Goal: Transaction & Acquisition: Purchase product/service

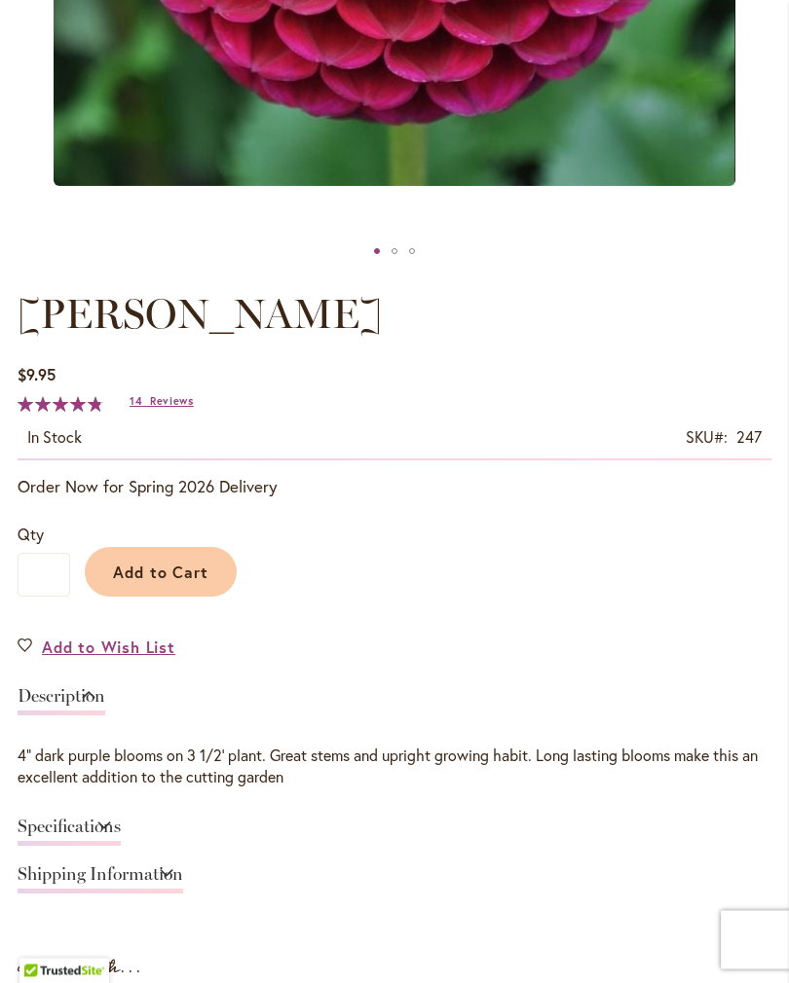
scroll to position [803, 0]
click at [177, 582] on span "Add to Cart" at bounding box center [161, 572] width 96 height 20
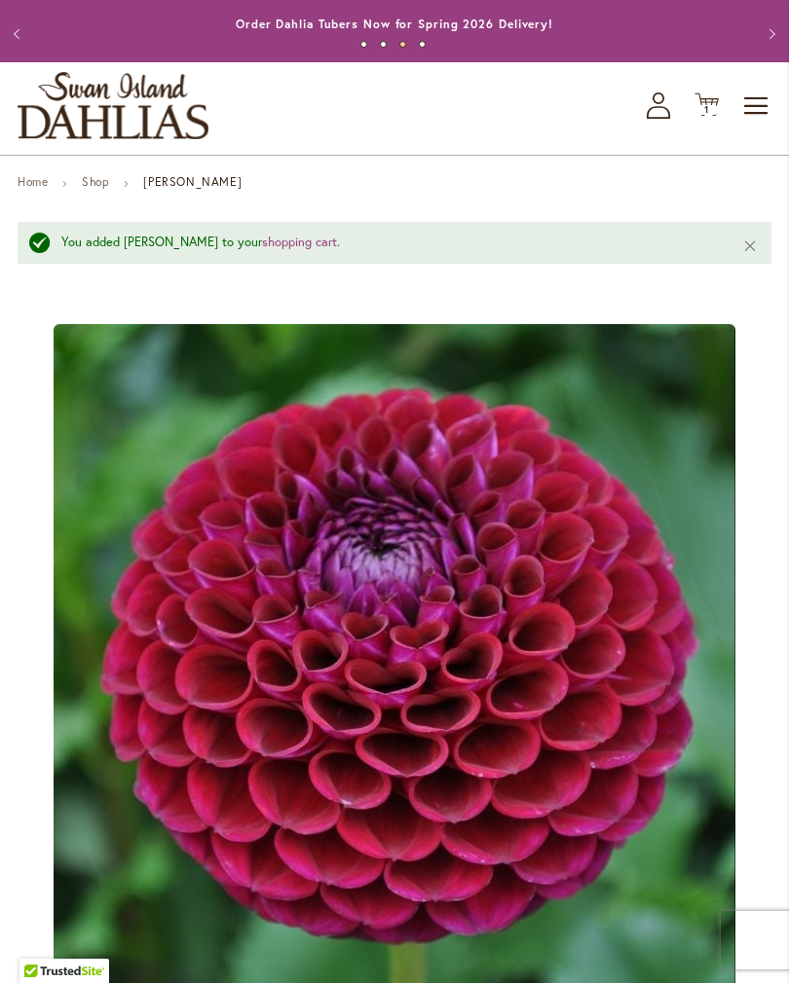
scroll to position [0, 0]
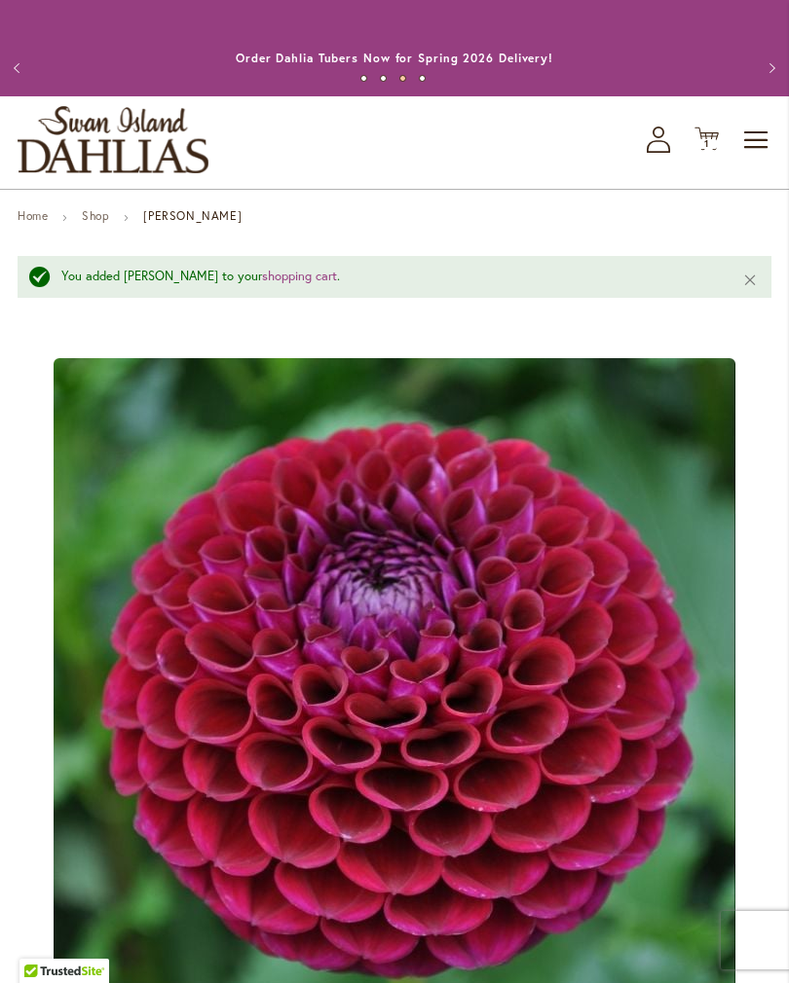
click at [608, 169] on div "Toggle Nav Shop All Shop Dahlia Tubers Collections Fresh Cut Dahlias Gardening …" at bounding box center [394, 142] width 789 height 92
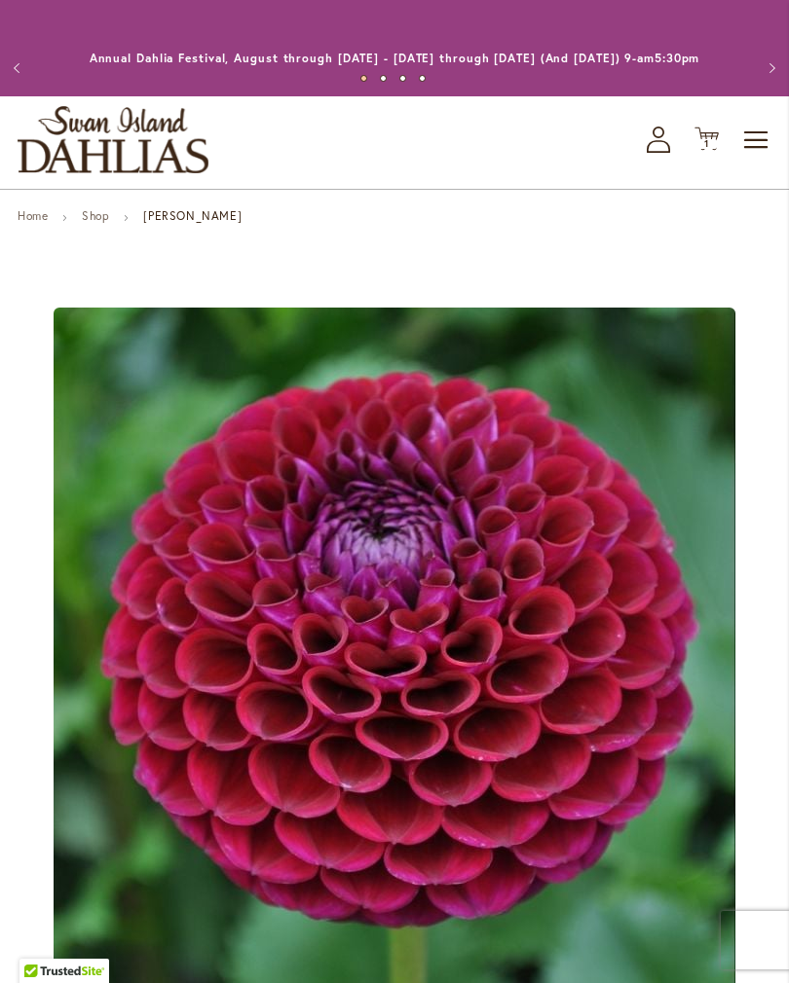
click at [753, 160] on span "Toggle Nav" at bounding box center [756, 140] width 29 height 39
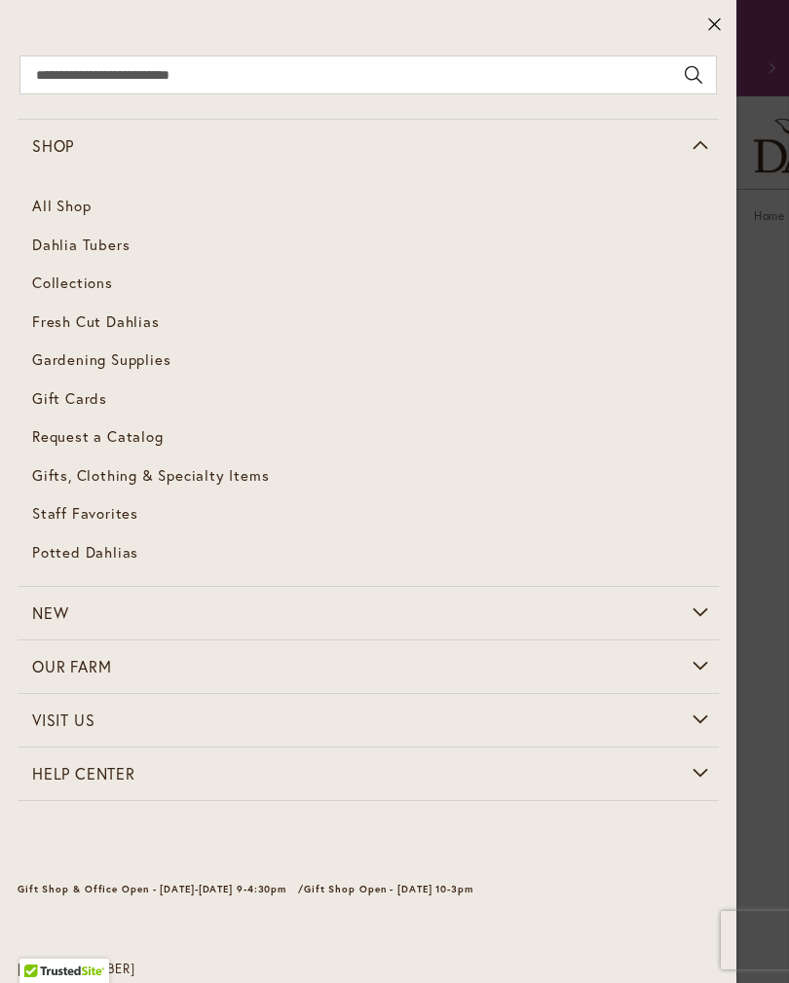
click at [109, 260] on link "Dahlia Tubers" at bounding box center [368, 245] width 701 height 39
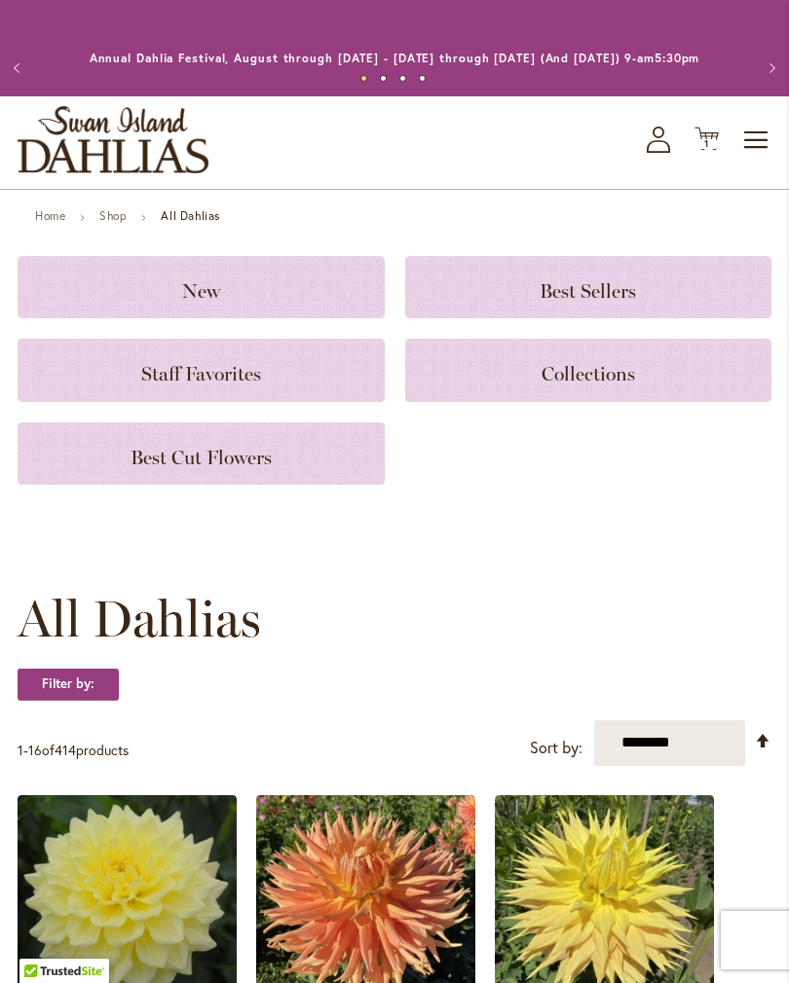
click at [269, 469] on span "Best Cut Flowers" at bounding box center [200, 457] width 141 height 23
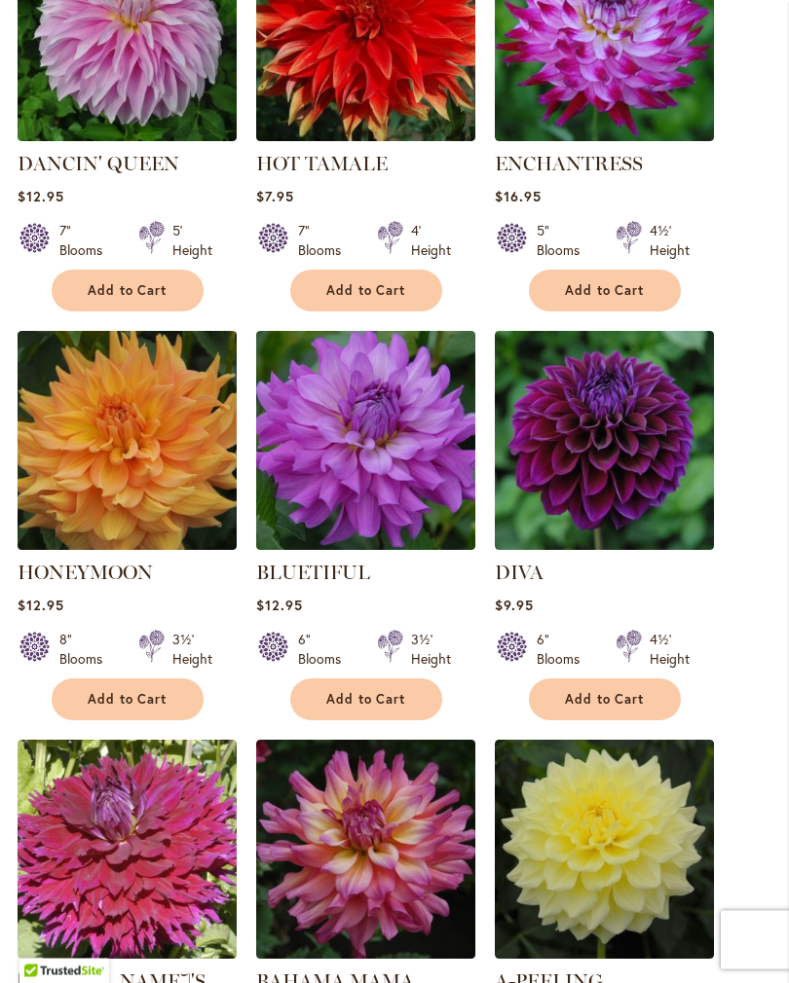
scroll to position [1444, 0]
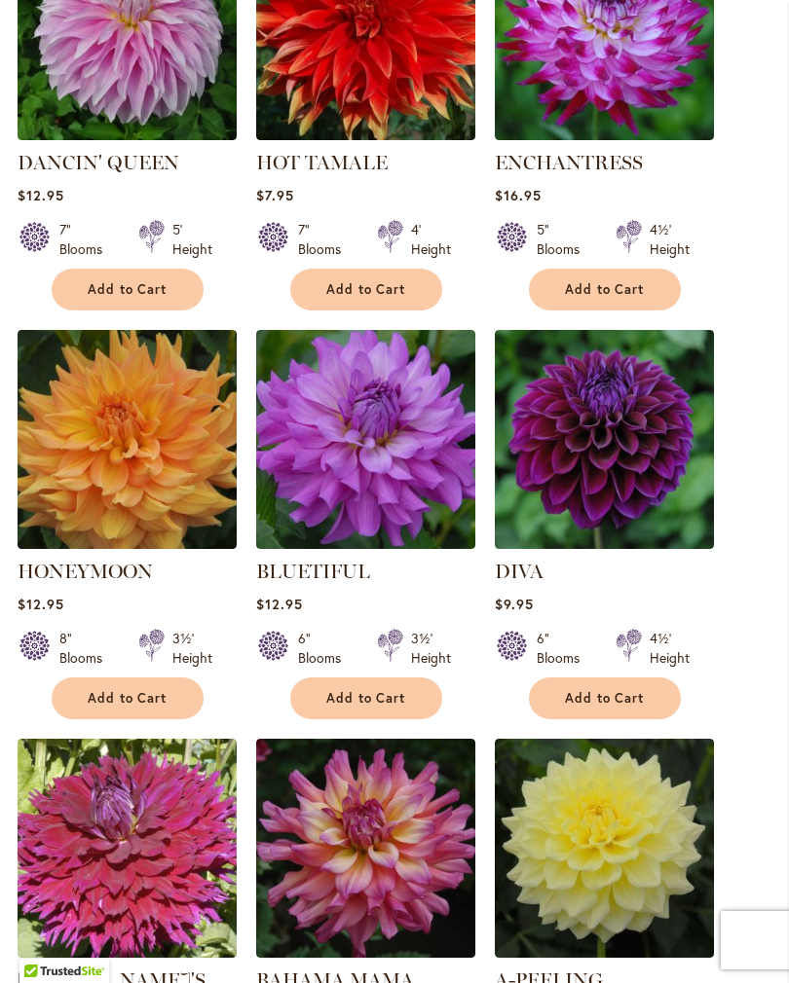
click at [622, 707] on span "Add to Cart" at bounding box center [605, 698] width 80 height 17
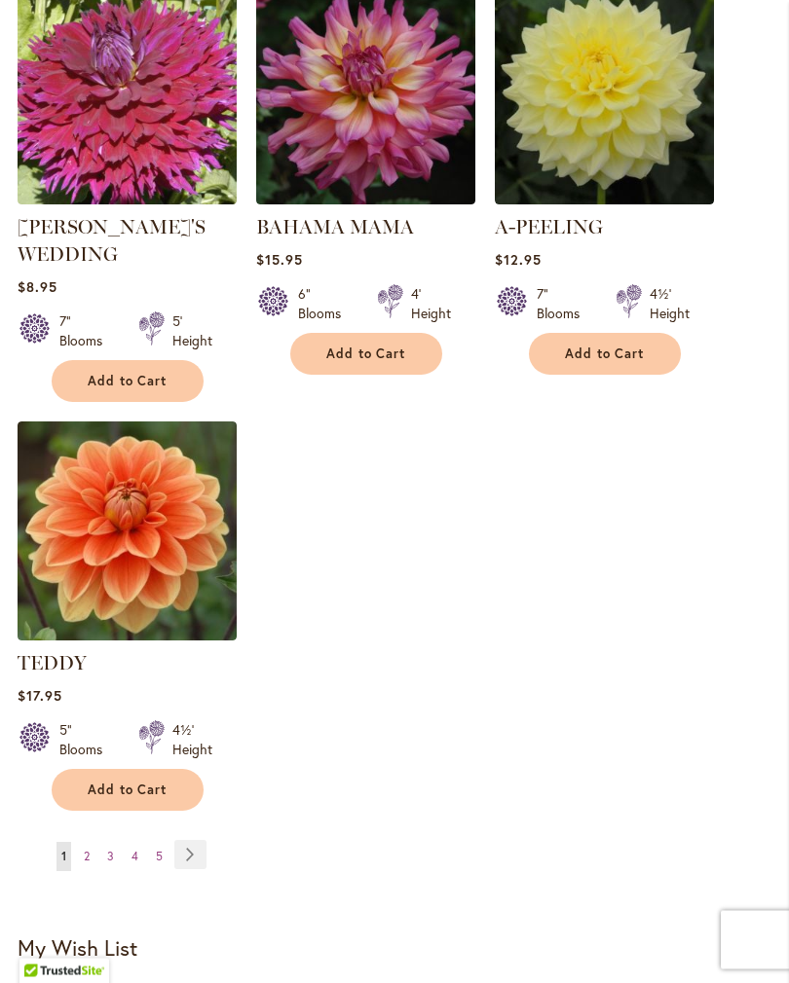
scroll to position [2395, 0]
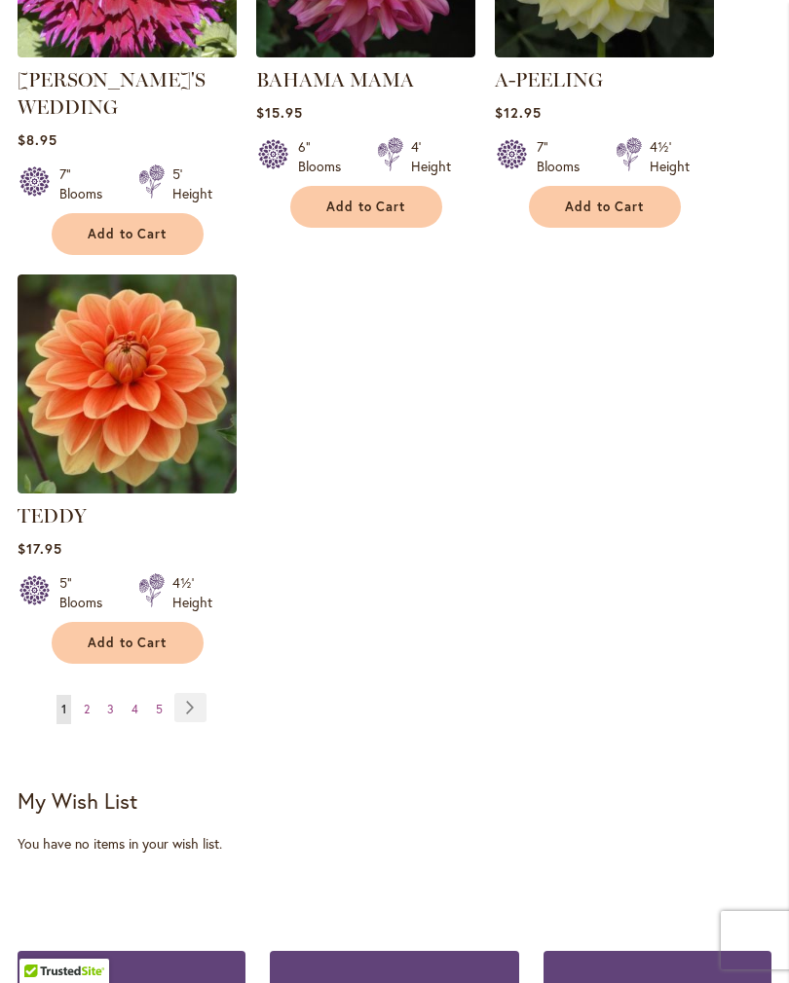
click at [195, 712] on link "Page Next" at bounding box center [190, 707] width 32 height 29
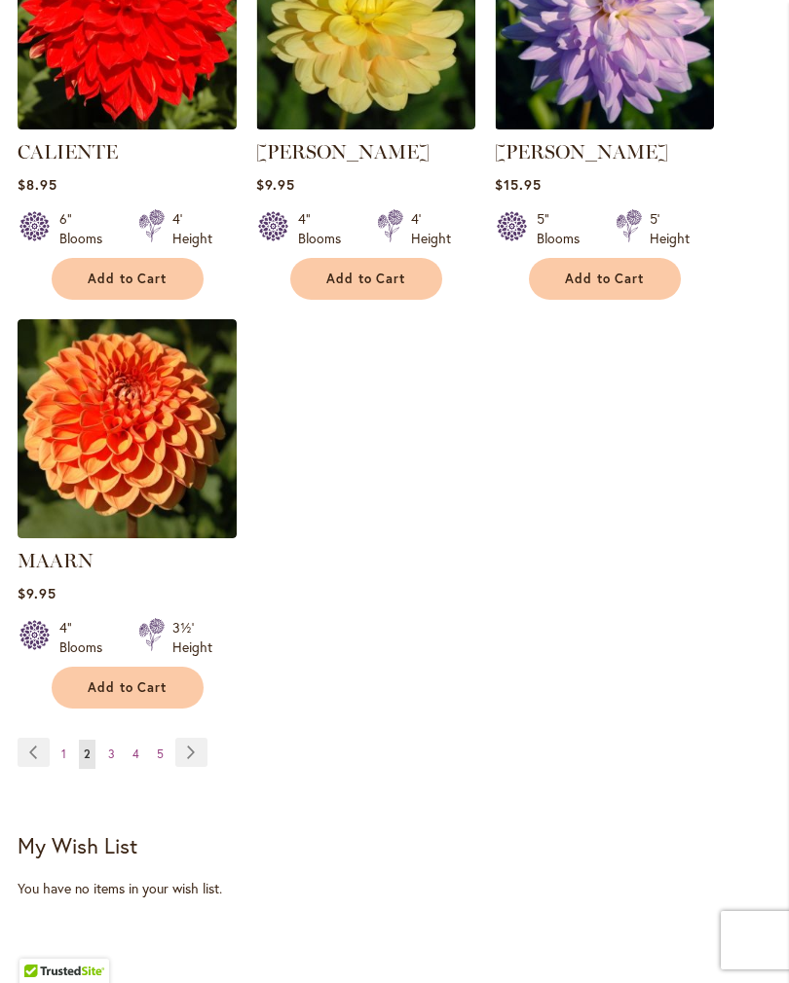
scroll to position [2307, 0]
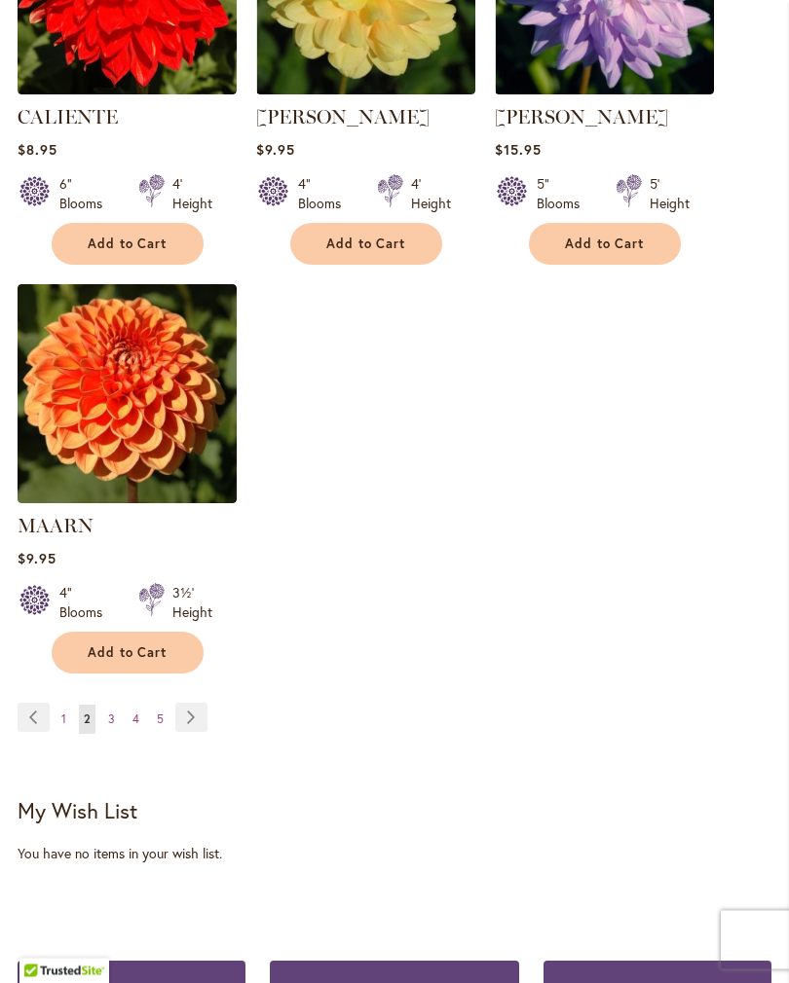
click at [142, 662] on span "Add to Cart" at bounding box center [128, 654] width 80 height 17
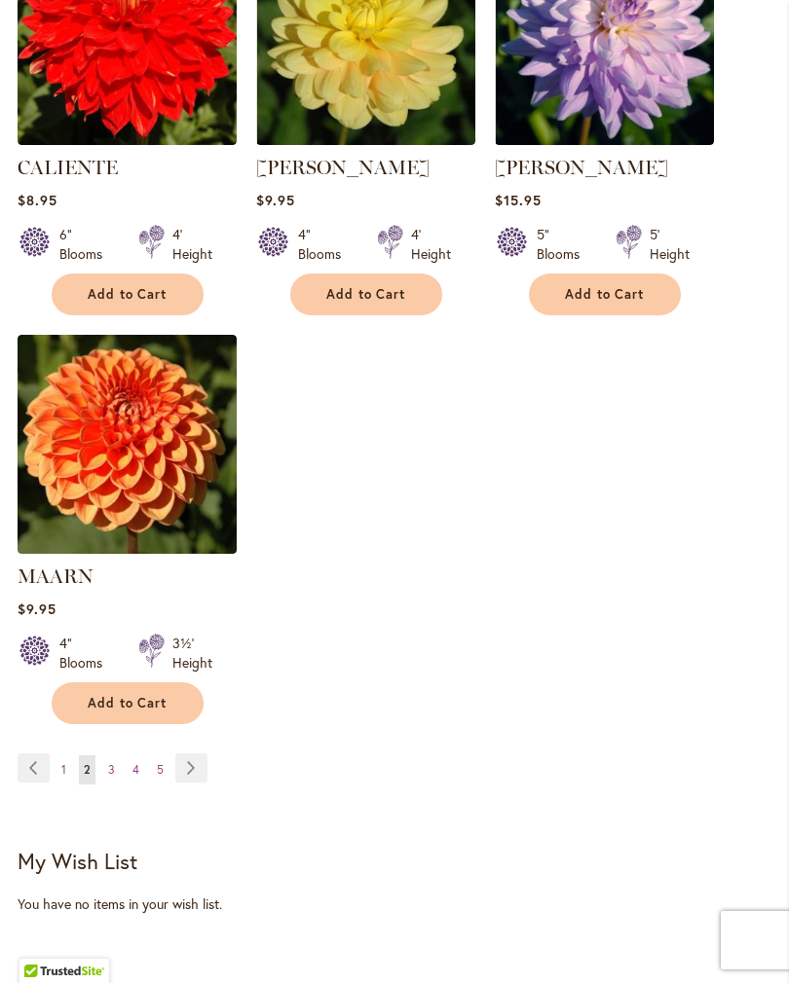
click at [197, 783] on link "Page Next" at bounding box center [191, 768] width 32 height 29
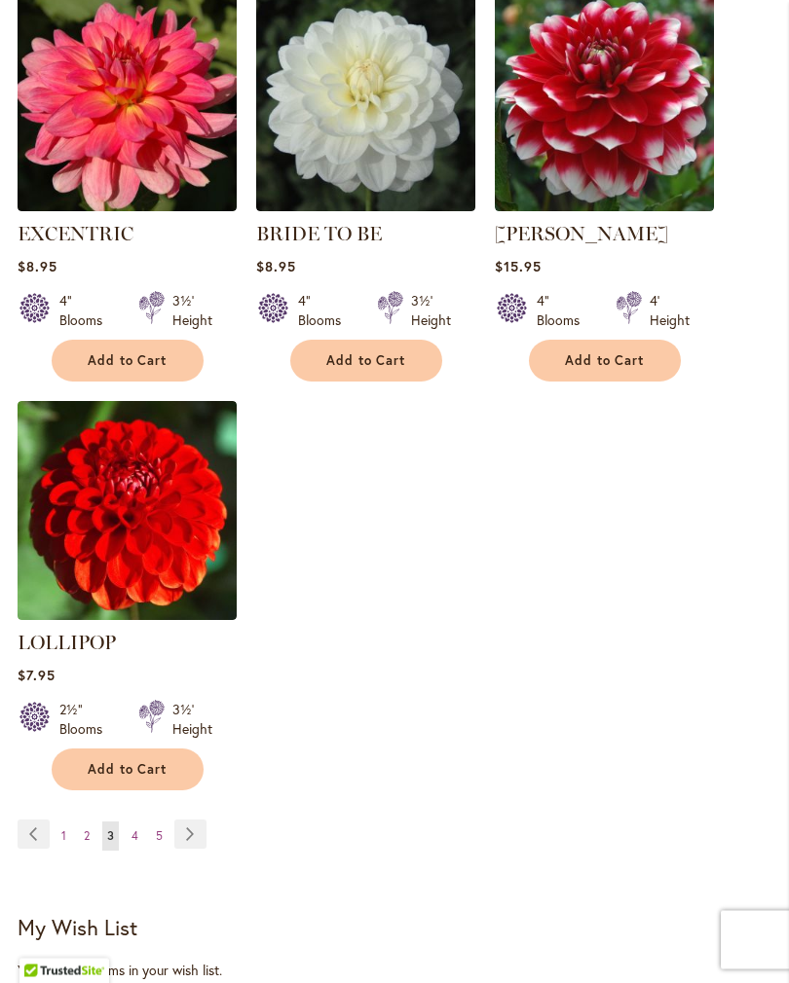
scroll to position [2246, 0]
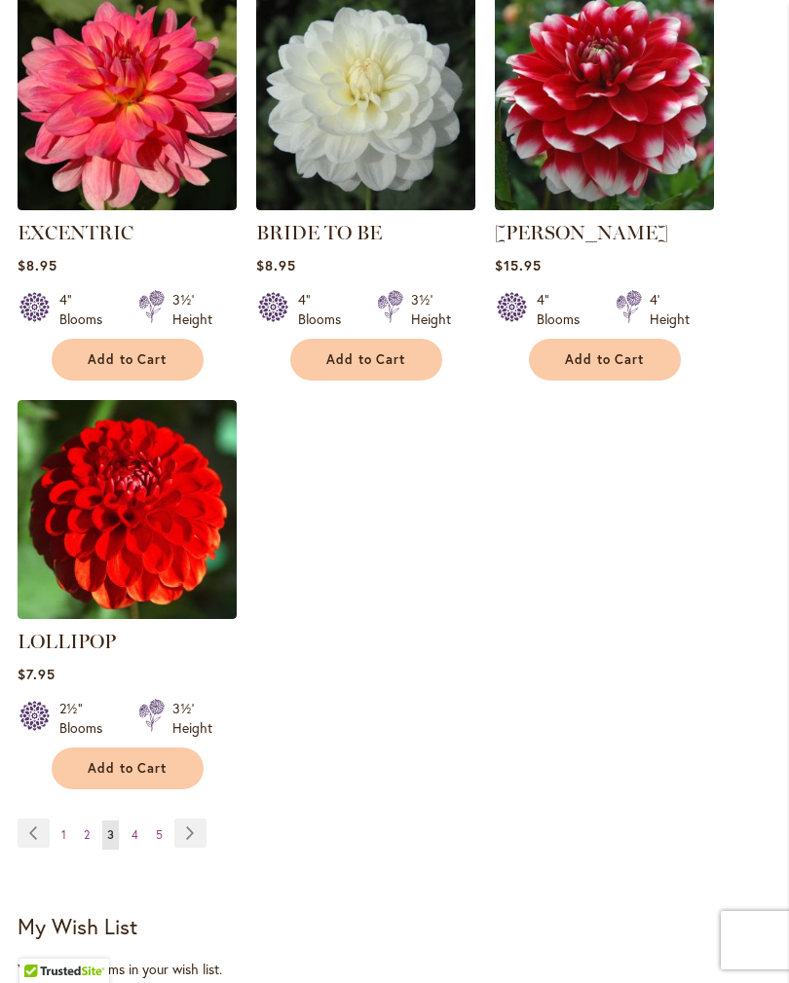
click at [190, 819] on link "Page Next" at bounding box center [190, 833] width 32 height 29
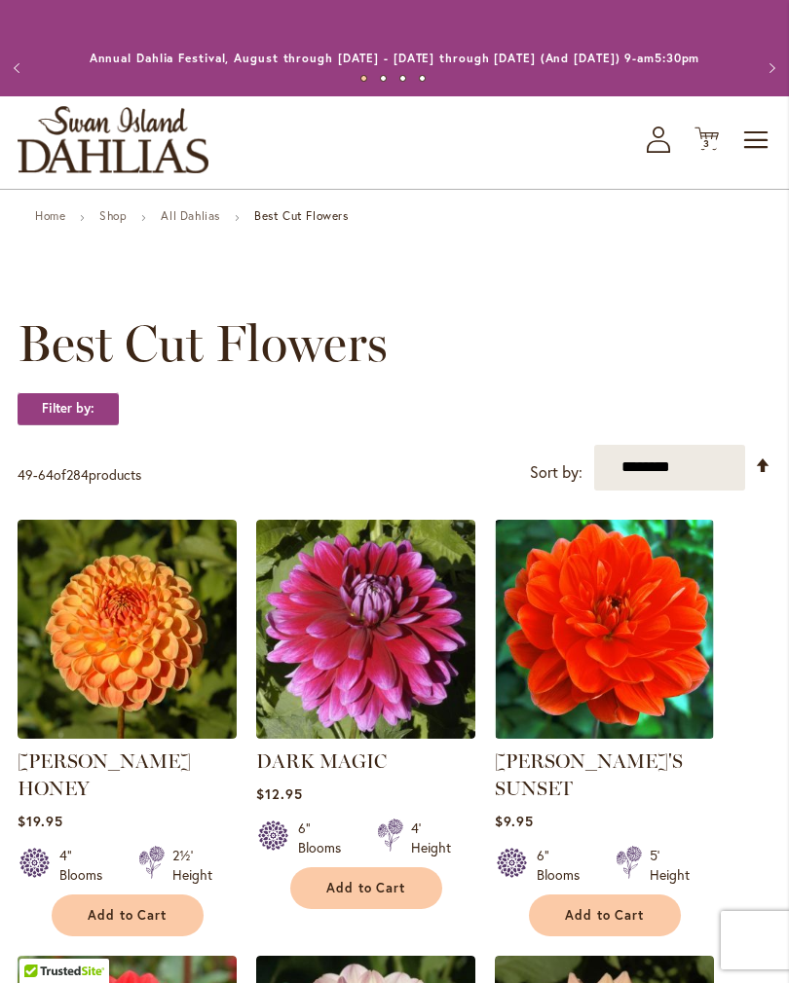
click at [151, 911] on span "Add to Cart" at bounding box center [128, 915] width 80 height 17
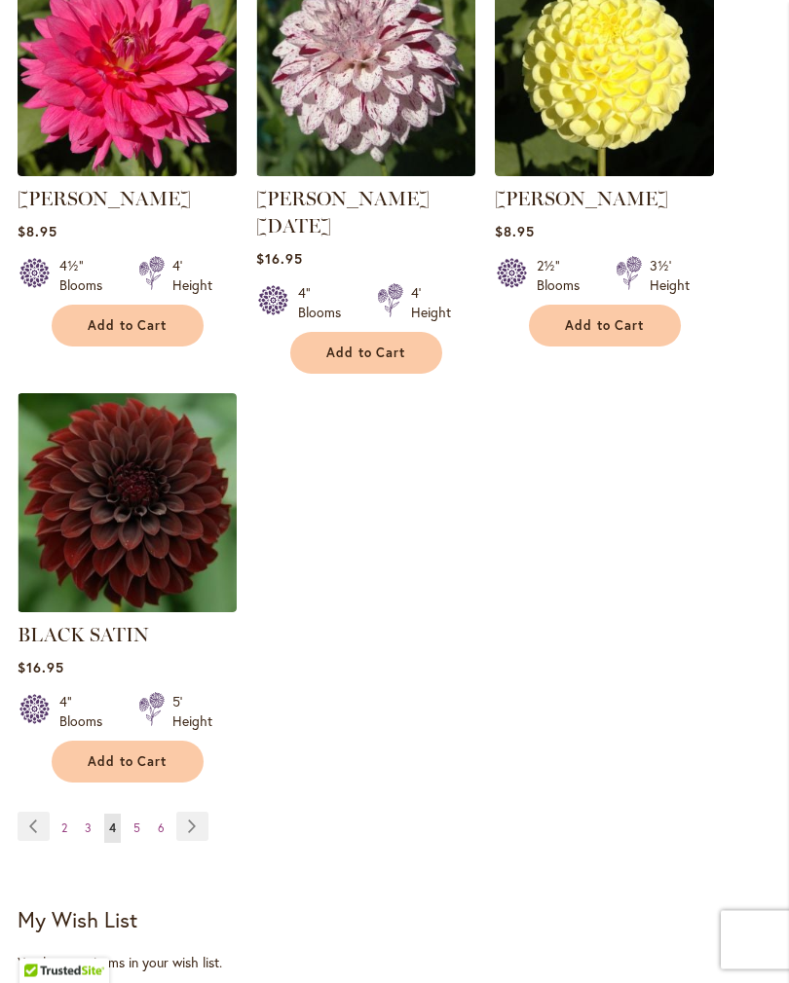
scroll to position [2305, 0]
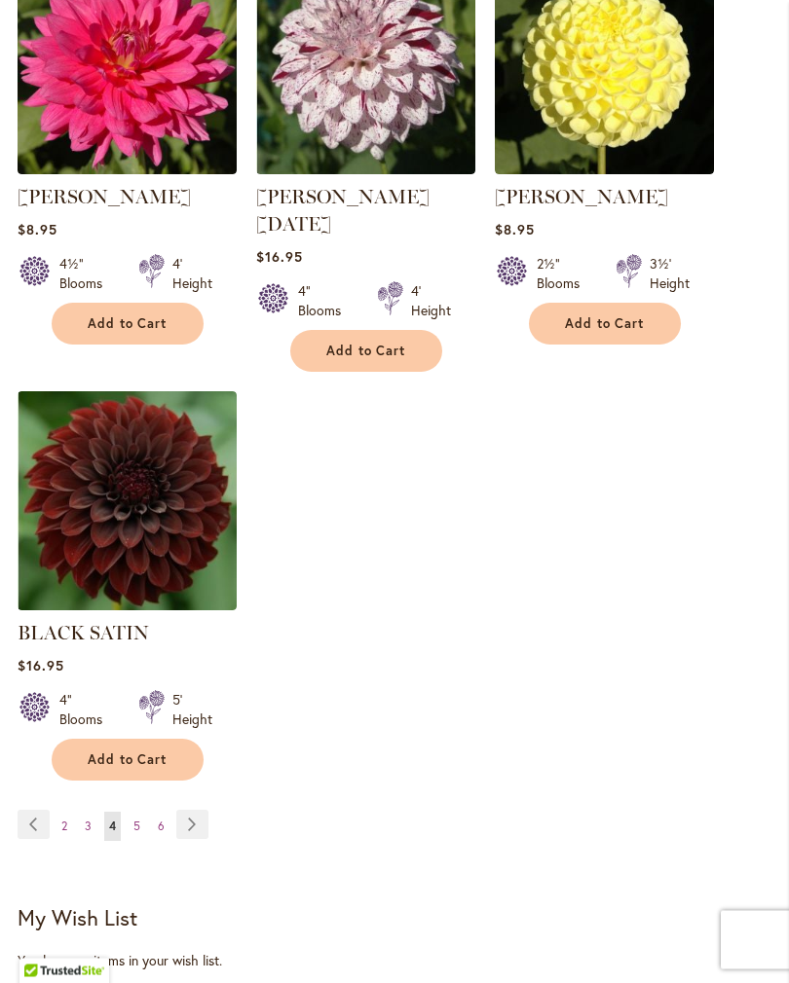
click at [190, 819] on link "Page Next" at bounding box center [192, 825] width 32 height 29
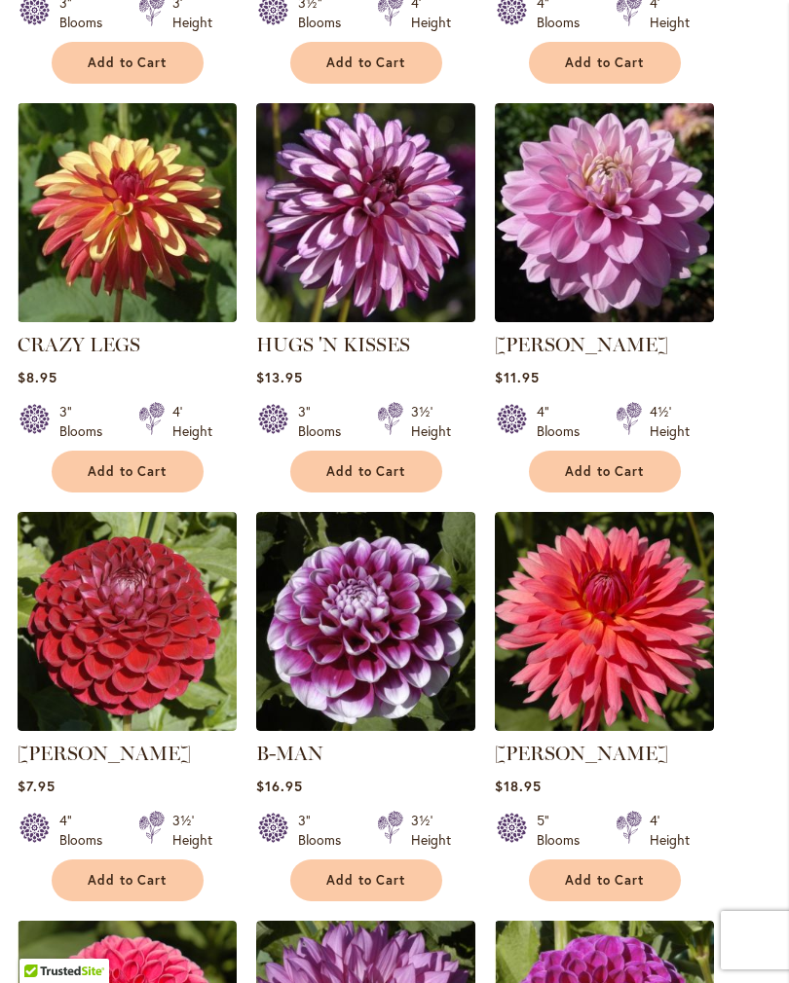
scroll to position [1416, 0]
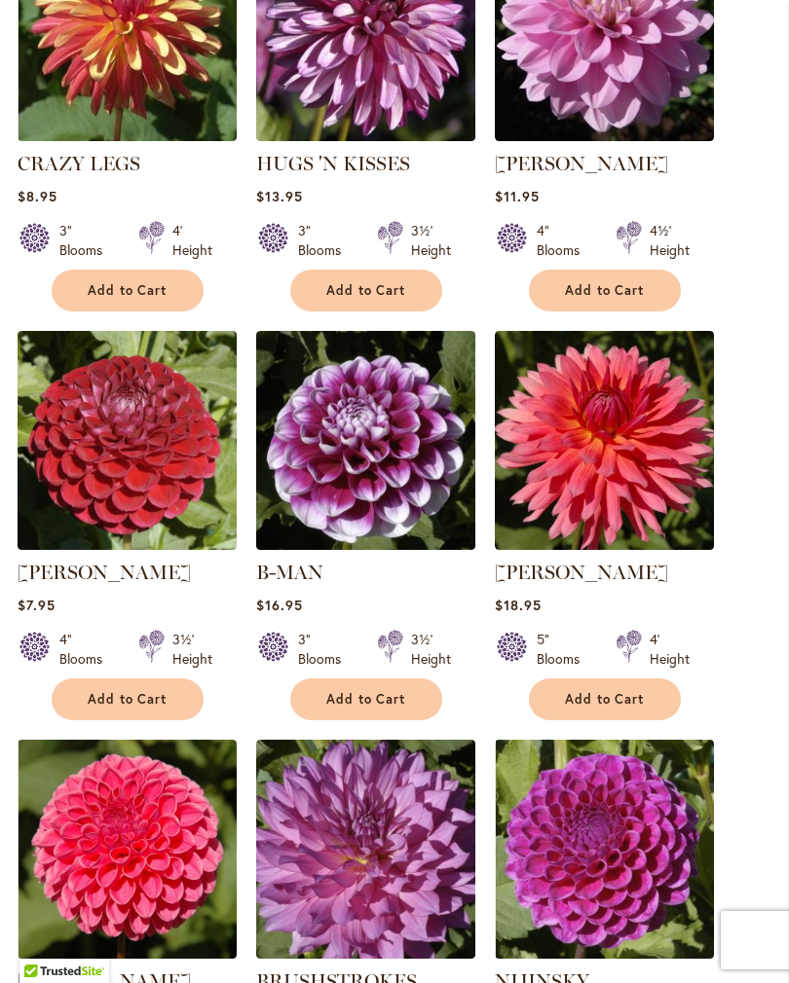
click at [166, 708] on span "Add to Cart" at bounding box center [128, 699] width 80 height 17
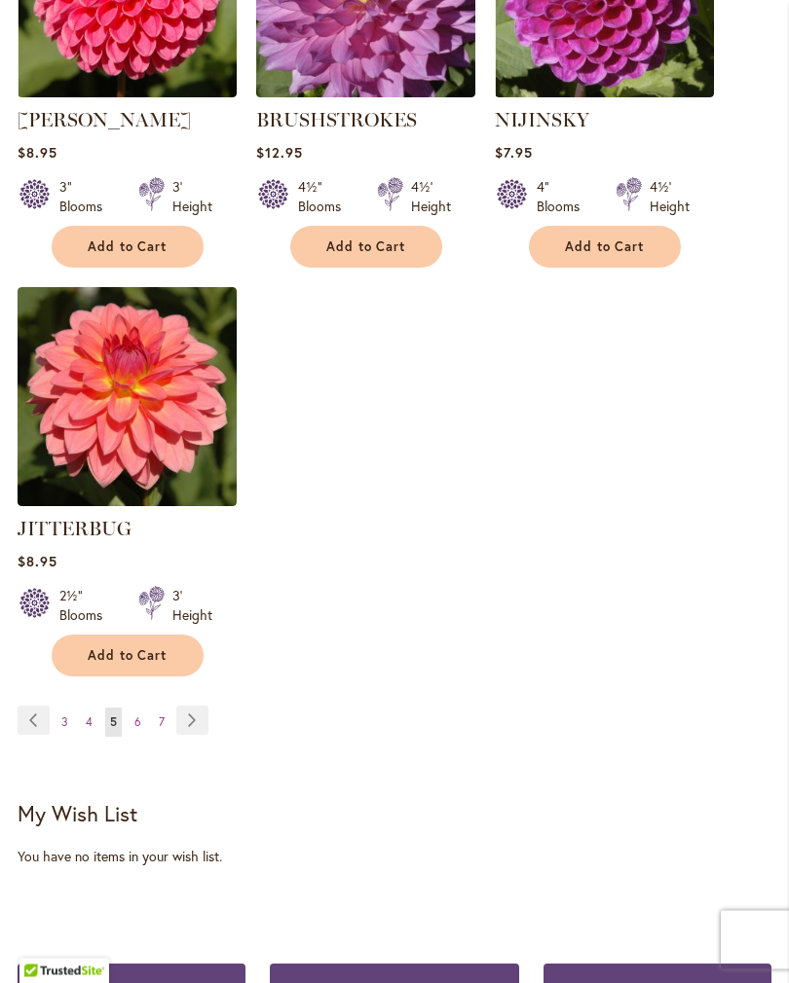
scroll to position [2328, 0]
click at [200, 735] on link "Page Next" at bounding box center [192, 720] width 32 height 29
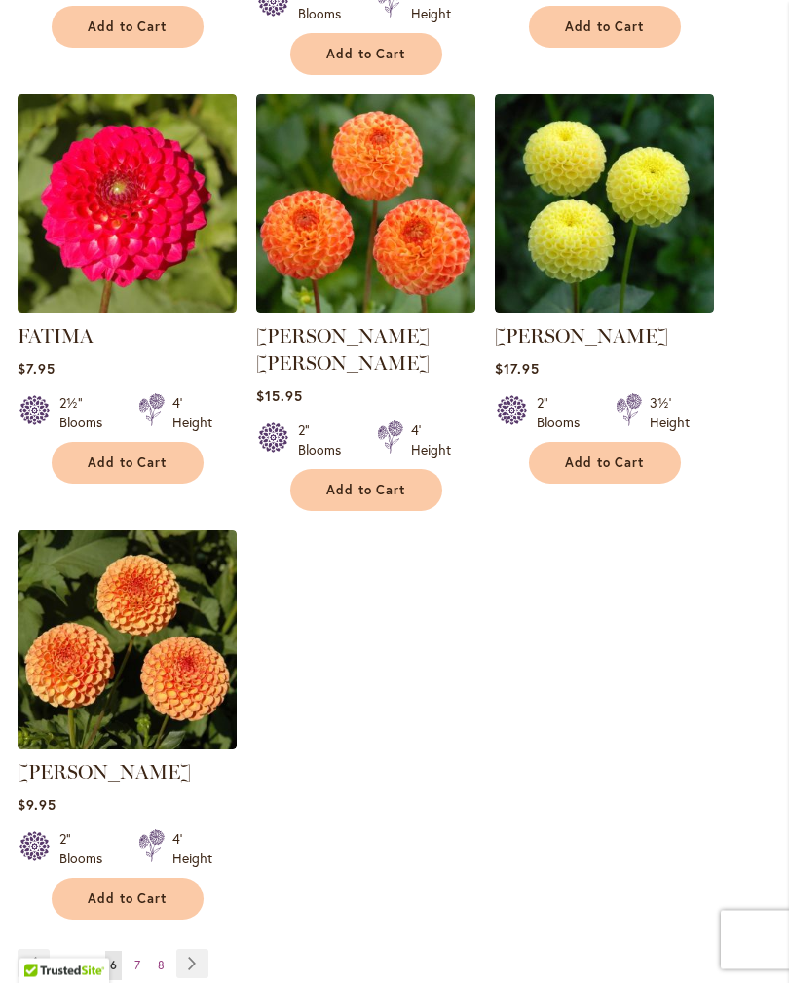
scroll to position [2206, 0]
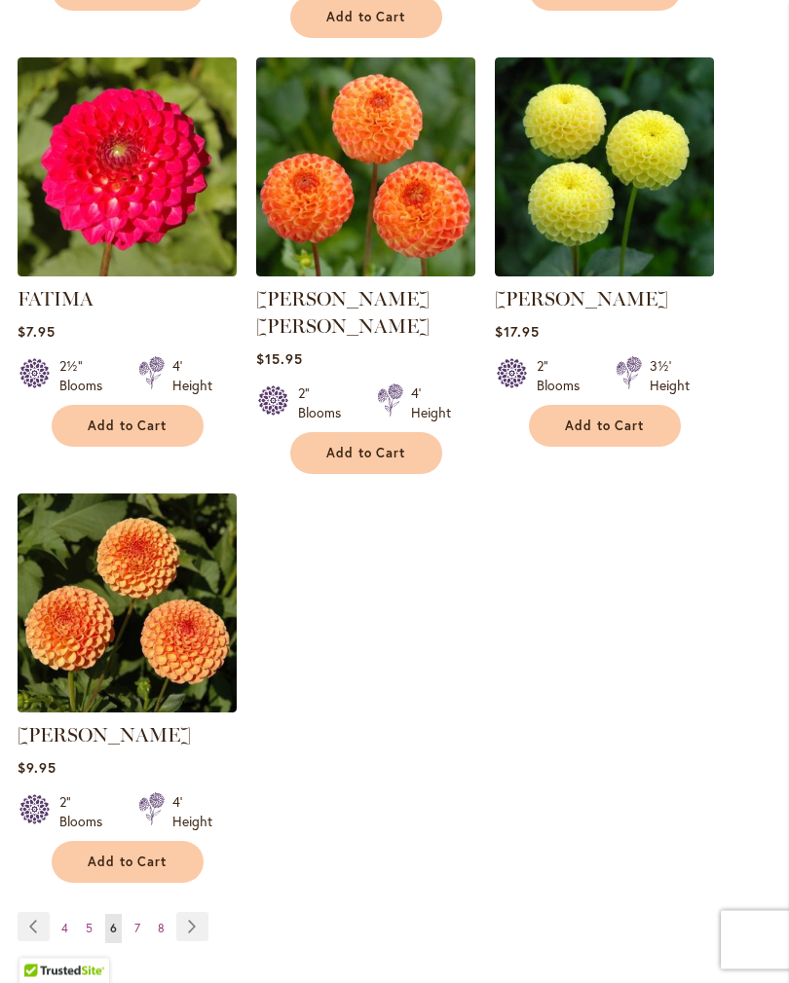
click at [194, 913] on link "Page Next" at bounding box center [192, 927] width 32 height 29
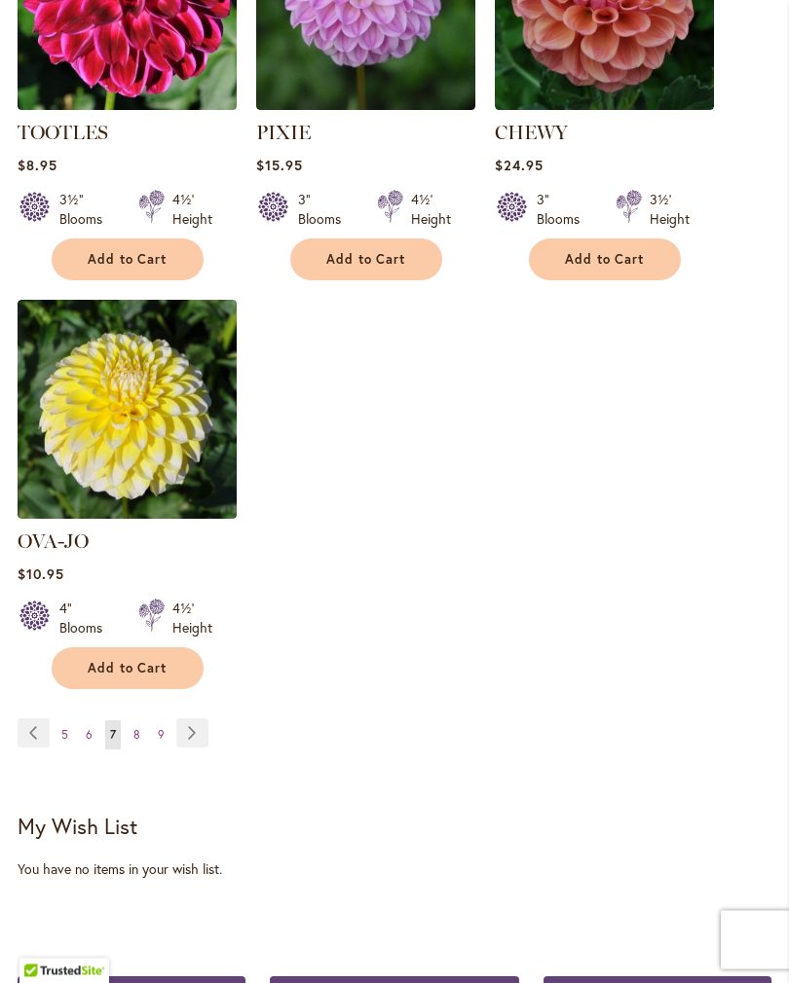
scroll to position [2325, 0]
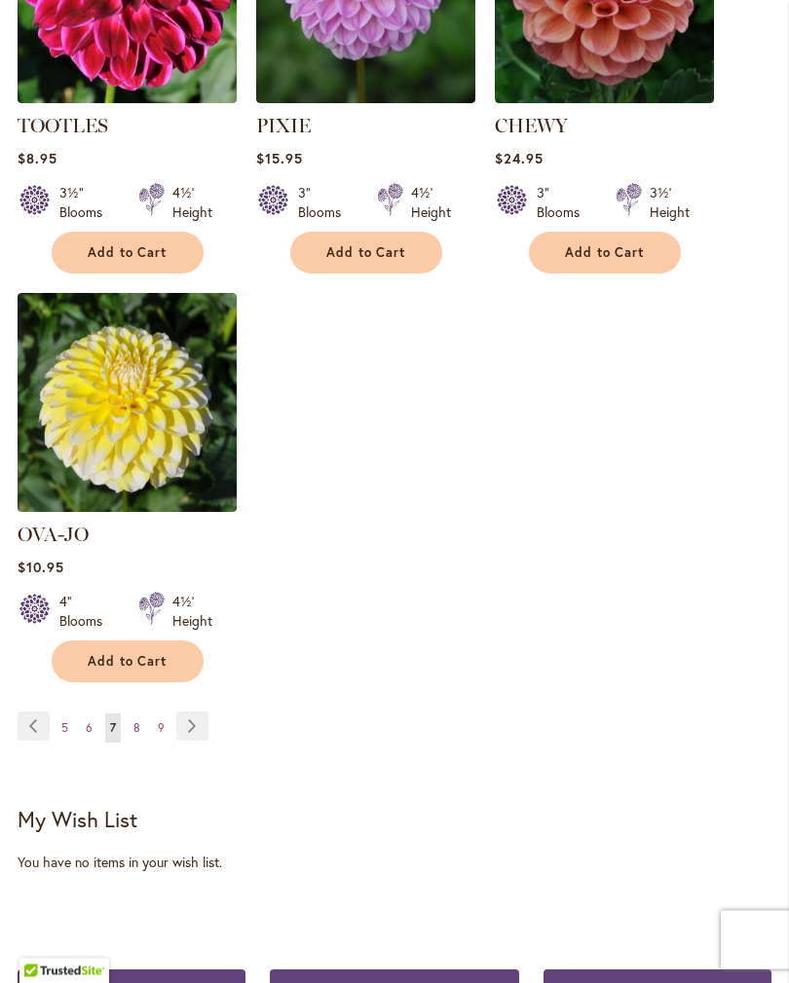
click at [194, 713] on link "Page Next" at bounding box center [192, 727] width 32 height 29
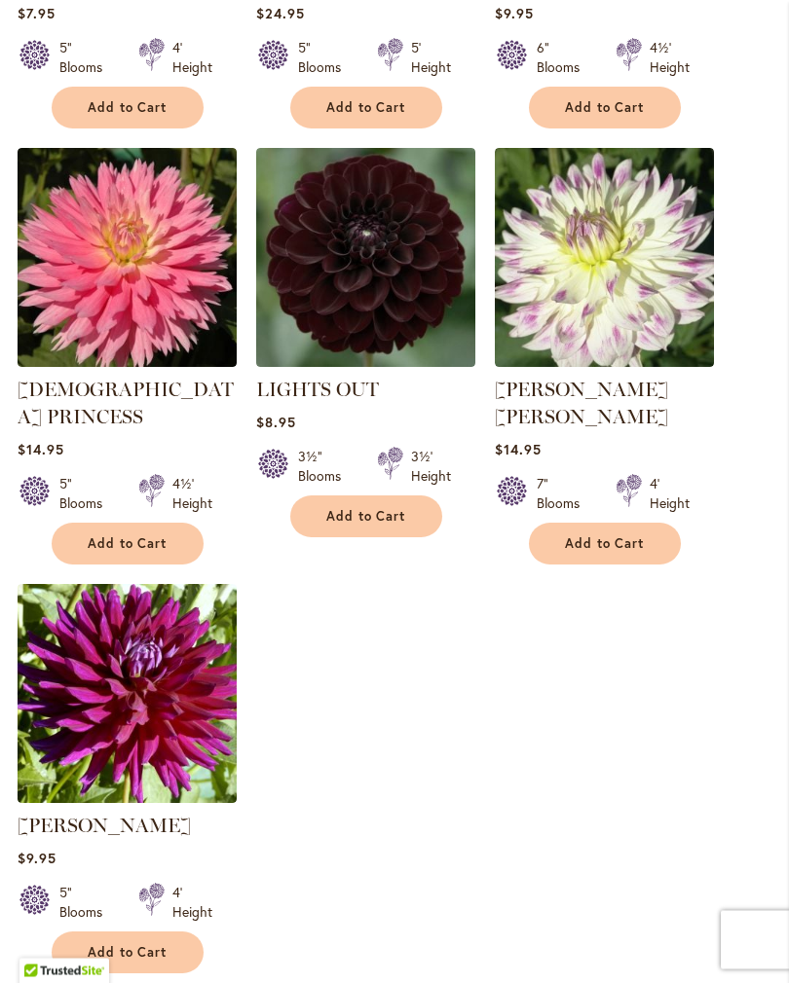
scroll to position [2008, 0]
click at [364, 525] on span "Add to Cart" at bounding box center [366, 516] width 80 height 17
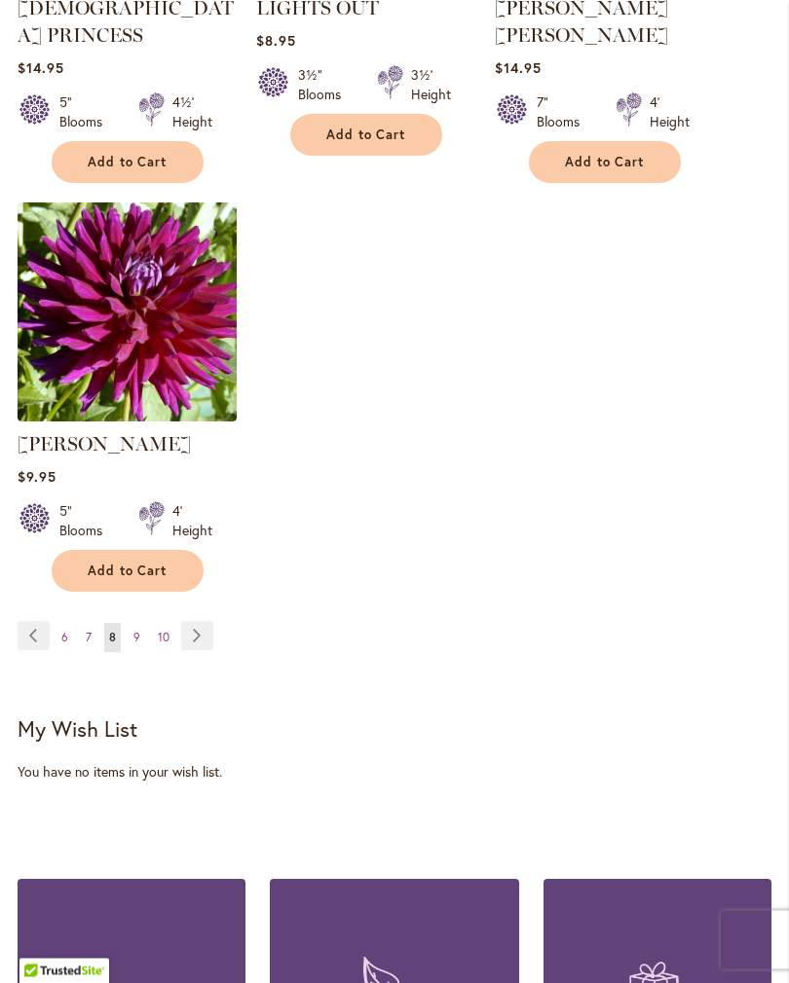
scroll to position [2483, 0]
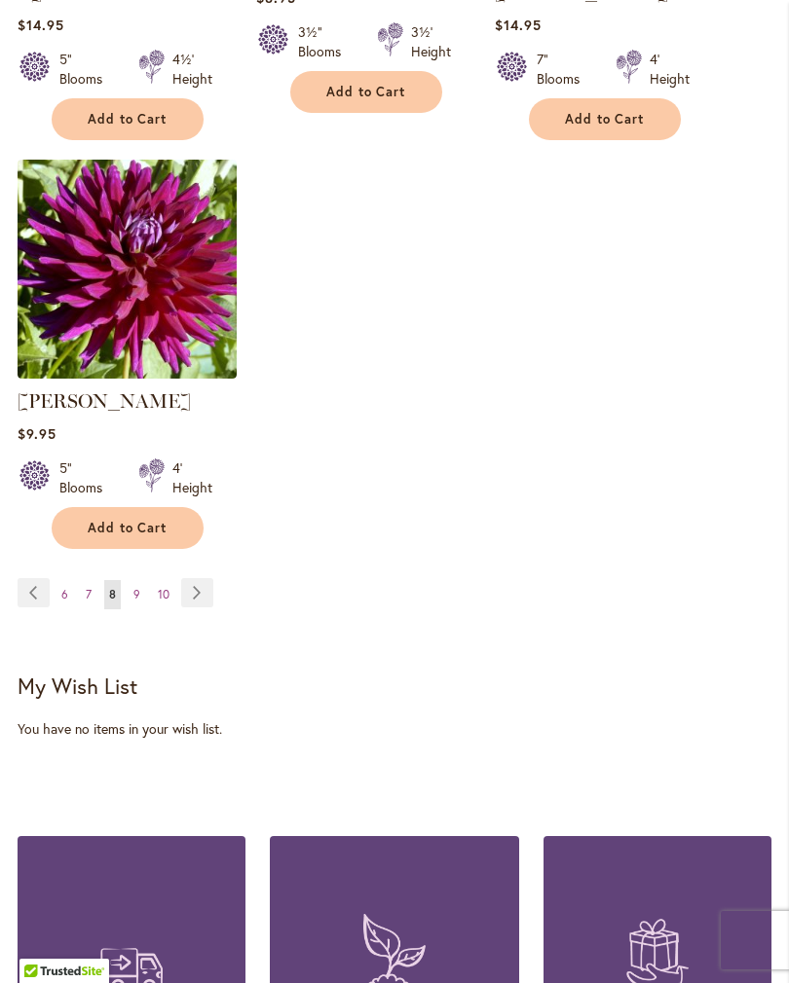
click at [203, 588] on link "Page Next" at bounding box center [197, 592] width 32 height 29
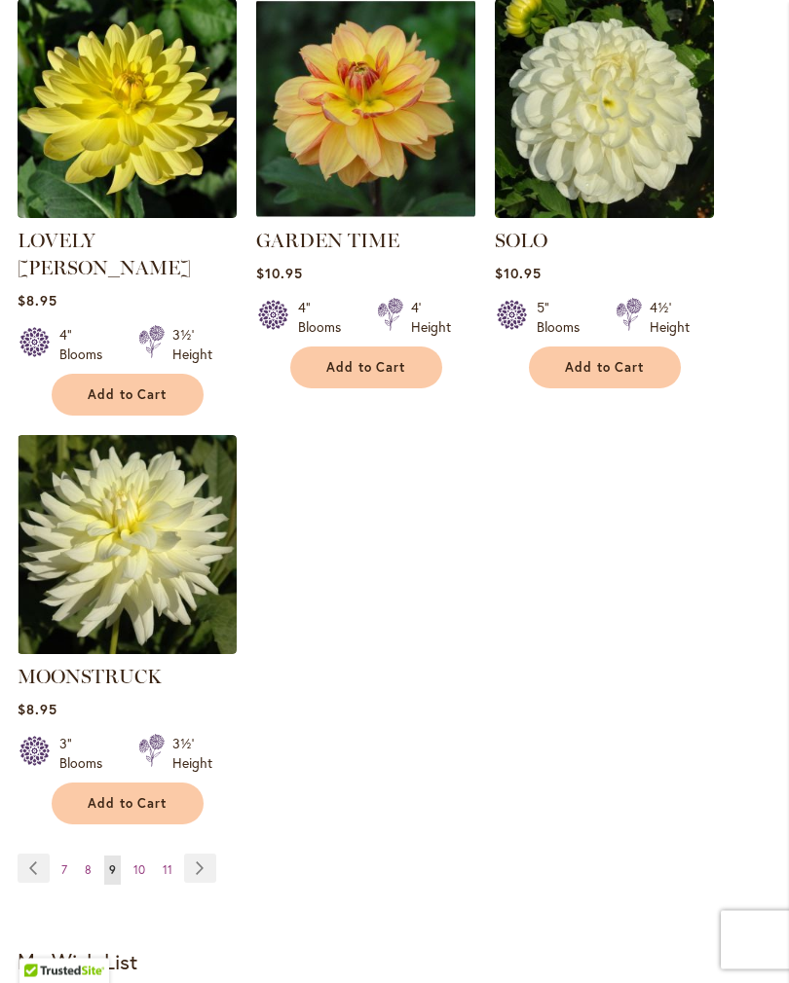
scroll to position [2285, 0]
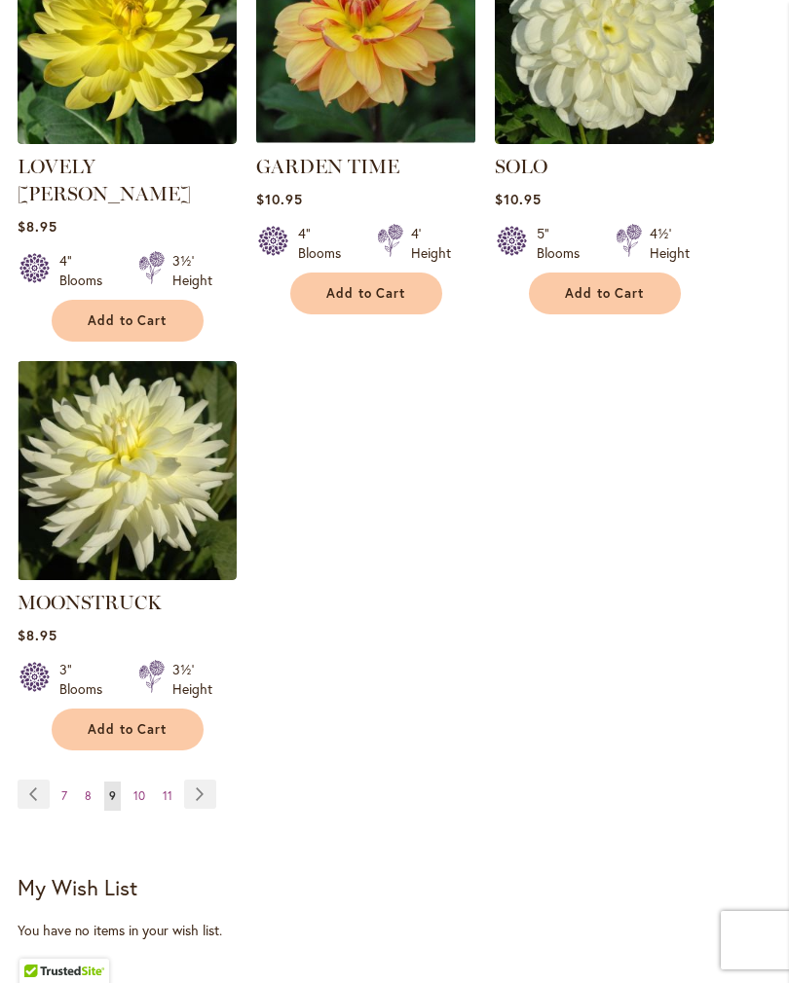
click at [203, 780] on link "Page Next" at bounding box center [200, 794] width 32 height 29
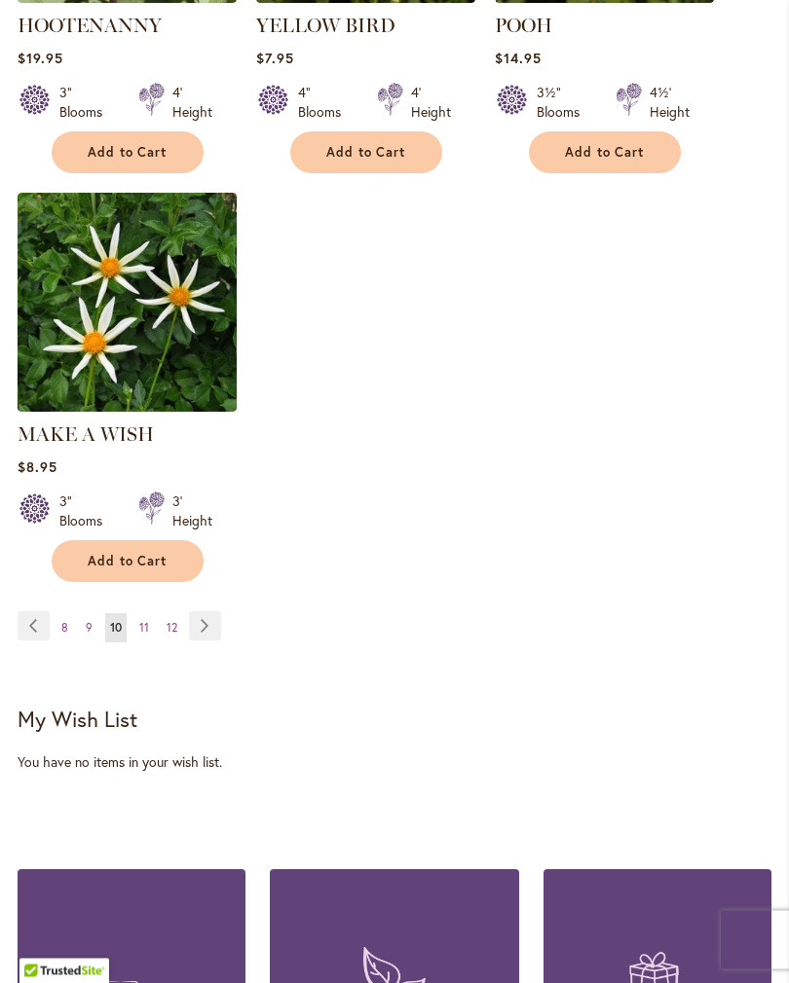
scroll to position [2426, 0]
click at [203, 611] on link "Page Next" at bounding box center [205, 625] width 32 height 29
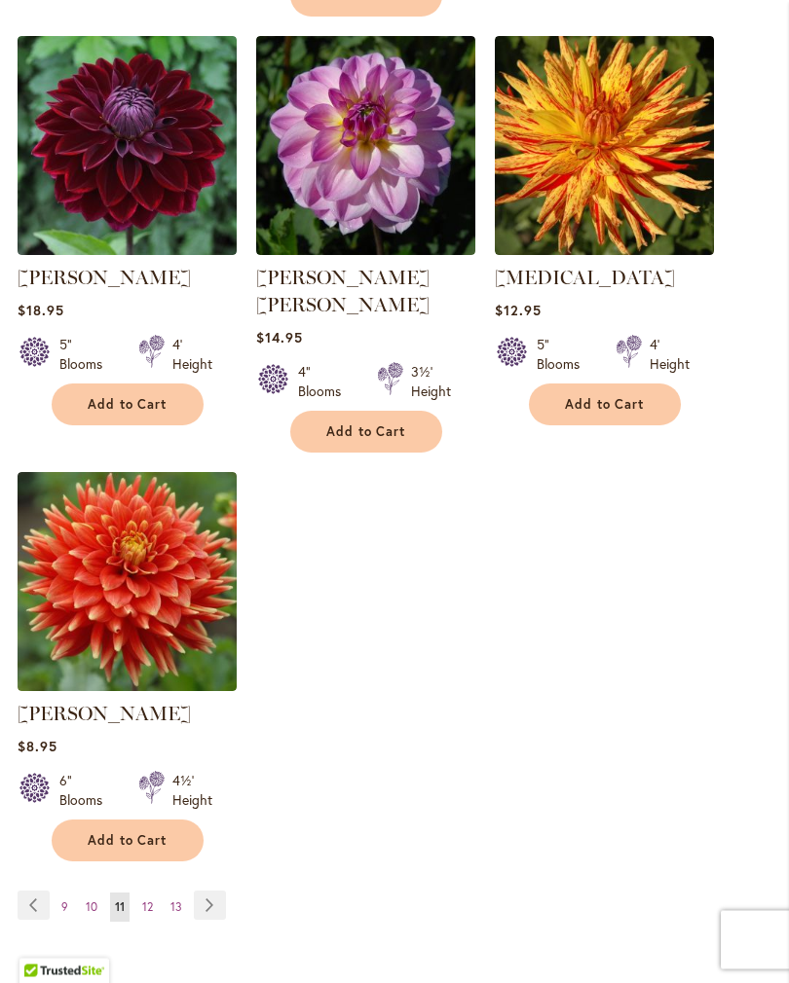
scroll to position [2174, 0]
click at [222, 891] on link "Page Next" at bounding box center [210, 905] width 32 height 29
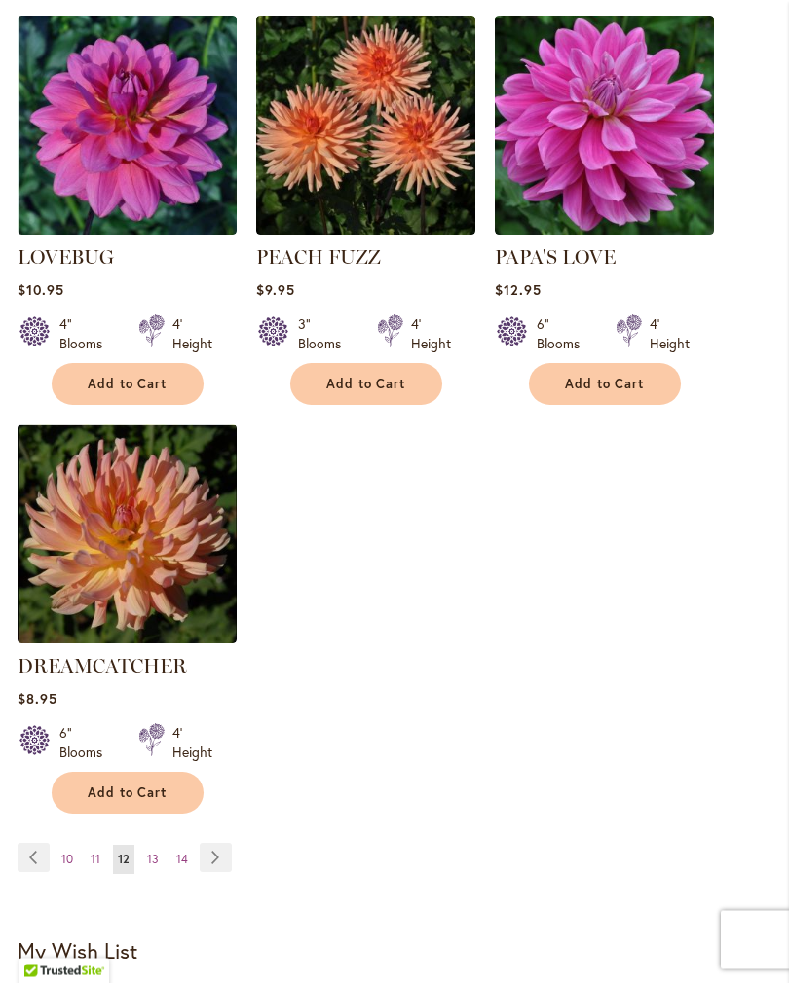
scroll to position [2291, 0]
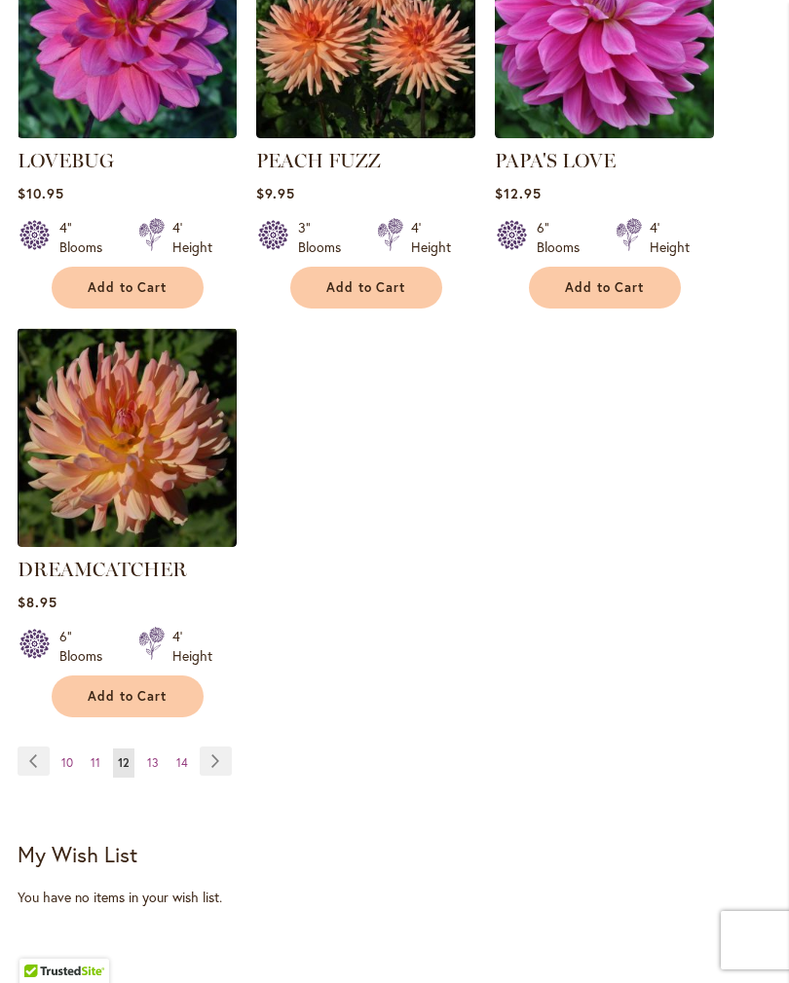
click at [217, 747] on link "Page Next" at bounding box center [216, 761] width 32 height 29
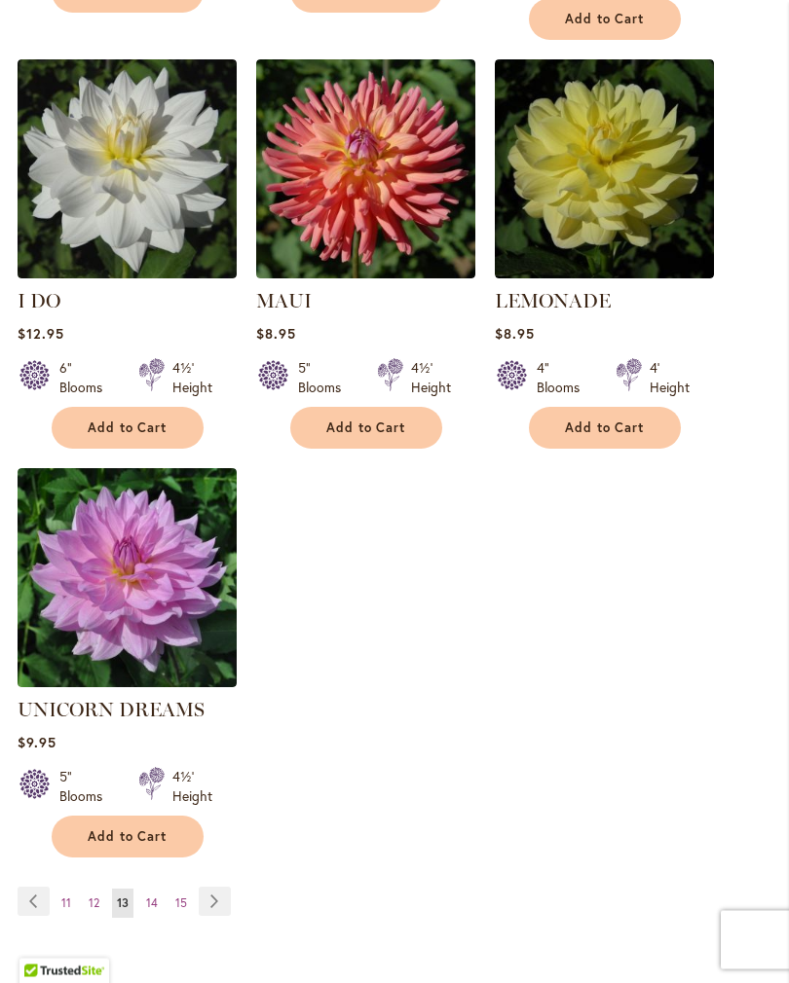
scroll to position [2203, 0]
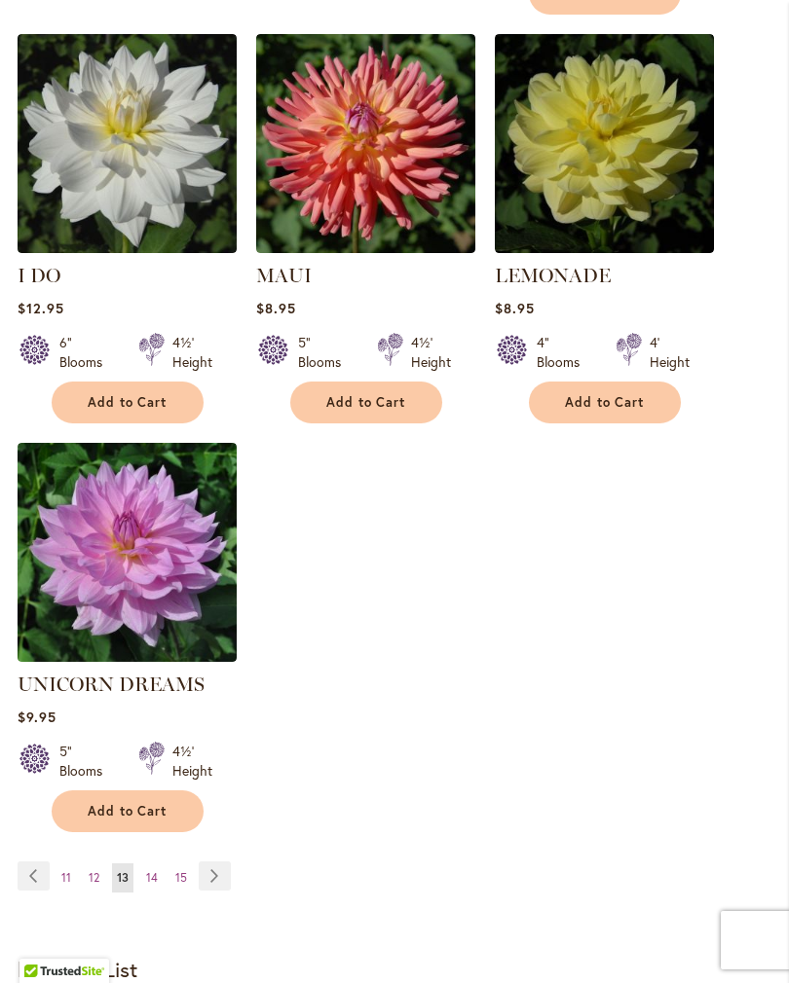
click at [219, 862] on link "Page Next" at bounding box center [215, 876] width 32 height 29
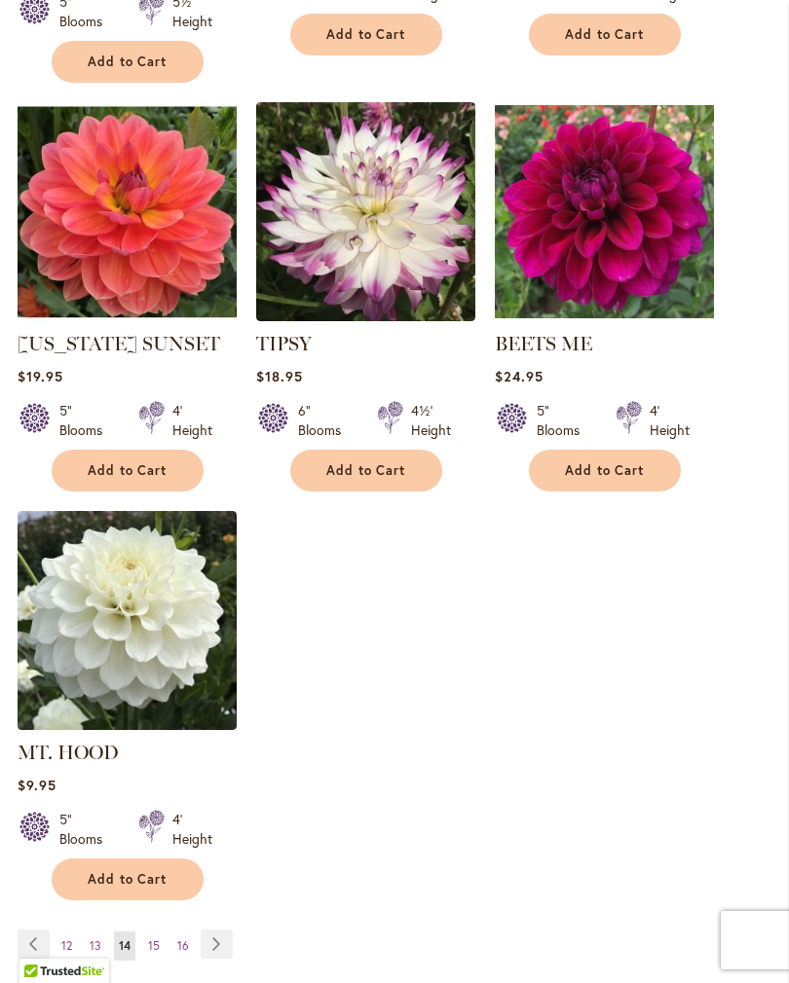
scroll to position [2113, 0]
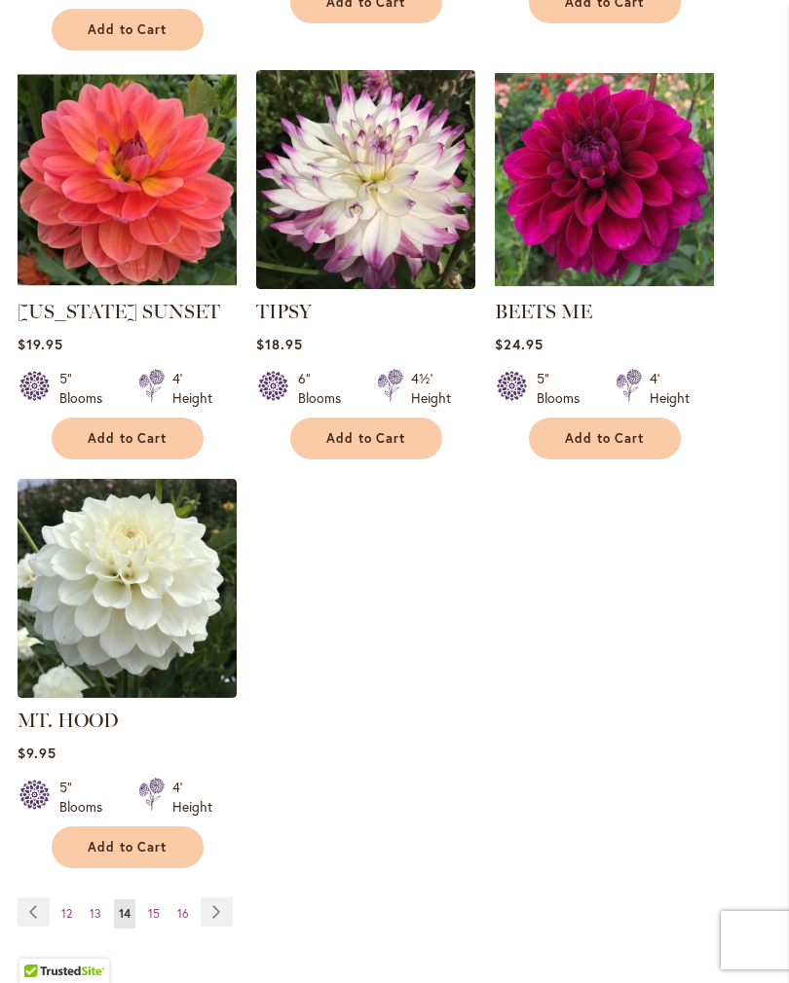
click at [222, 907] on link "Page Next" at bounding box center [217, 912] width 32 height 29
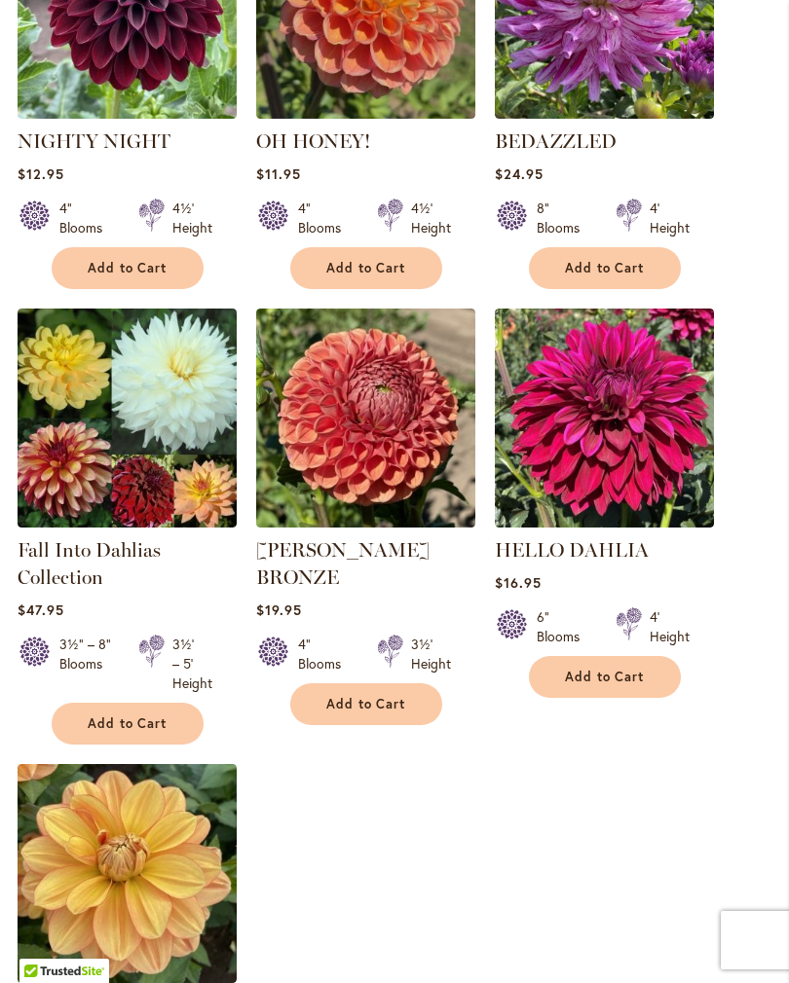
scroll to position [1947, 0]
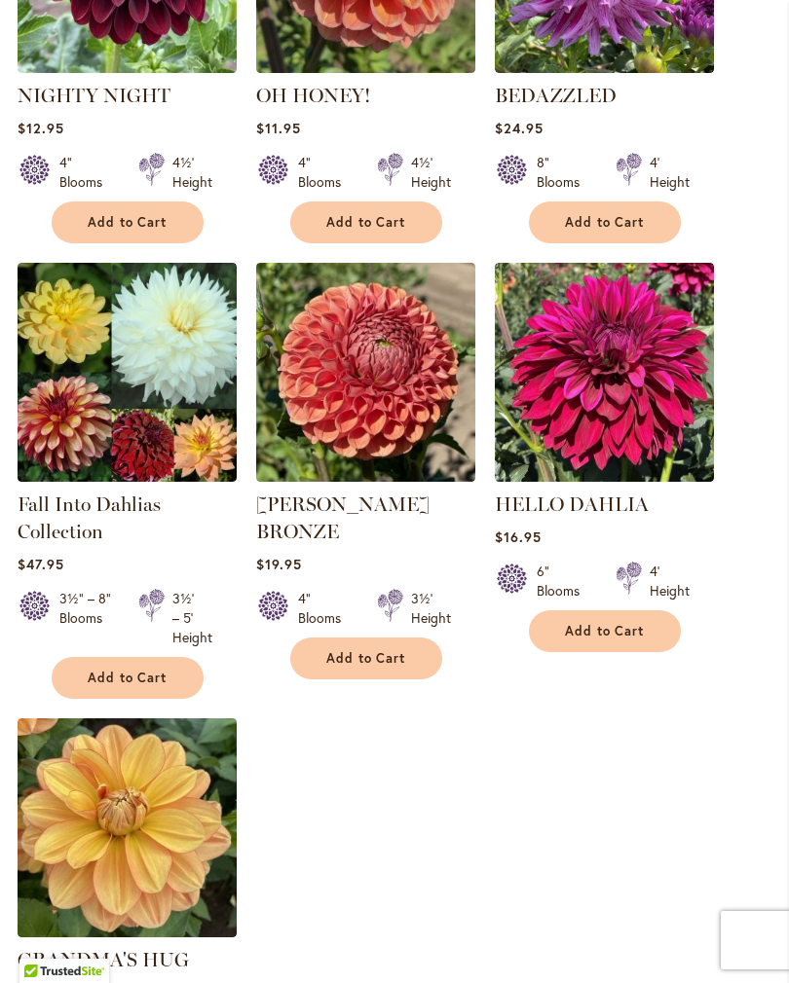
click at [398, 650] on span "Add to Cart" at bounding box center [366, 658] width 80 height 17
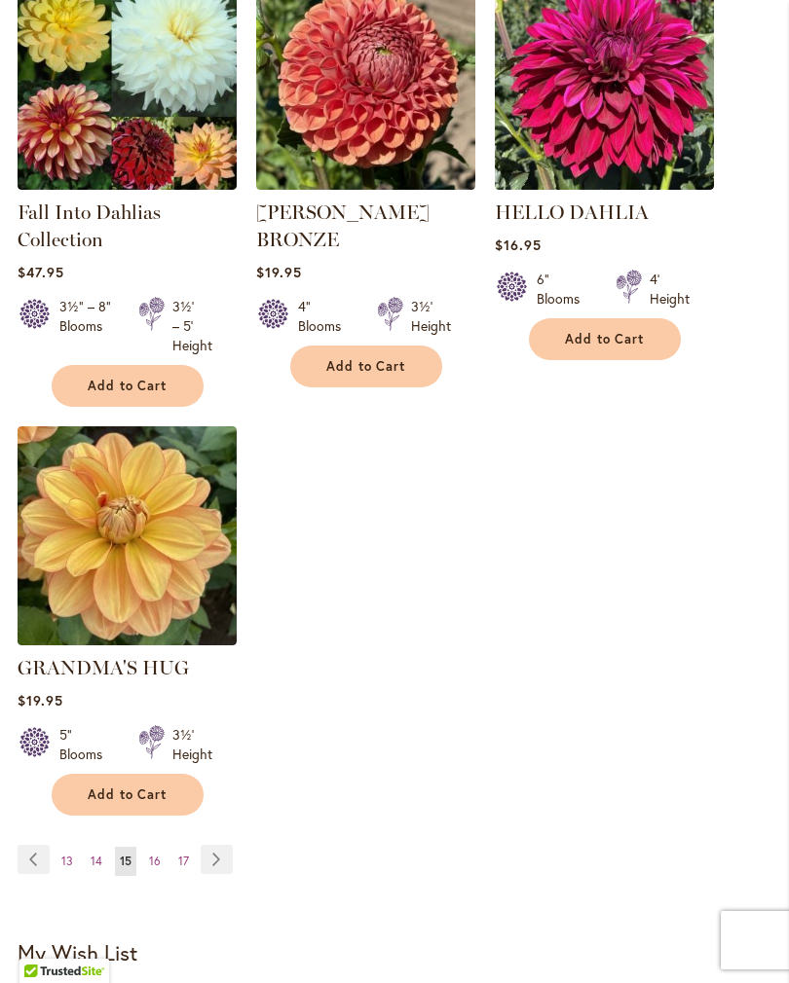
scroll to position [2325, 0]
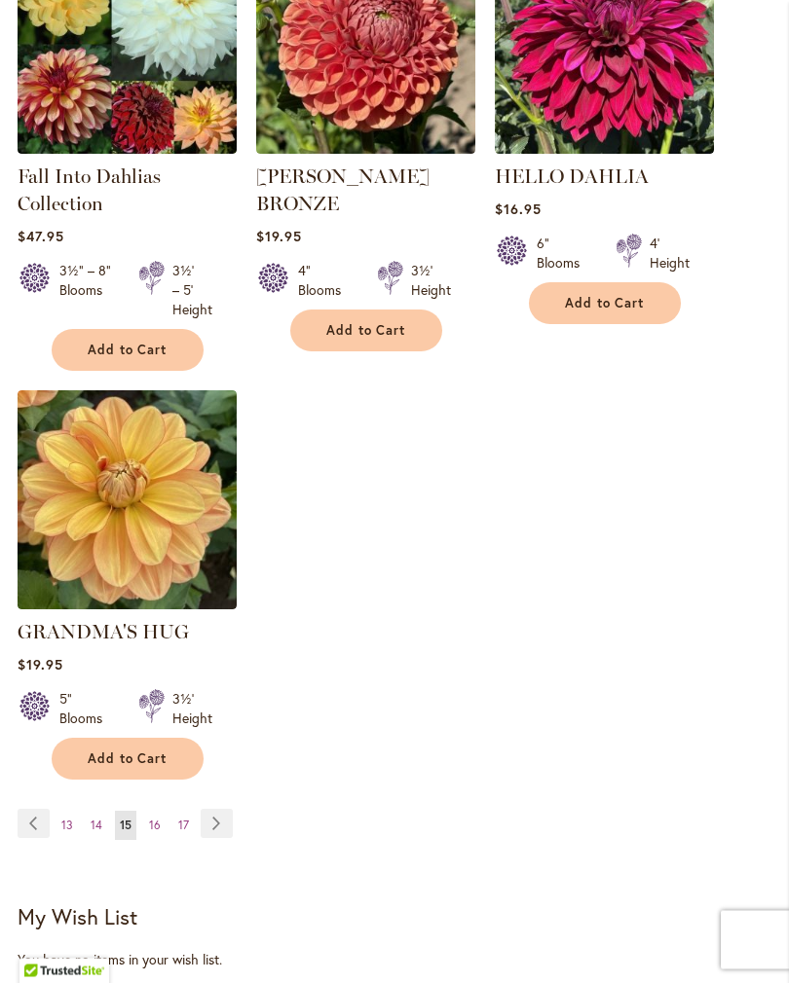
click at [217, 838] on link "Page Next" at bounding box center [217, 824] width 32 height 29
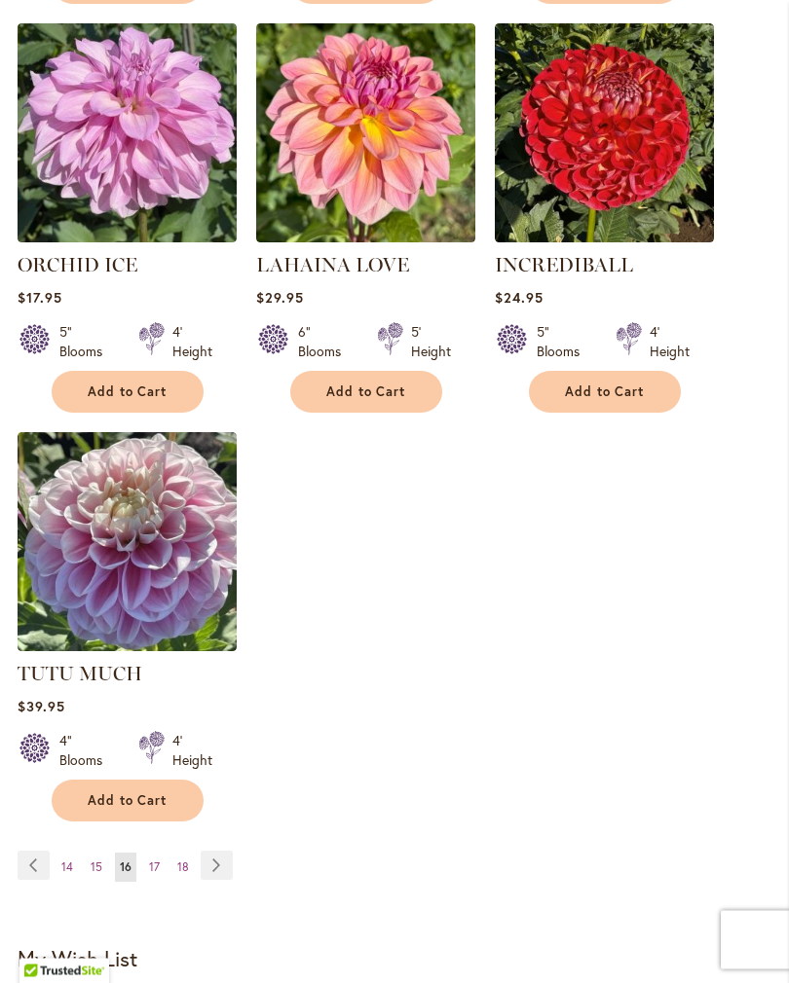
scroll to position [2206, 0]
click at [227, 880] on link "Page Next" at bounding box center [217, 865] width 32 height 29
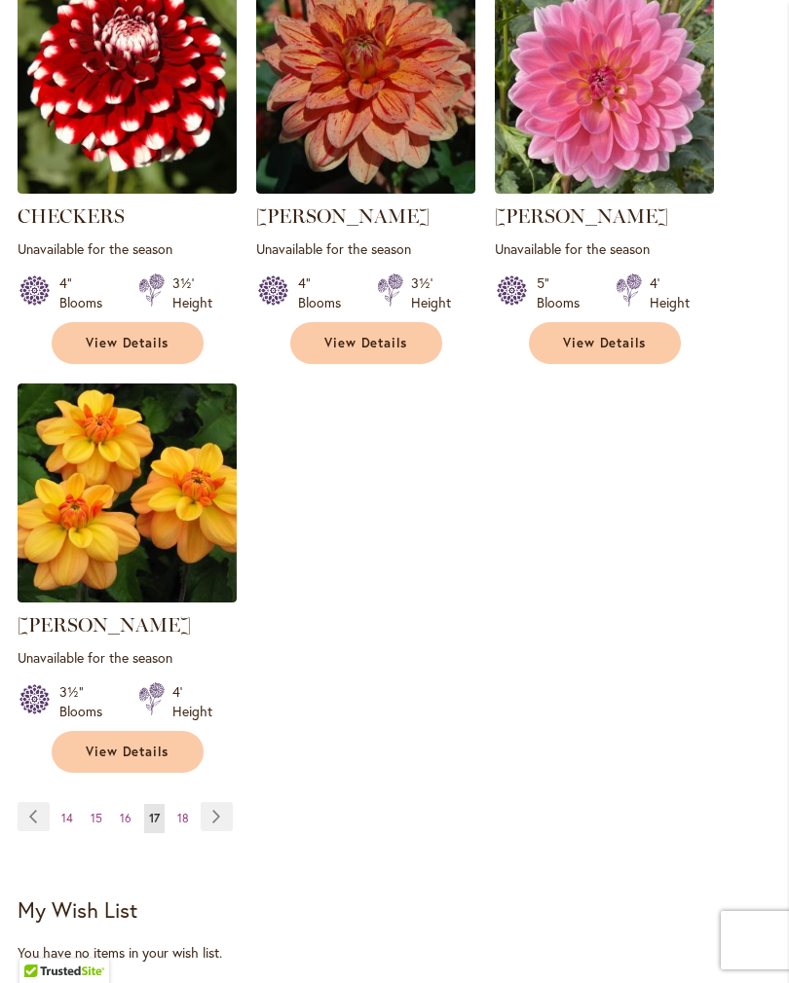
scroll to position [2276, 0]
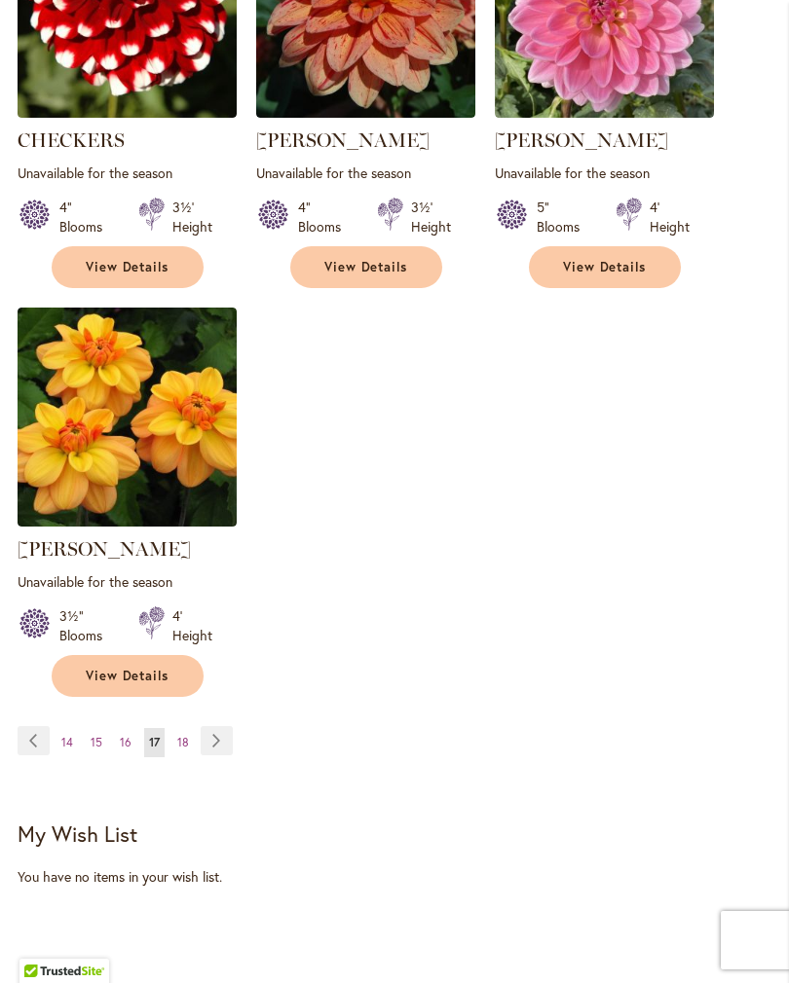
click at [222, 756] on link "Page Next" at bounding box center [217, 740] width 32 height 29
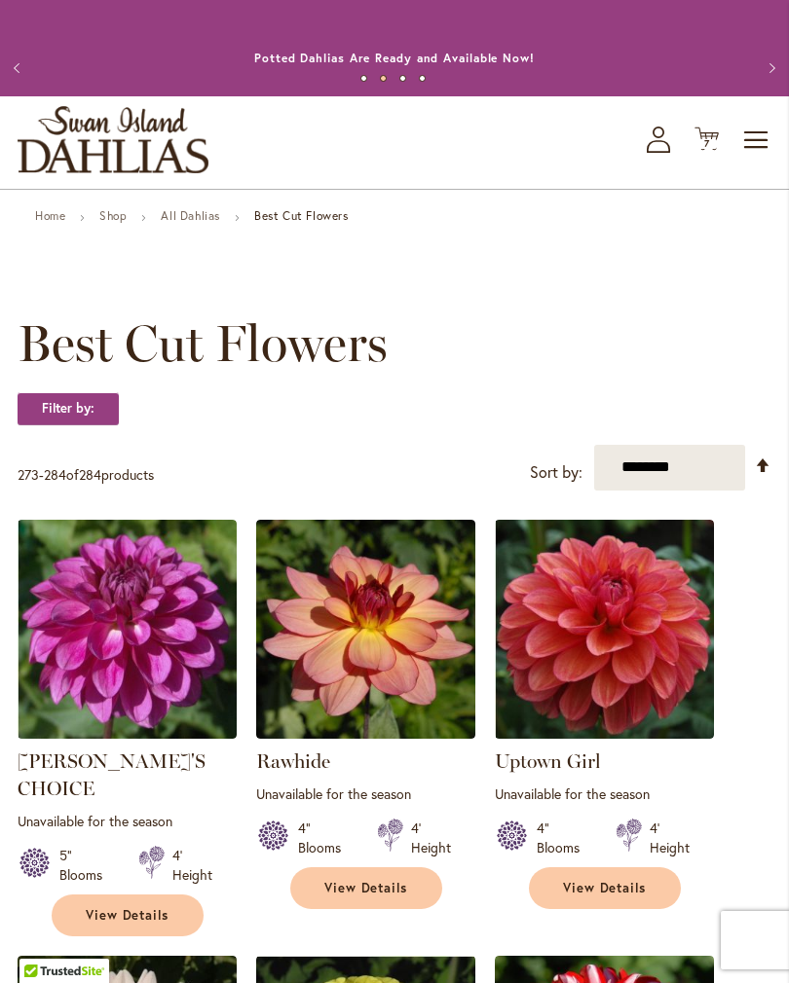
click at [705, 150] on span "7" at bounding box center [707, 143] width 6 height 13
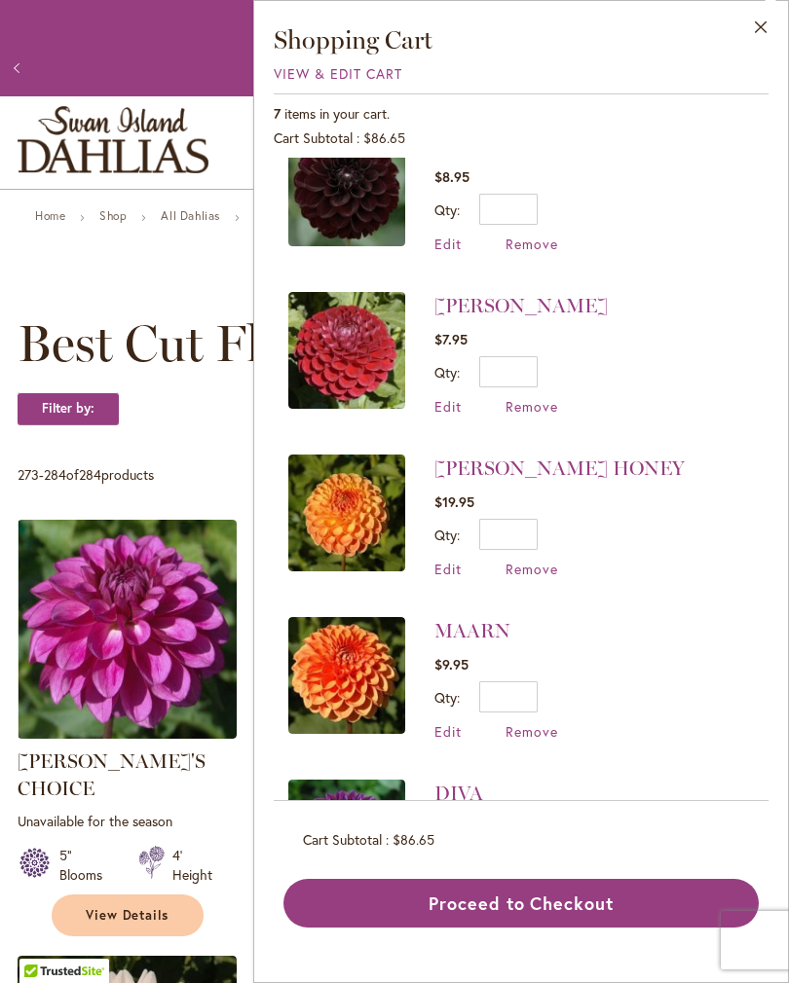
scroll to position [203, 0]
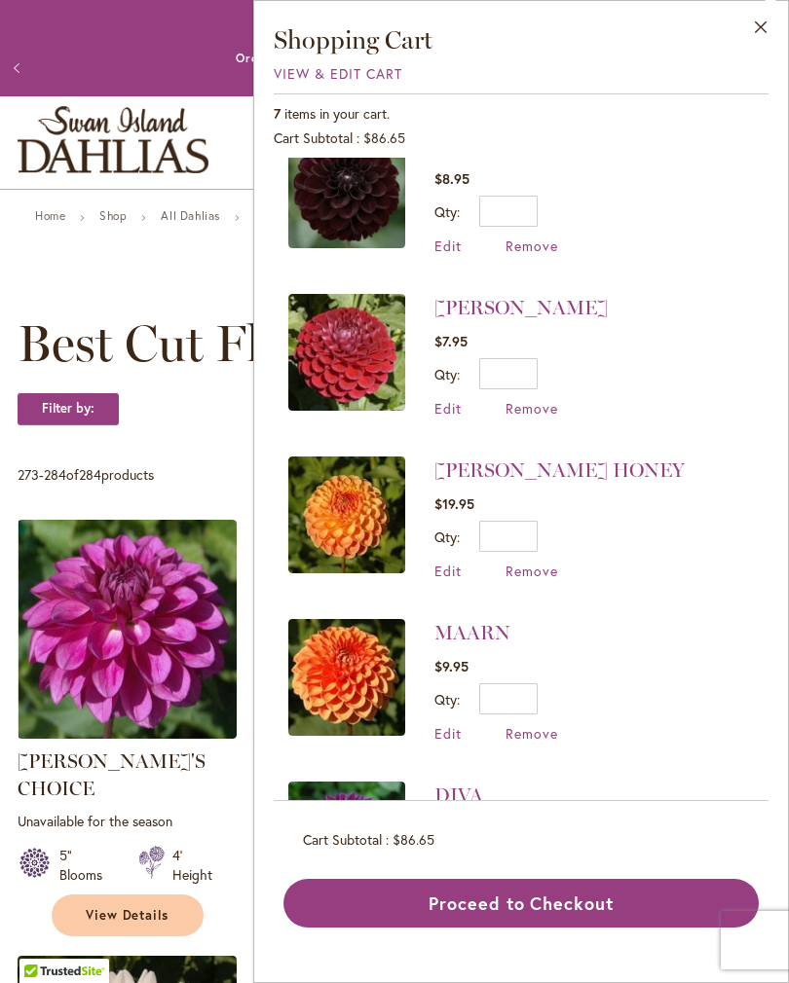
click at [544, 572] on span "Remove" at bounding box center [531, 571] width 53 height 18
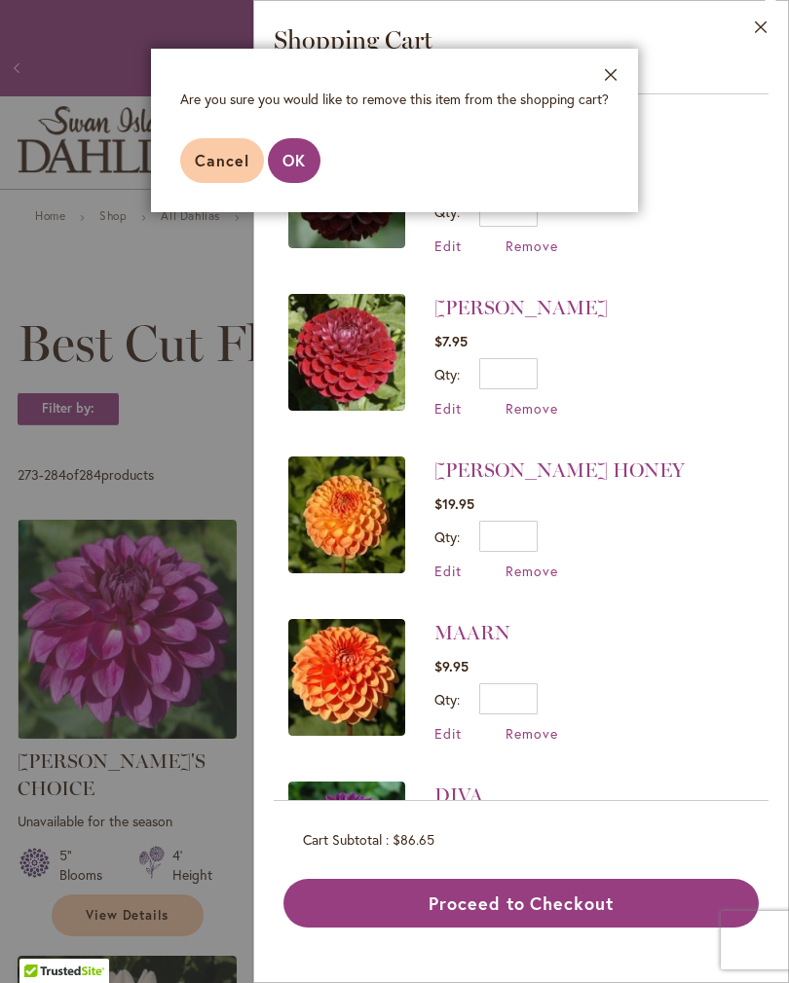
click at [302, 161] on span "OK" at bounding box center [293, 160] width 23 height 20
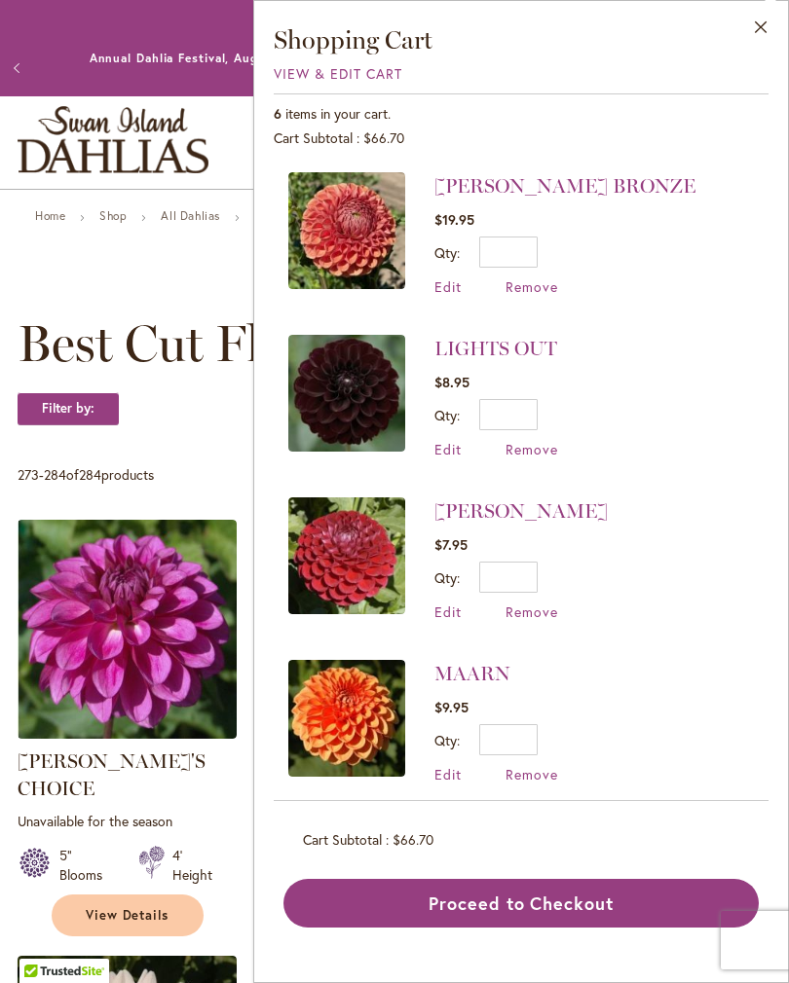
click at [537, 288] on span "Remove" at bounding box center [531, 286] width 53 height 18
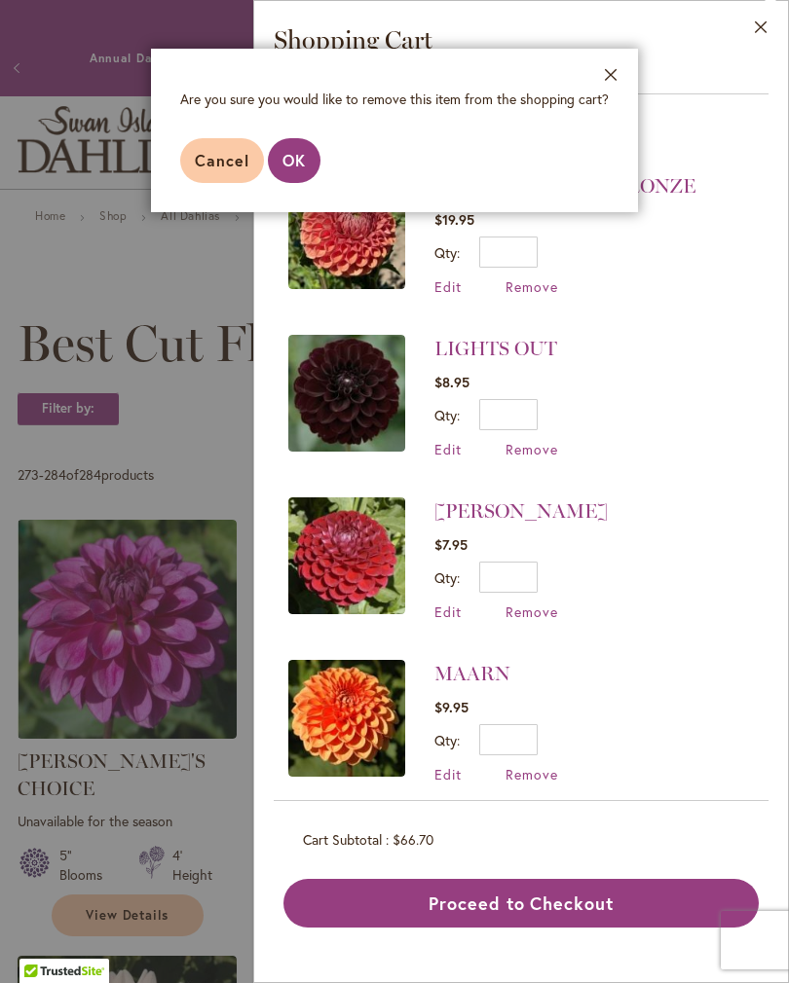
click at [289, 182] on button "OK" at bounding box center [294, 160] width 53 height 45
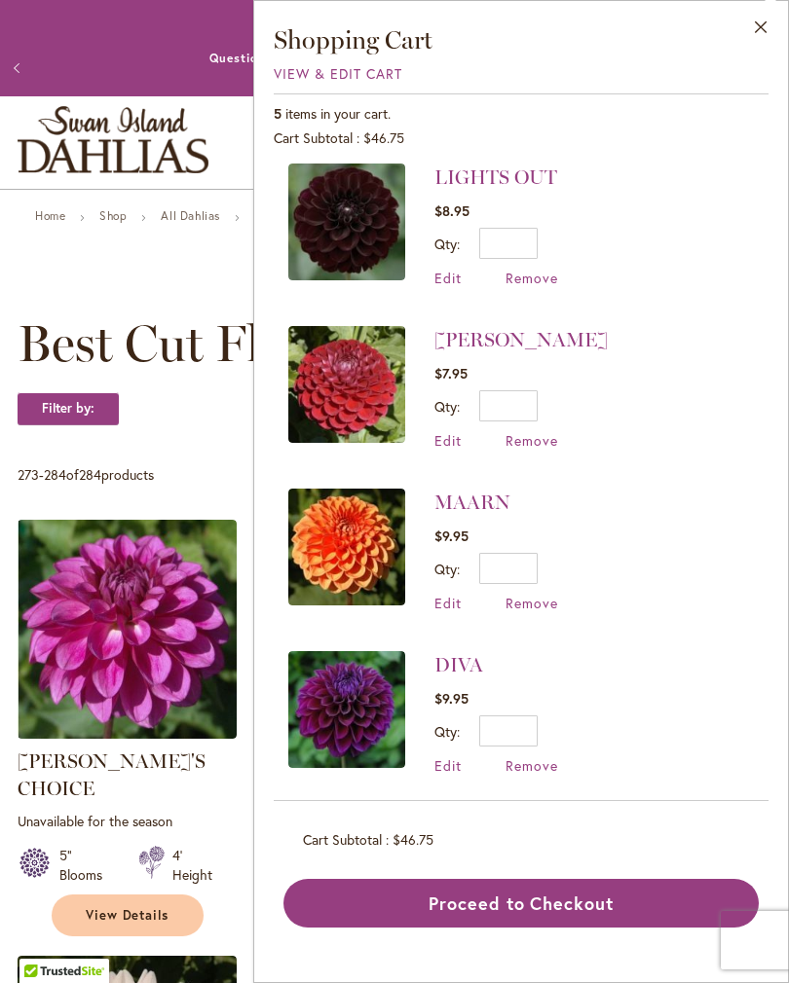
scroll to position [5, 0]
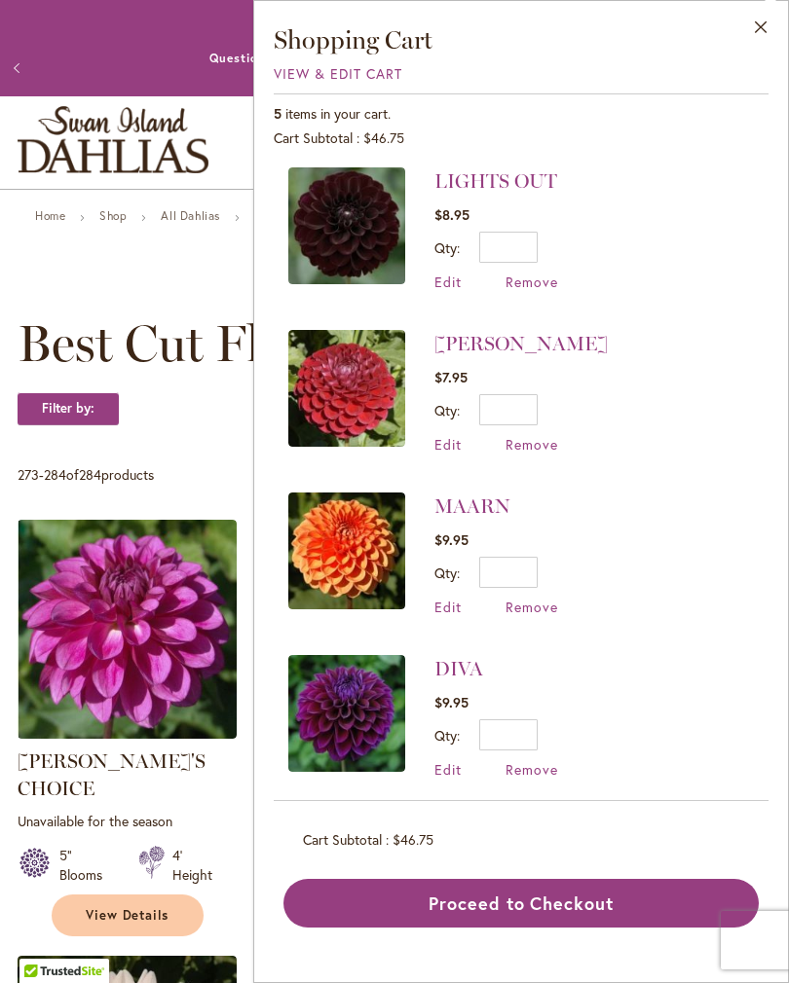
click at [546, 281] on span "Remove" at bounding box center [531, 282] width 53 height 18
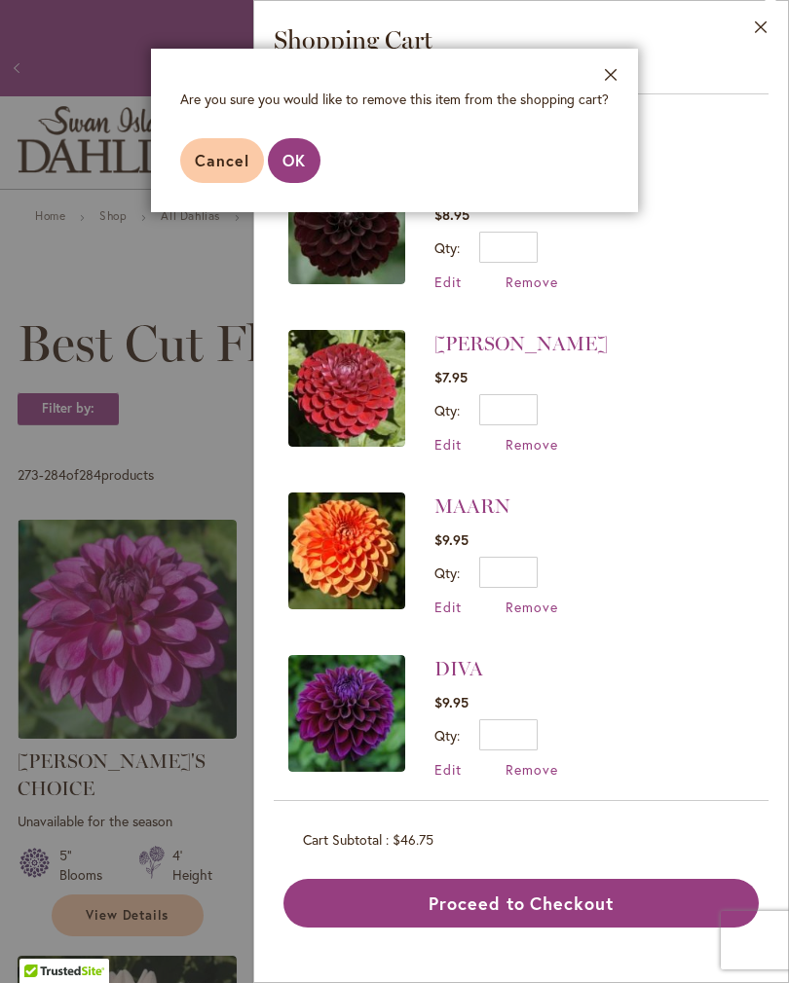
click at [288, 162] on span "OK" at bounding box center [293, 160] width 23 height 20
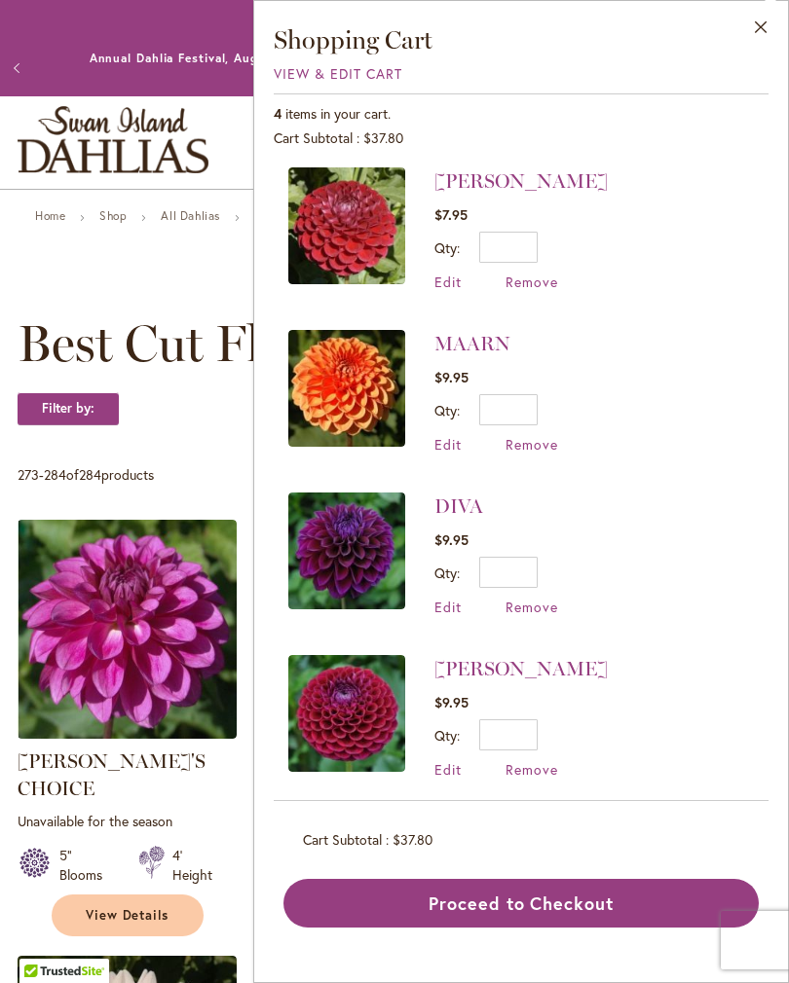
scroll to position [0, 0]
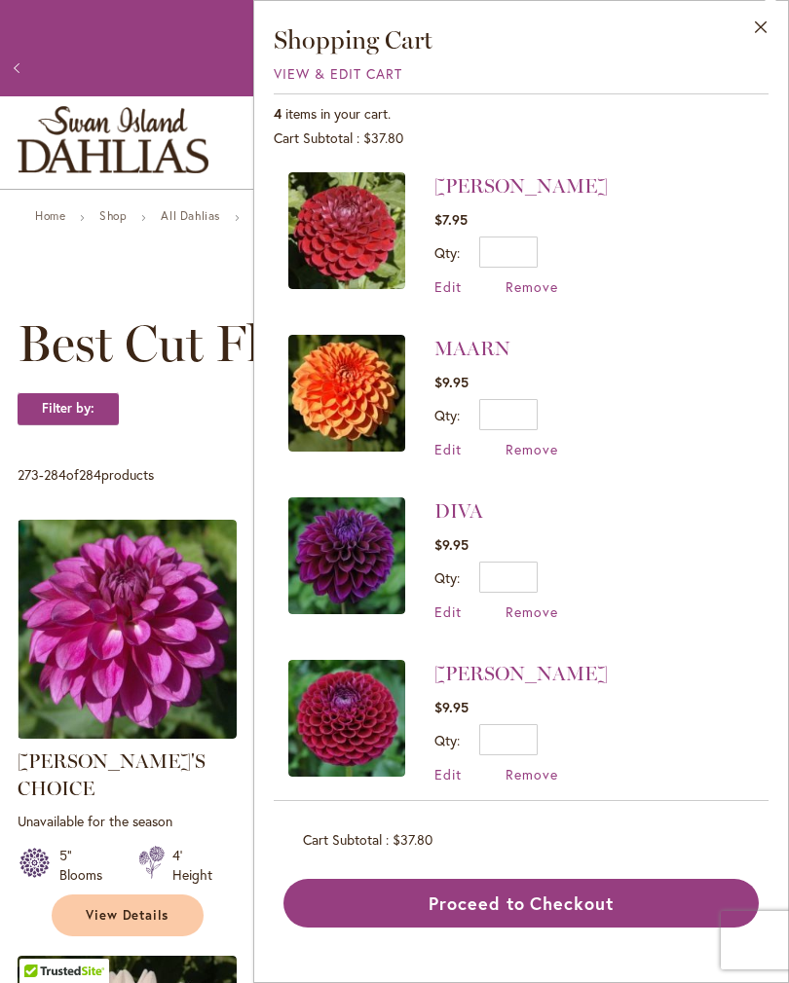
click at [539, 291] on span "Remove" at bounding box center [531, 286] width 53 height 18
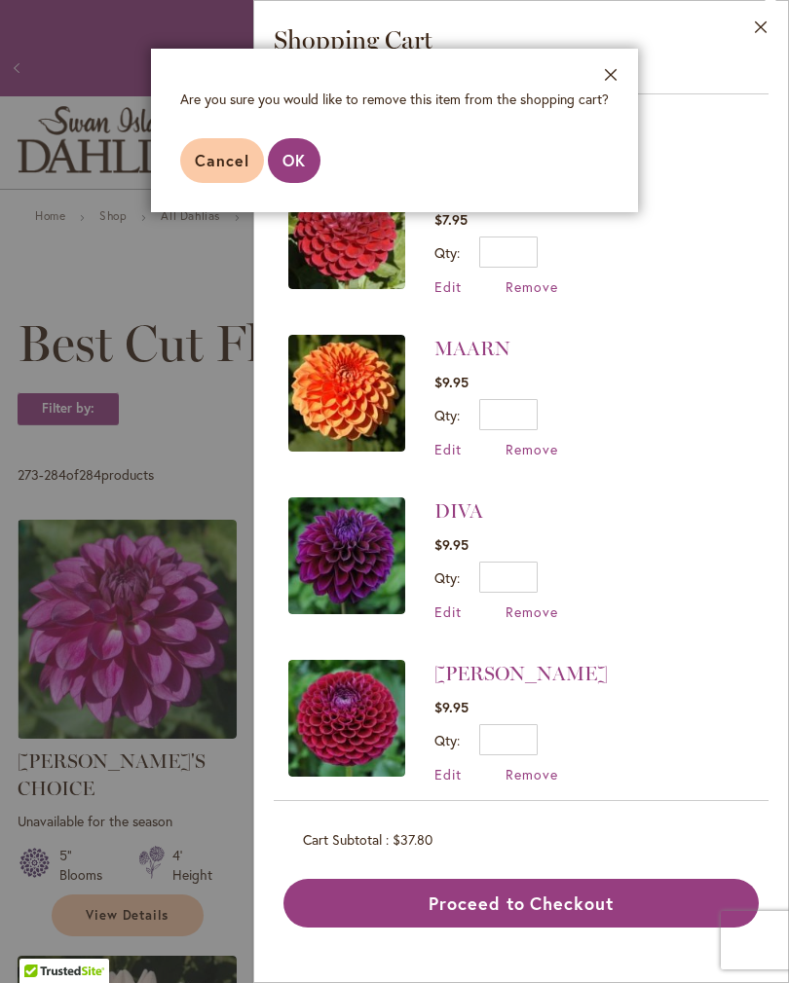
click at [288, 168] on span "OK" at bounding box center [293, 160] width 23 height 20
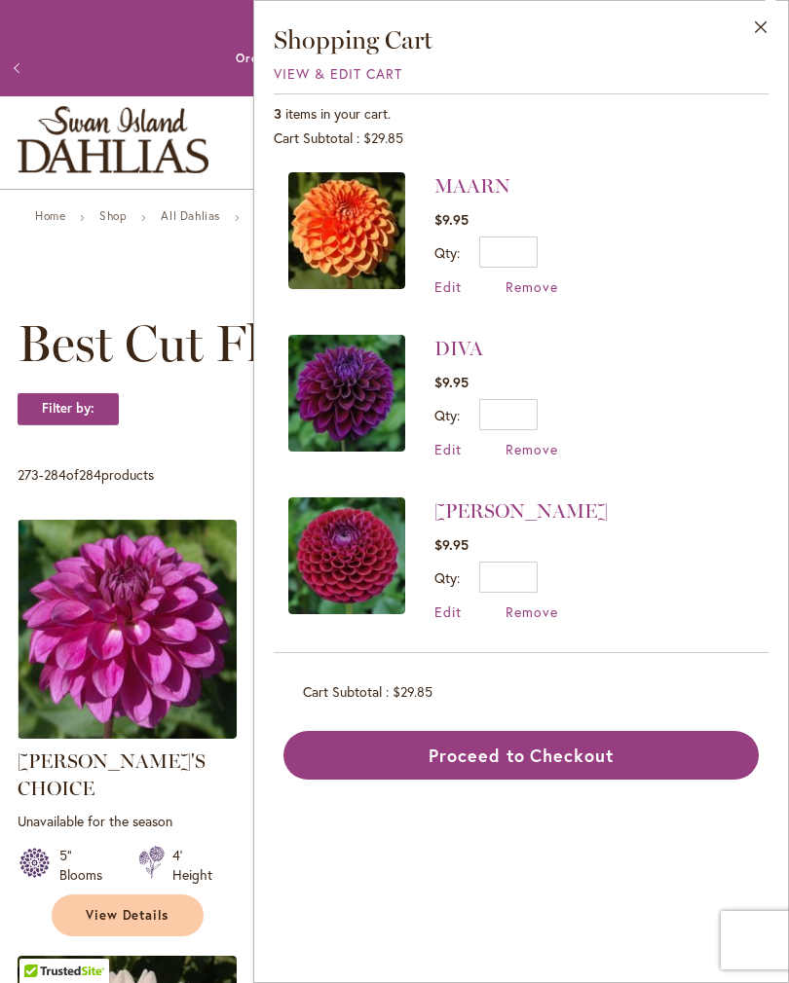
click at [763, 24] on button "Close" at bounding box center [761, 31] width 54 height 61
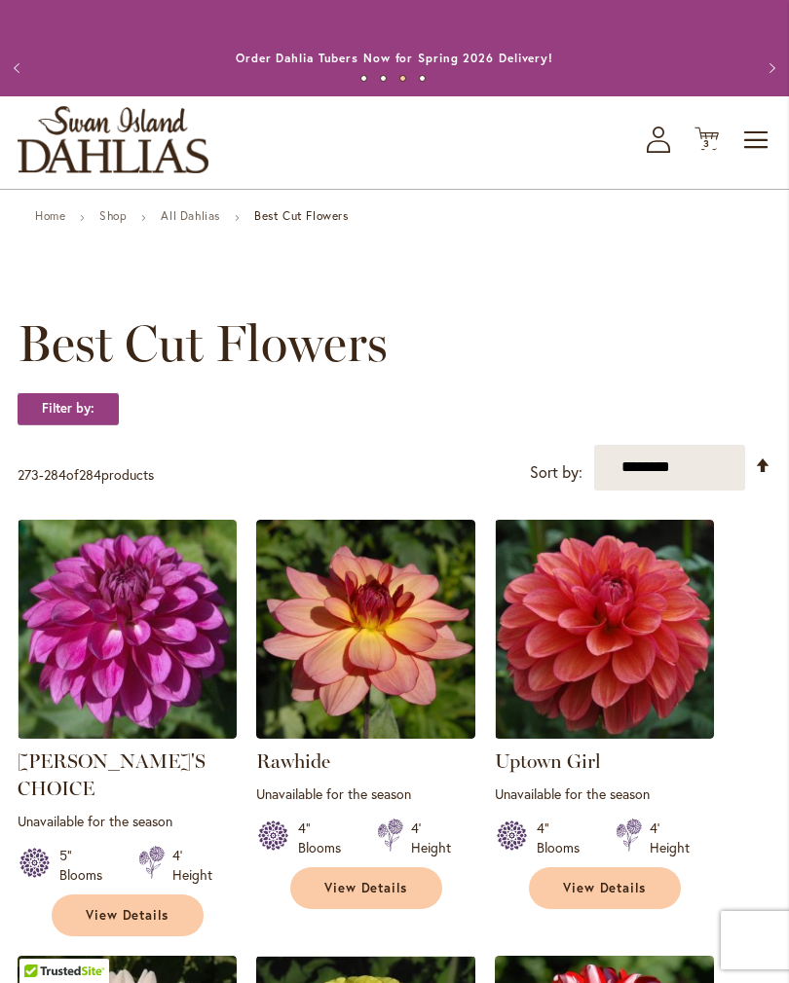
click at [755, 160] on span "Toggle Nav" at bounding box center [756, 140] width 29 height 39
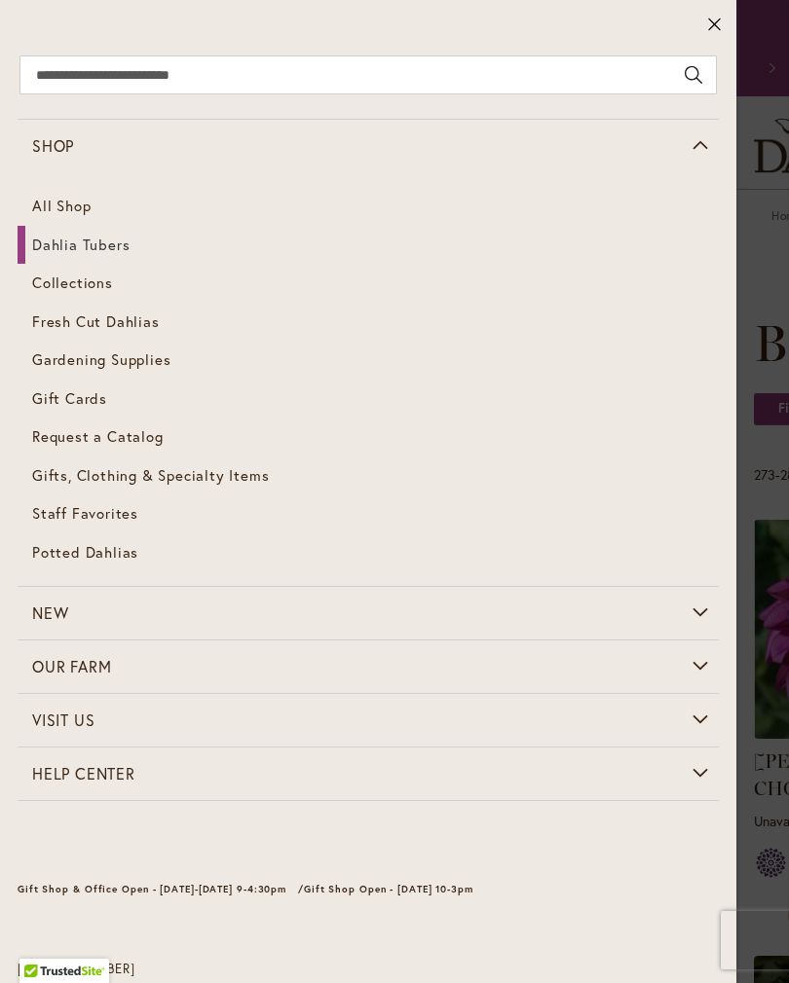
click at [106, 261] on link "Dahlia Tubers" at bounding box center [368, 245] width 701 height 39
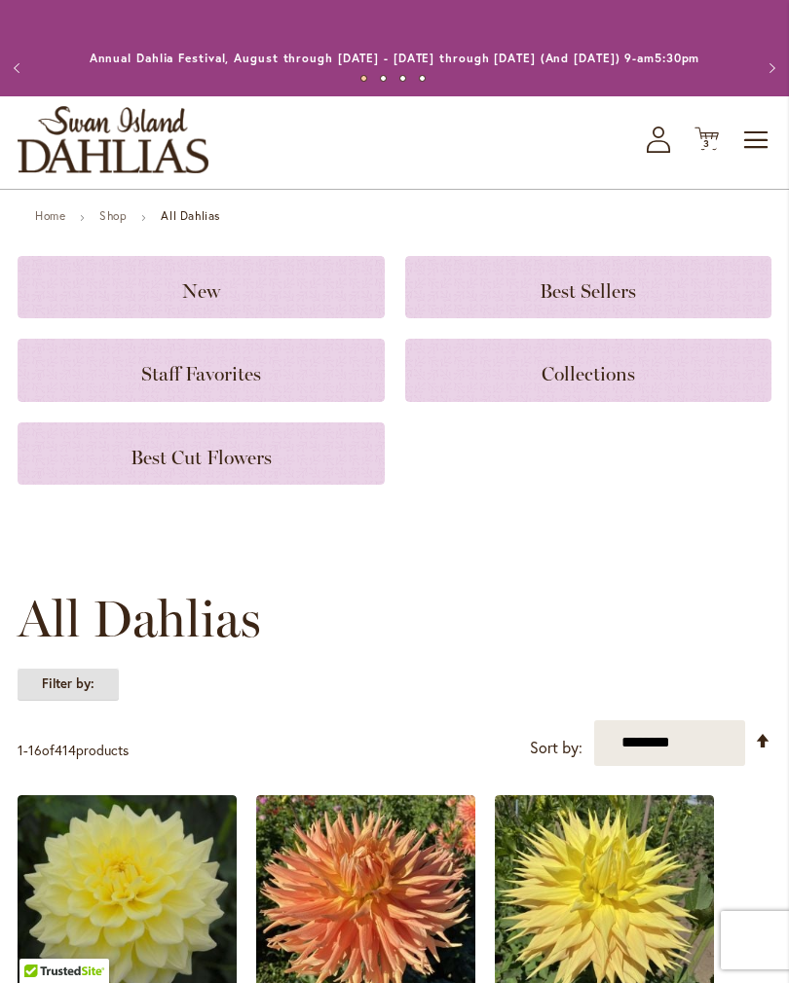
click at [87, 701] on strong "Filter by:" at bounding box center [68, 684] width 101 height 33
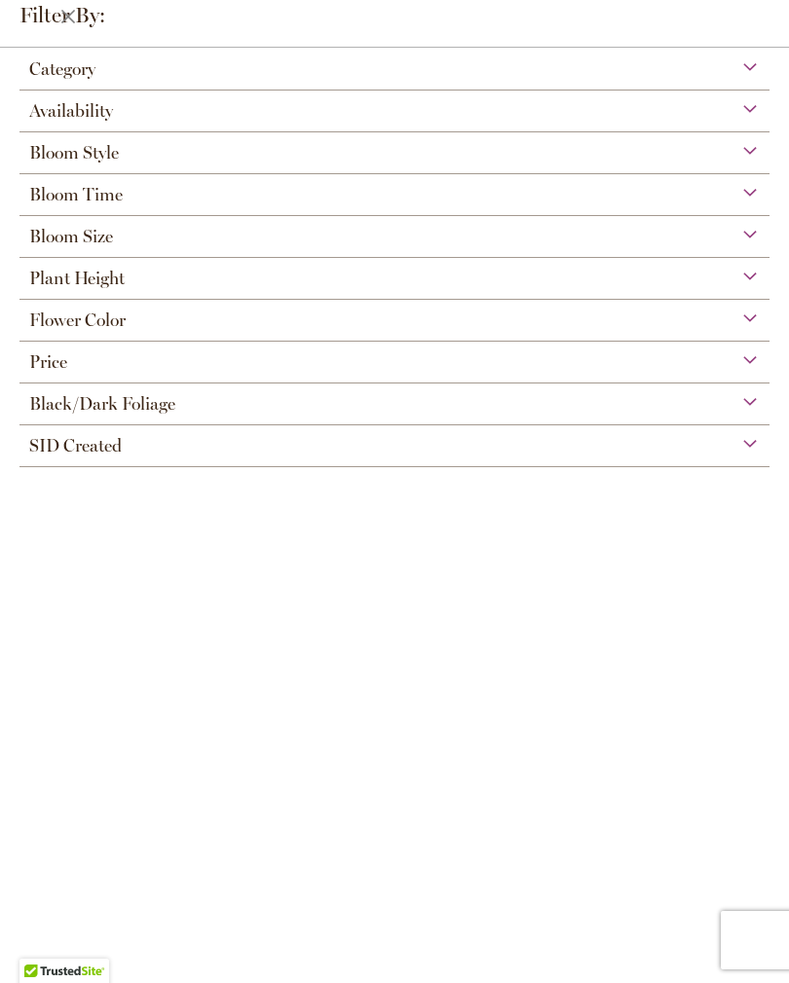
click at [759, 78] on div "Category" at bounding box center [394, 64] width 750 height 31
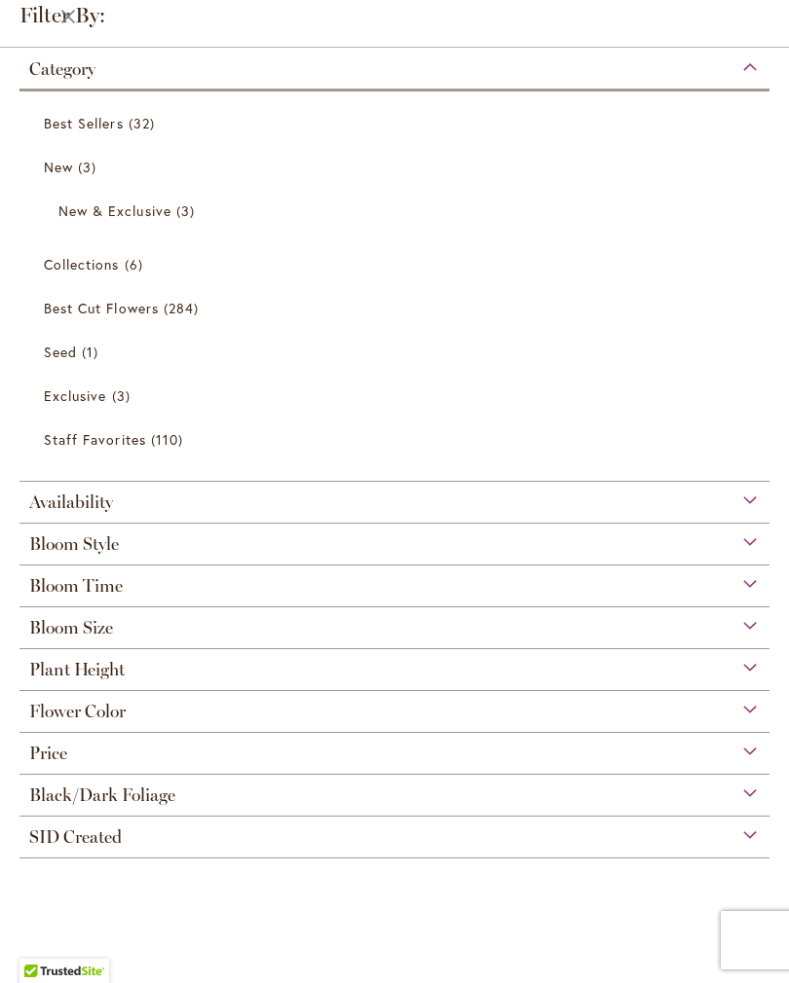
click at [756, 80] on div "Category" at bounding box center [394, 64] width 750 height 31
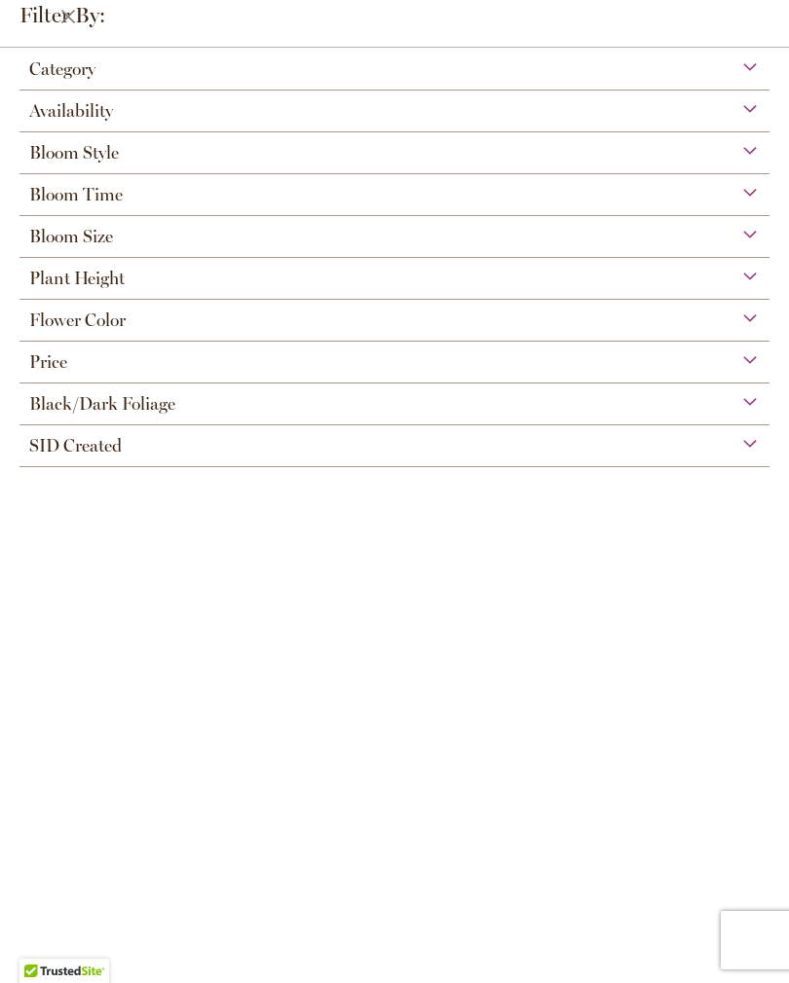
click at [174, 159] on div "Bloom Style" at bounding box center [394, 147] width 750 height 31
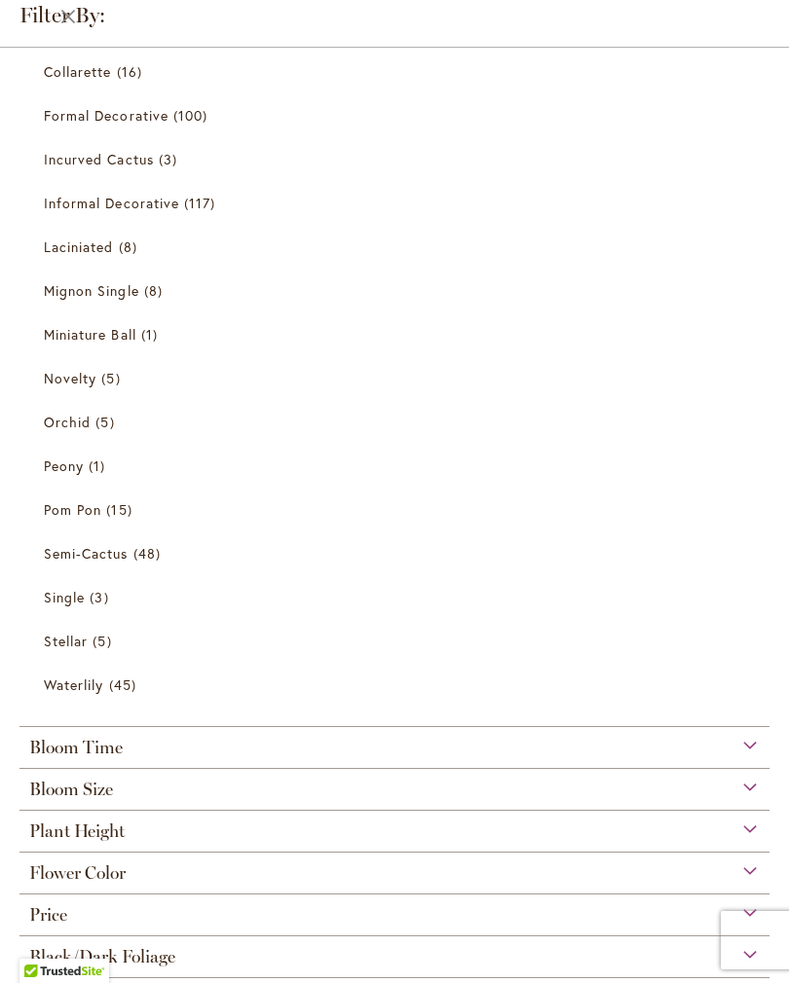
scroll to position [269, 0]
click at [134, 689] on span "45 items" at bounding box center [125, 683] width 32 height 20
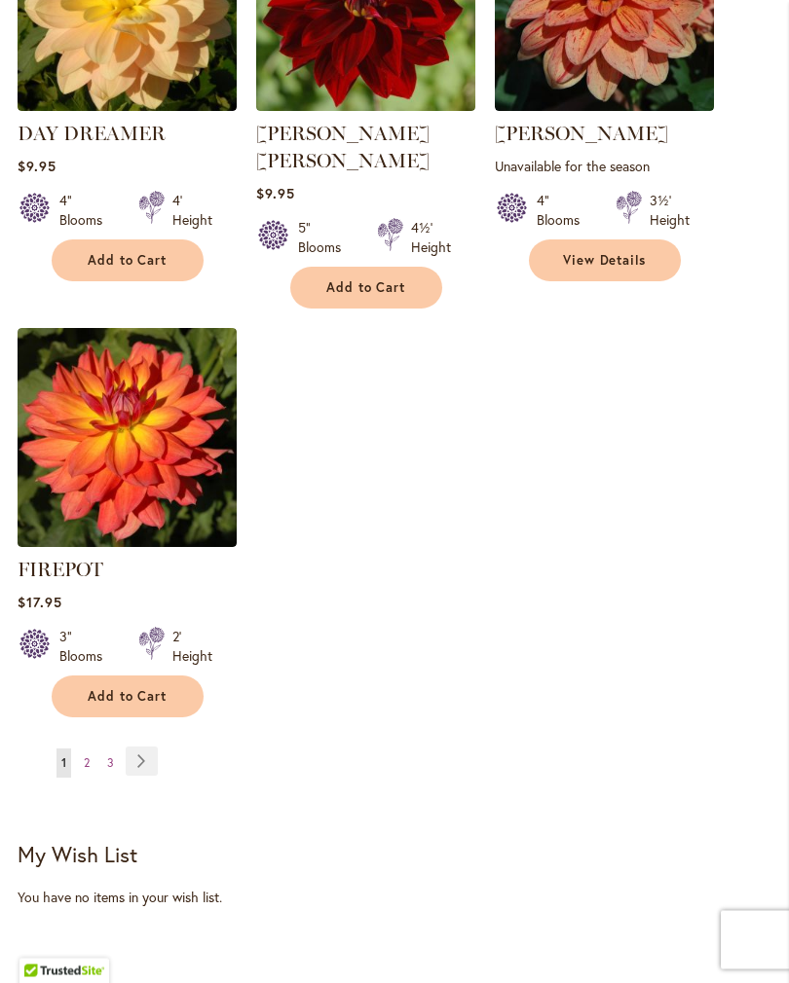
scroll to position [2381, 0]
click at [157, 758] on link "Page Next" at bounding box center [142, 761] width 32 height 29
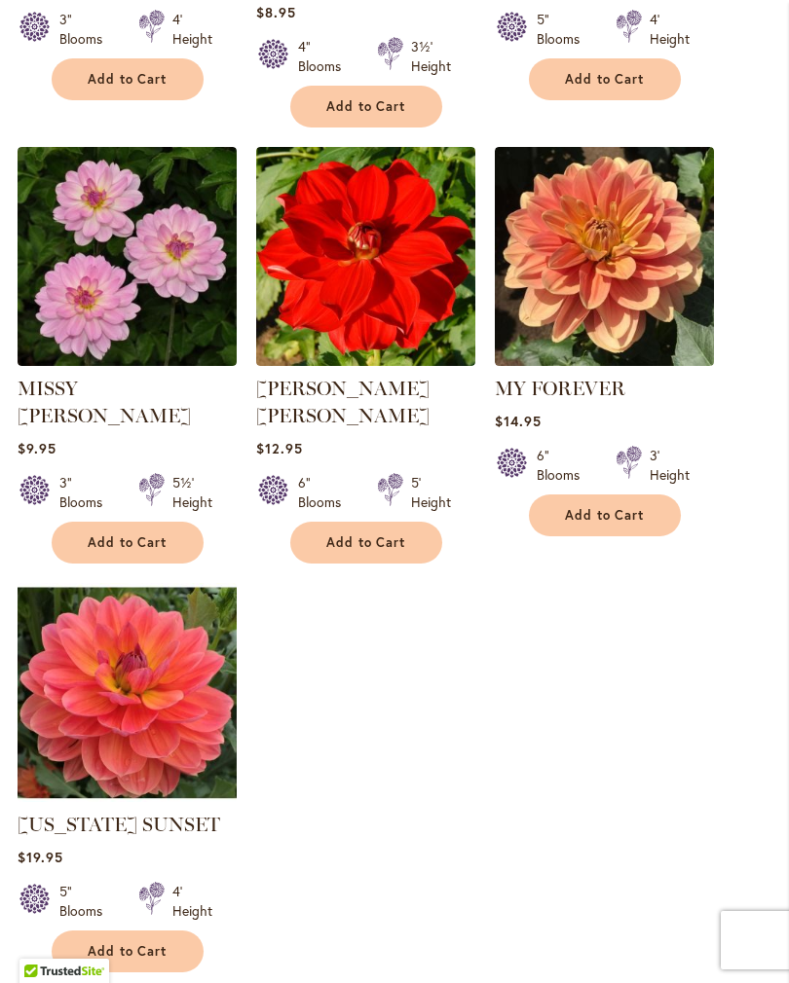
scroll to position [2203, 0]
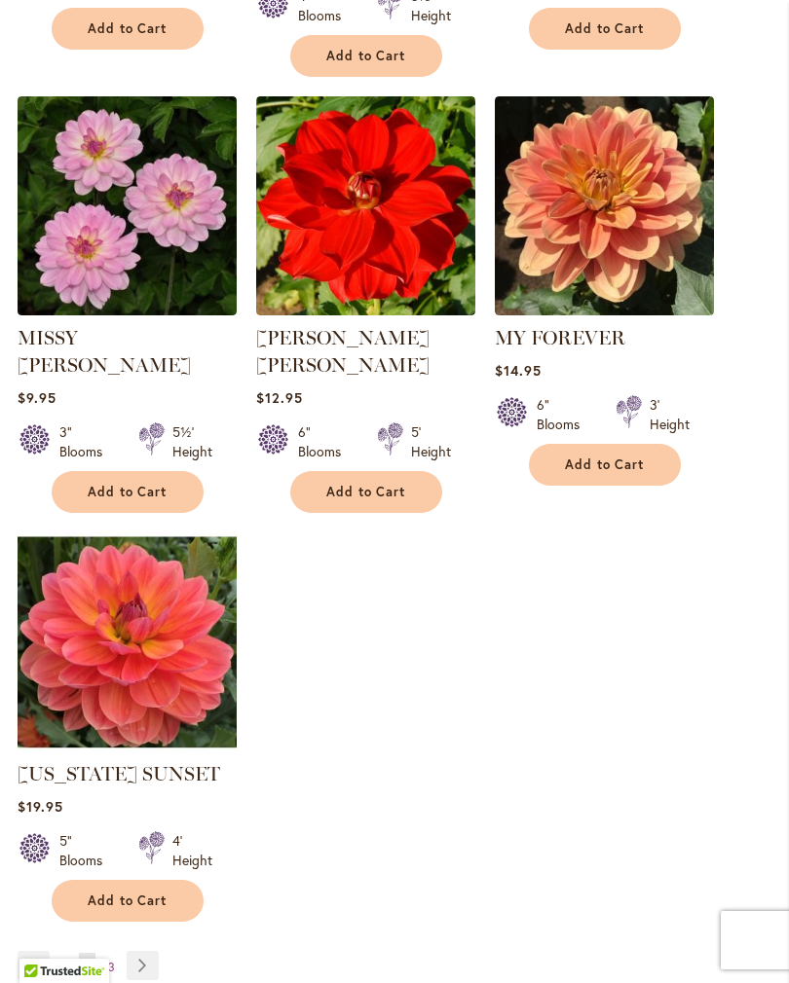
click at [146, 951] on link "Page Next" at bounding box center [143, 965] width 32 height 29
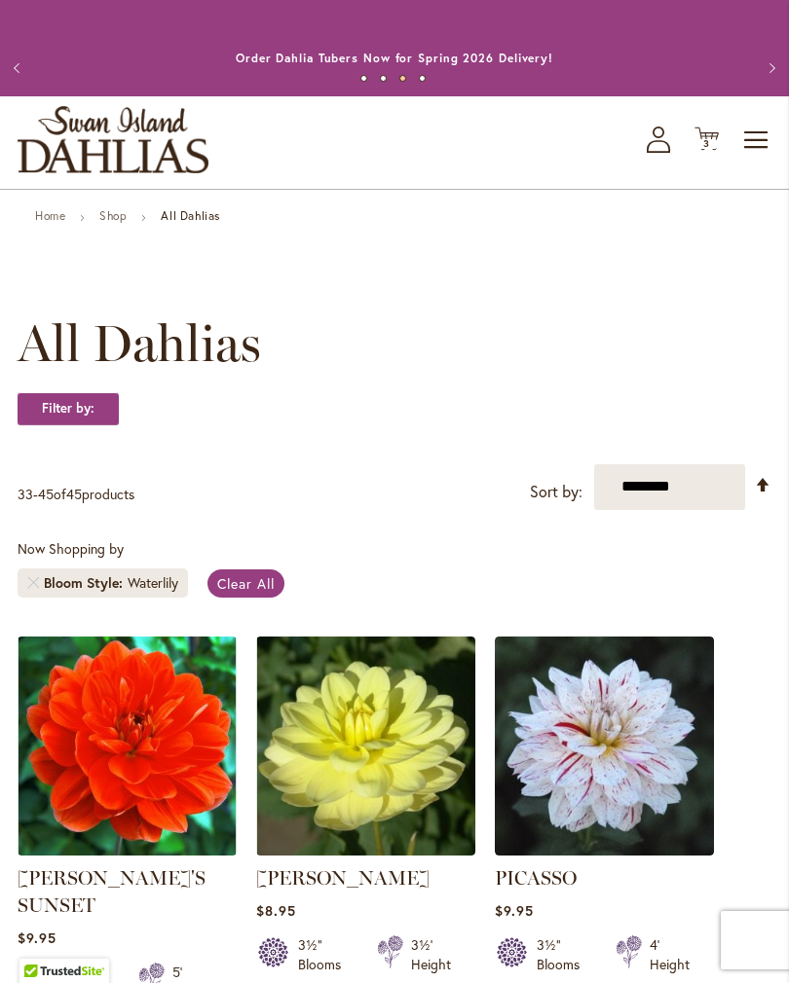
click at [258, 593] on span "Clear All" at bounding box center [245, 583] width 57 height 18
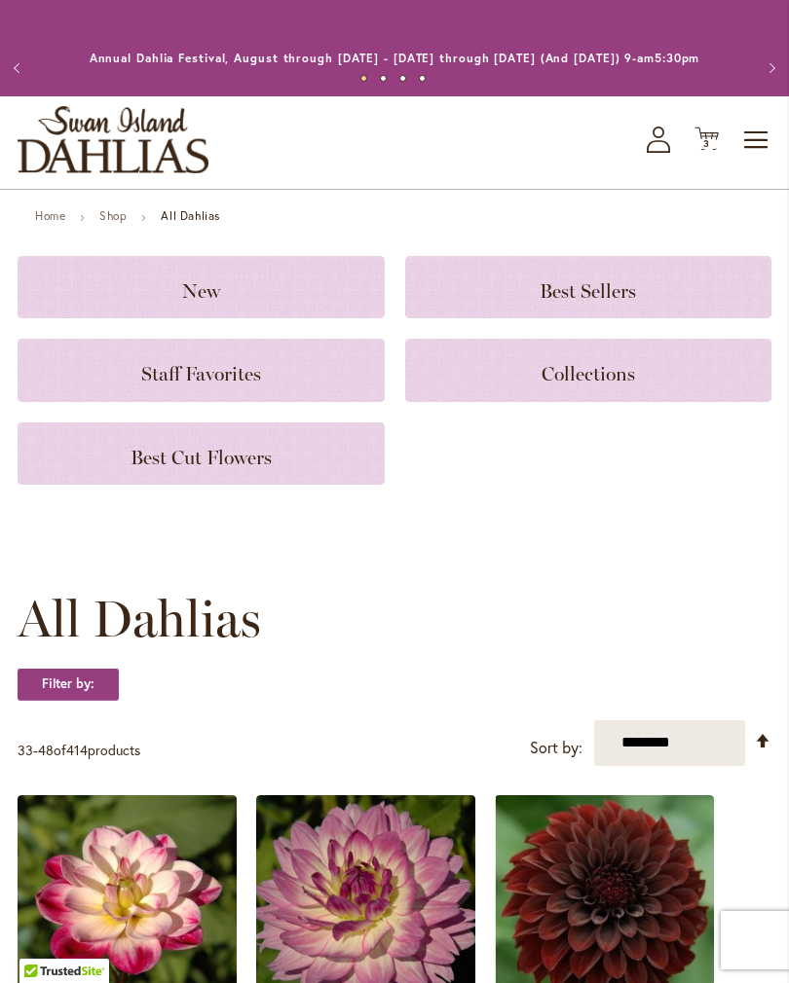
click at [254, 469] on span "Best Cut Flowers" at bounding box center [200, 457] width 141 height 23
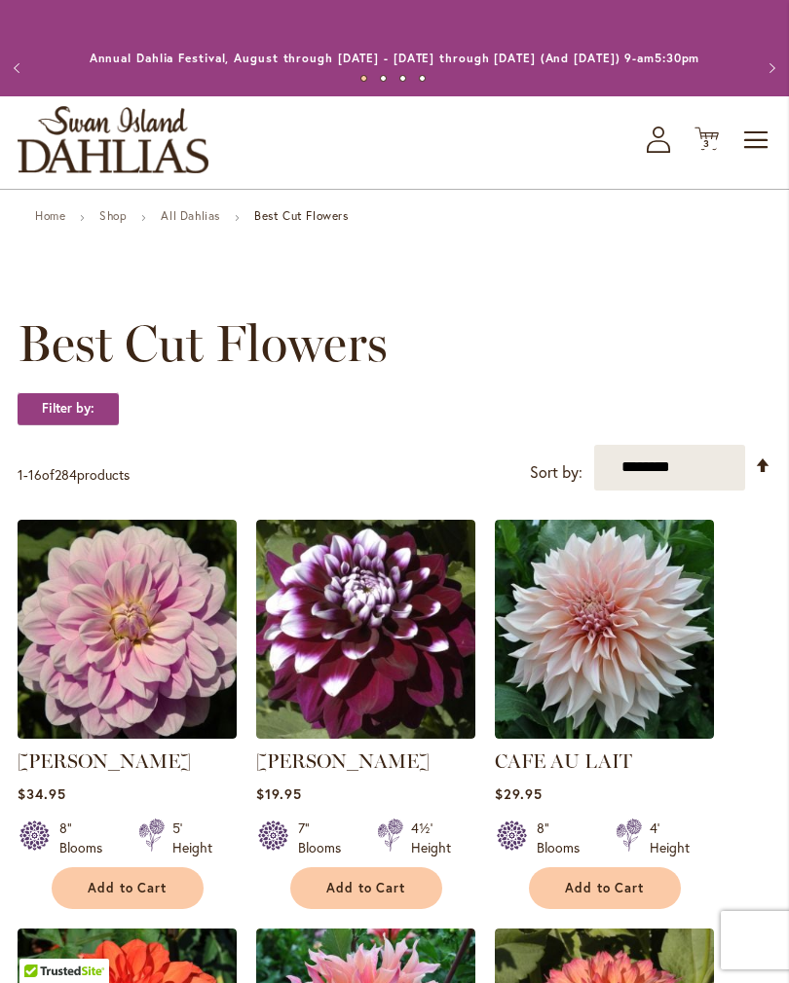
click at [681, 491] on select "**********" at bounding box center [669, 468] width 151 height 46
select select "*****"
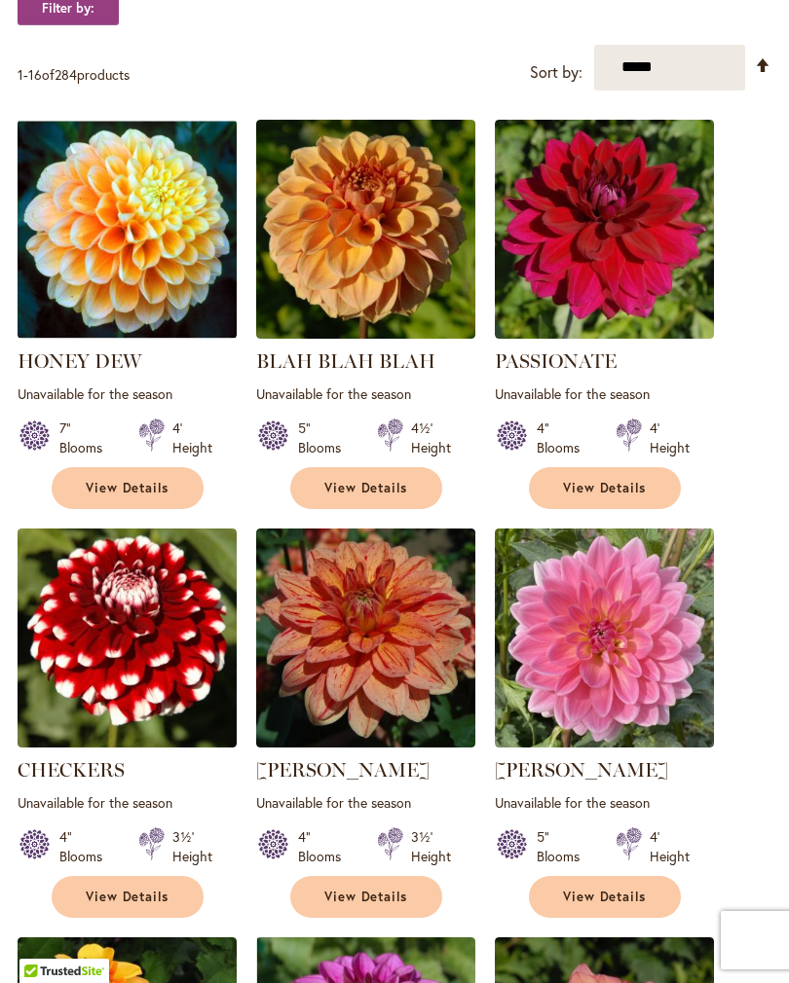
scroll to position [362, 0]
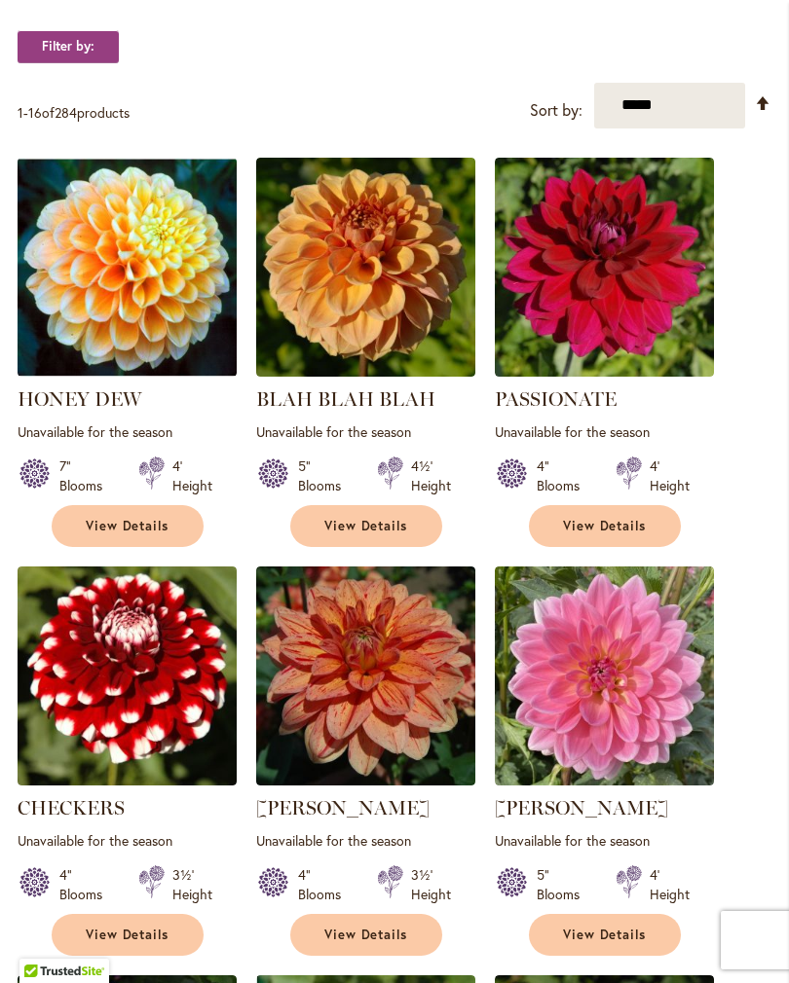
click at [760, 115] on link "Set Descending Direction" at bounding box center [763, 103] width 17 height 22
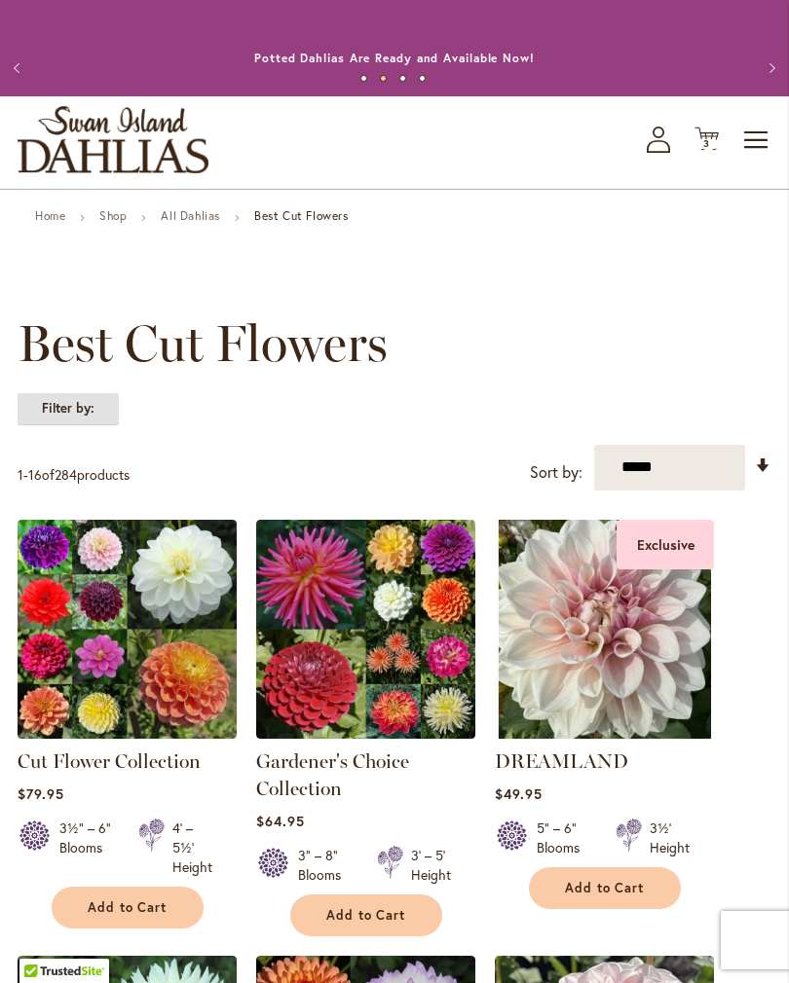
click at [100, 425] on strong "Filter by:" at bounding box center [68, 408] width 101 height 33
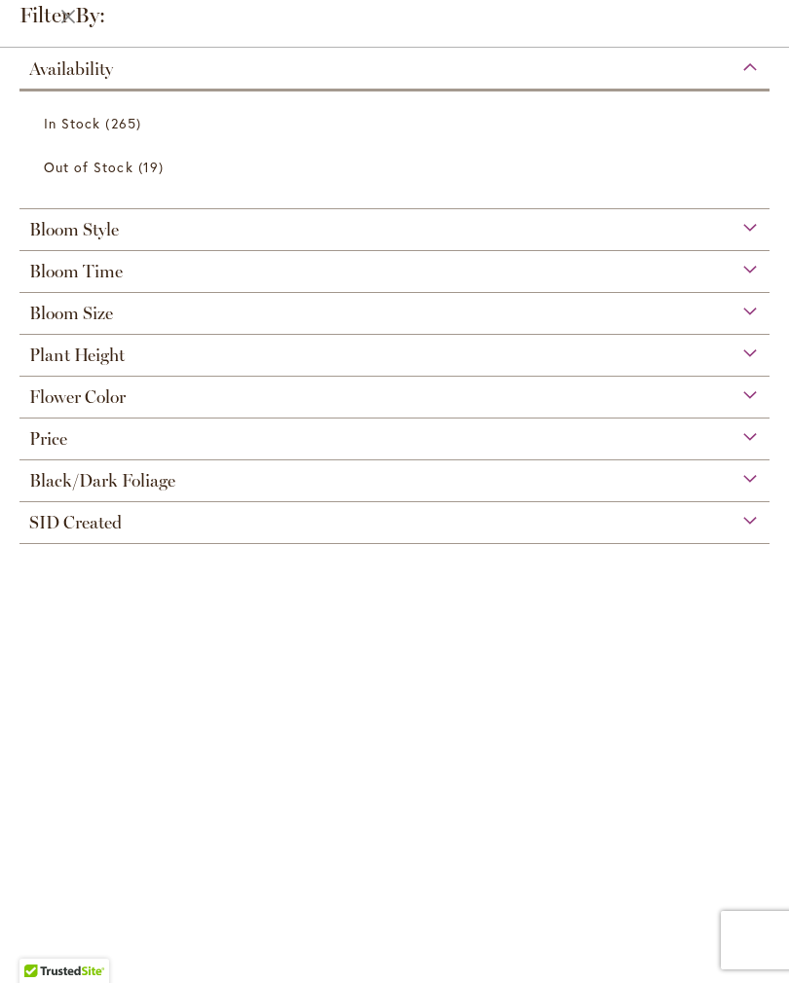
click at [114, 129] on span "265 items" at bounding box center [125, 123] width 40 height 20
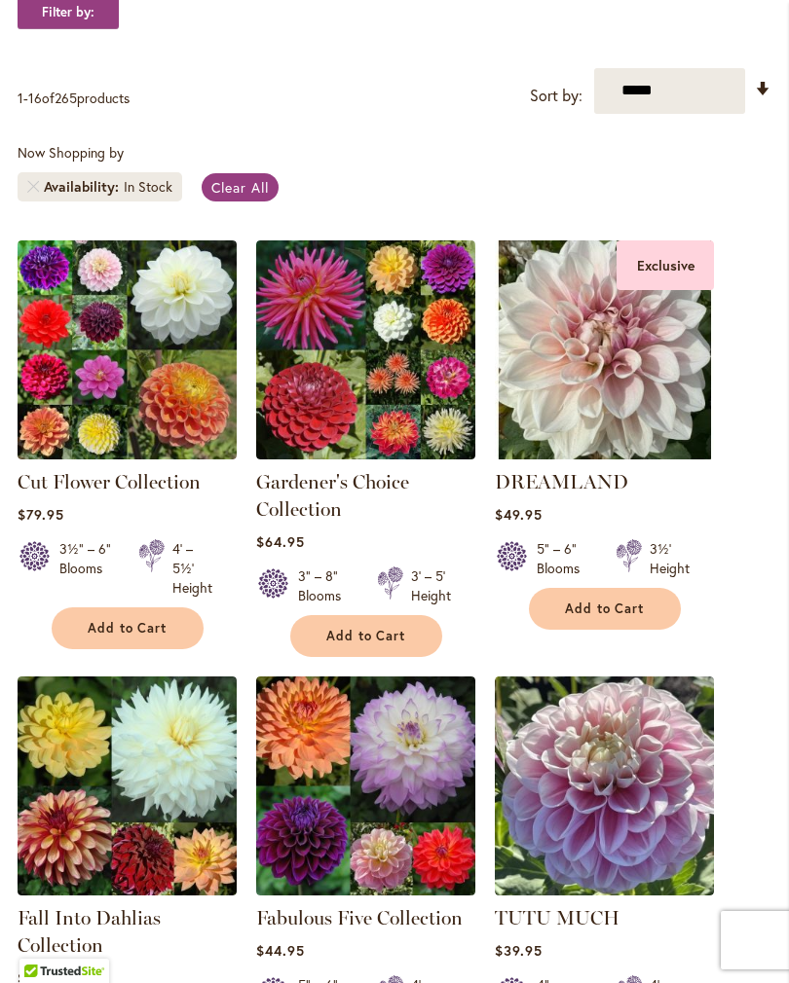
scroll to position [396, 0]
click at [250, 197] on span "Clear All" at bounding box center [239, 187] width 57 height 18
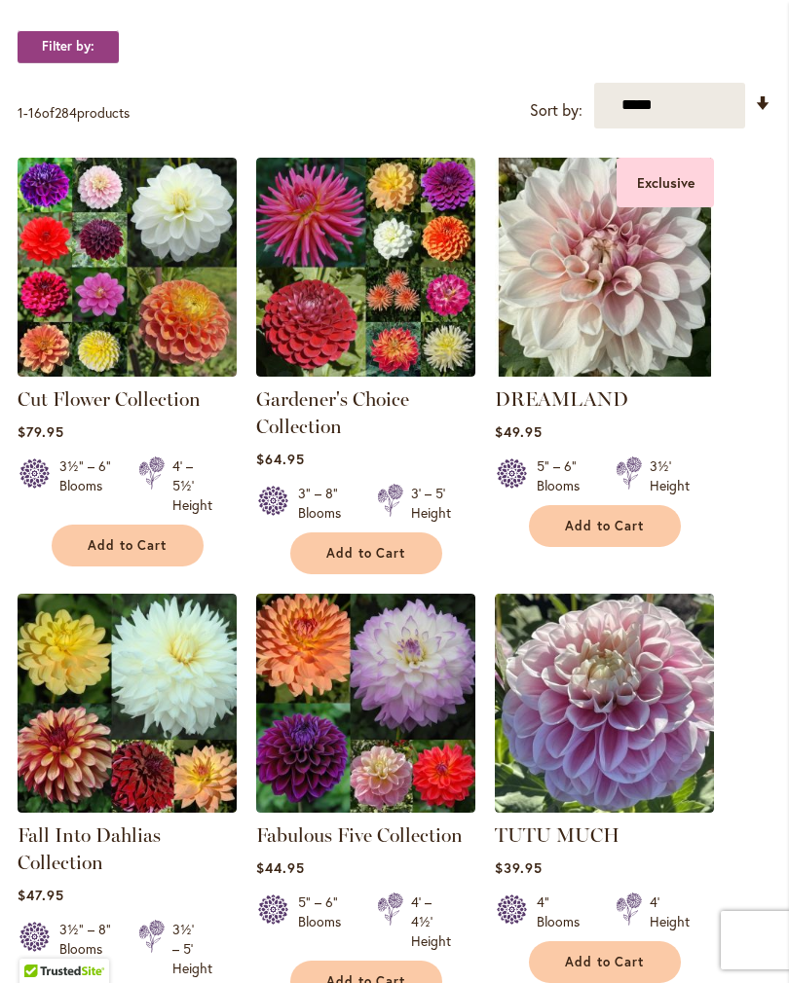
scroll to position [362, 0]
click at [92, 63] on strong "Filter by:" at bounding box center [68, 46] width 101 height 33
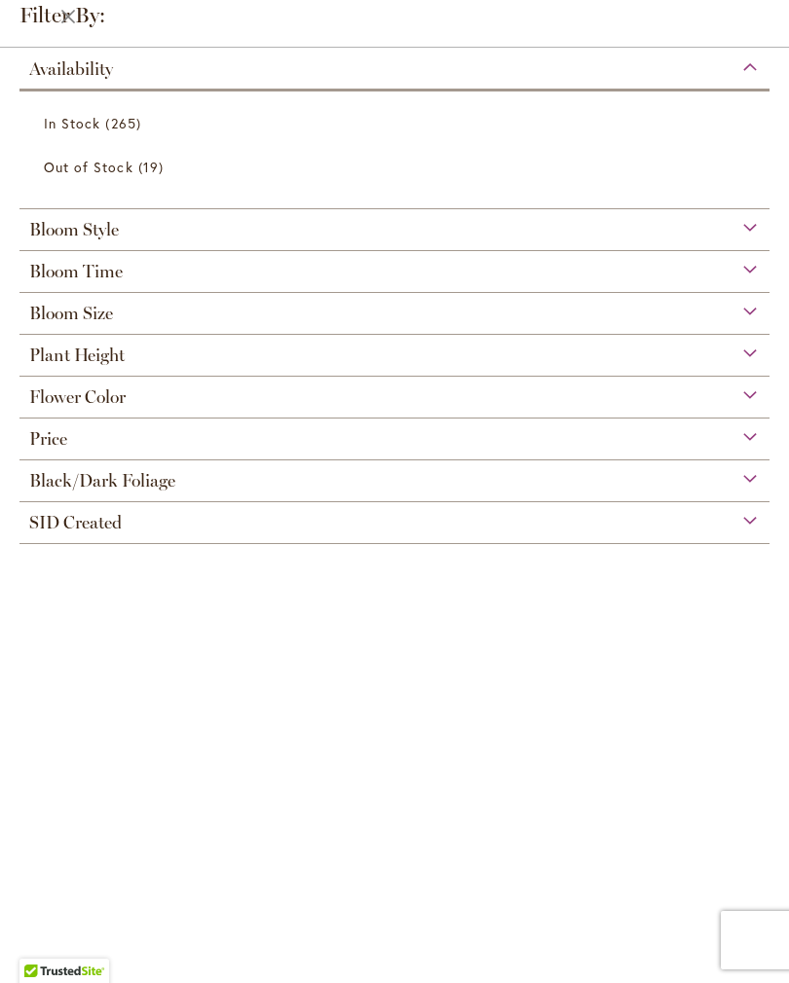
scroll to position [146, 0]
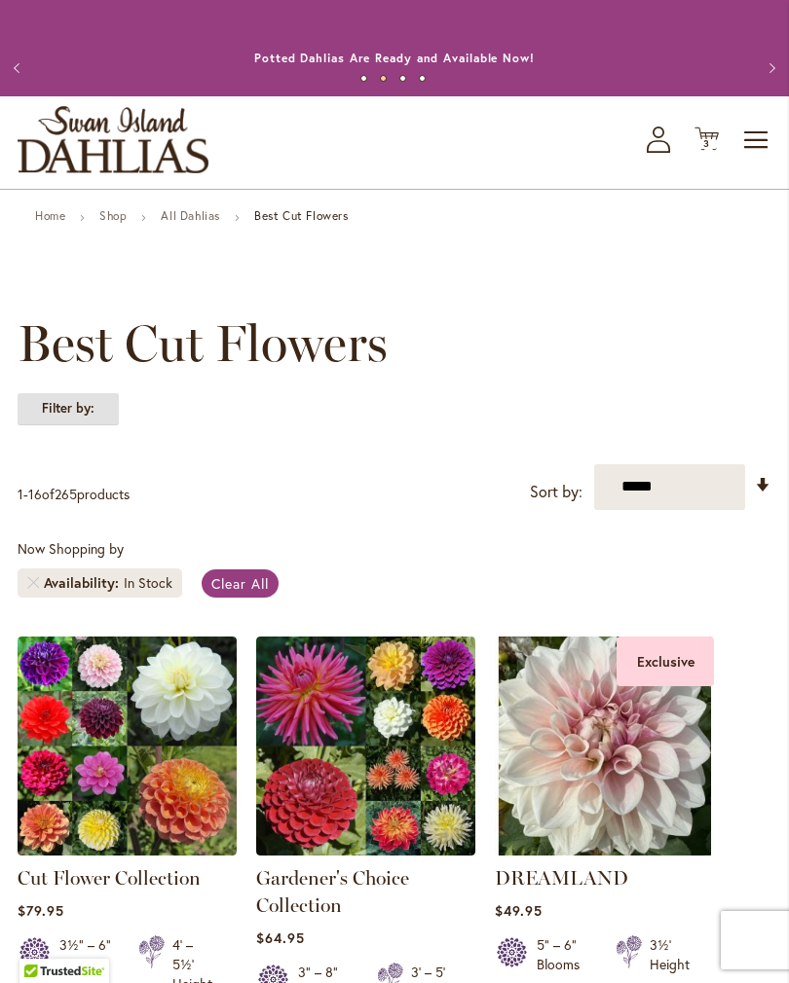
click at [68, 425] on strong "Filter by:" at bounding box center [68, 408] width 101 height 33
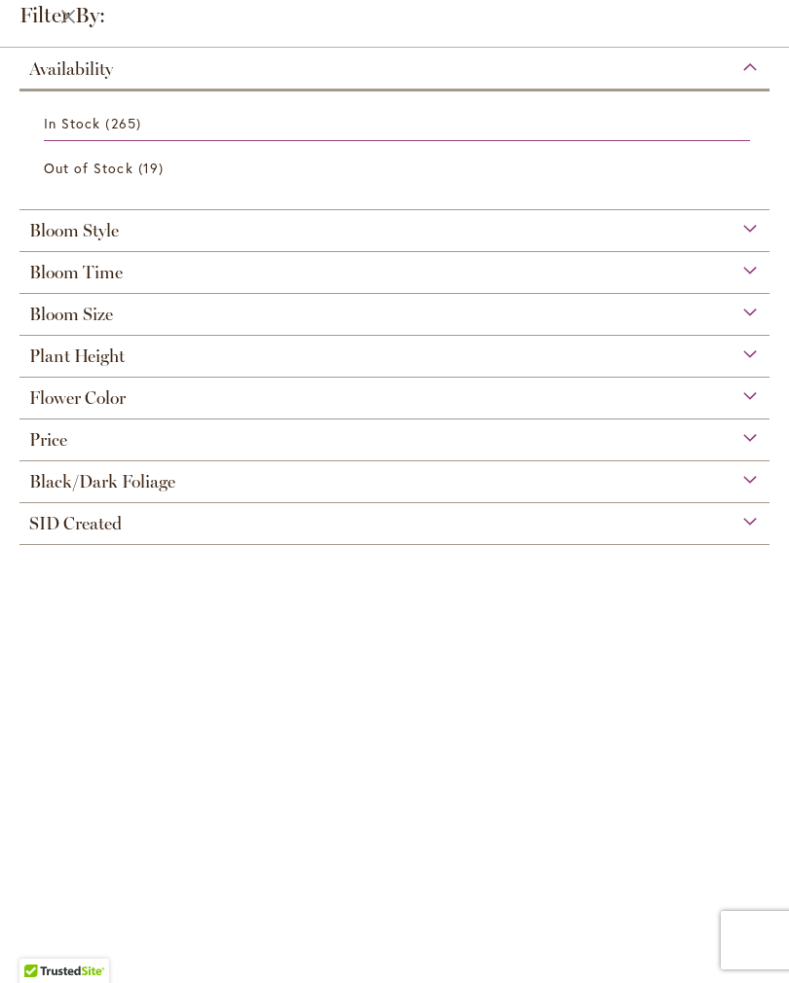
click at [59, 493] on span "Black/Dark Foliage" at bounding box center [102, 481] width 146 height 21
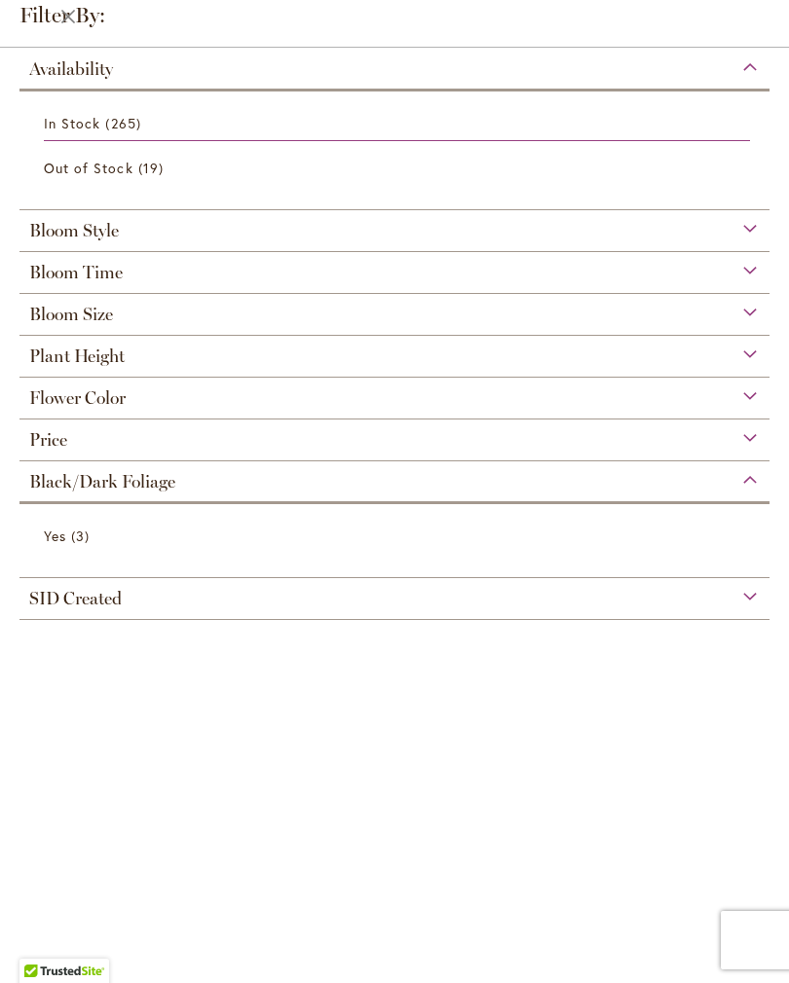
click at [58, 542] on span "Yes" at bounding box center [55, 536] width 22 height 18
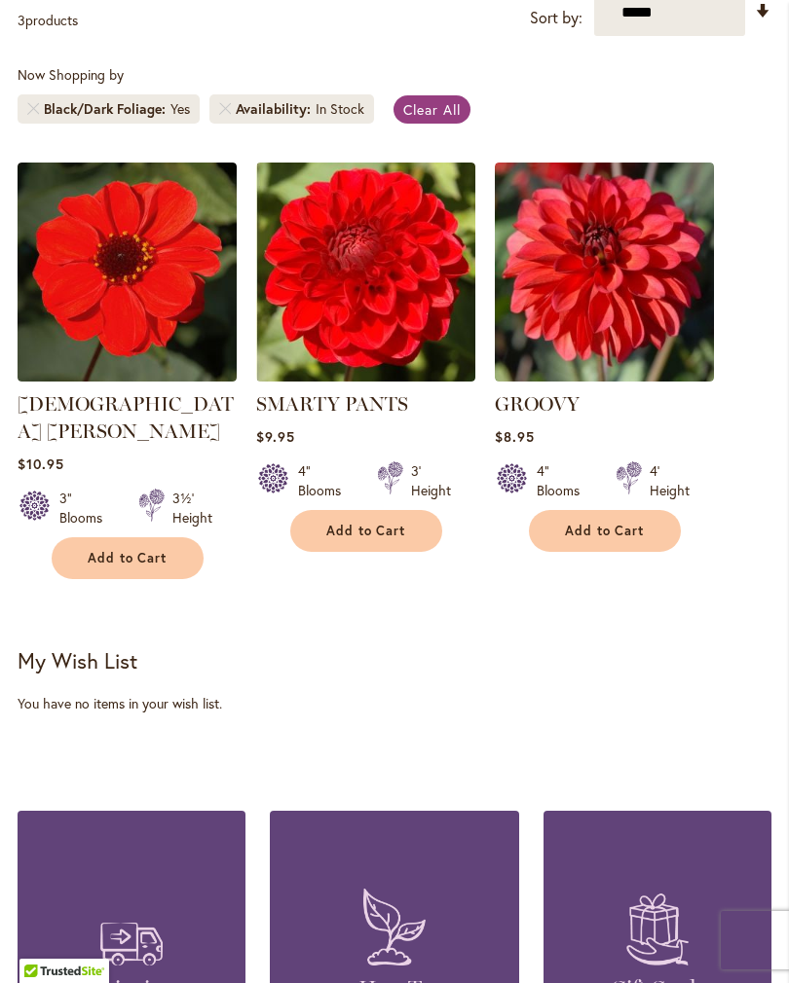
scroll to position [474, 0]
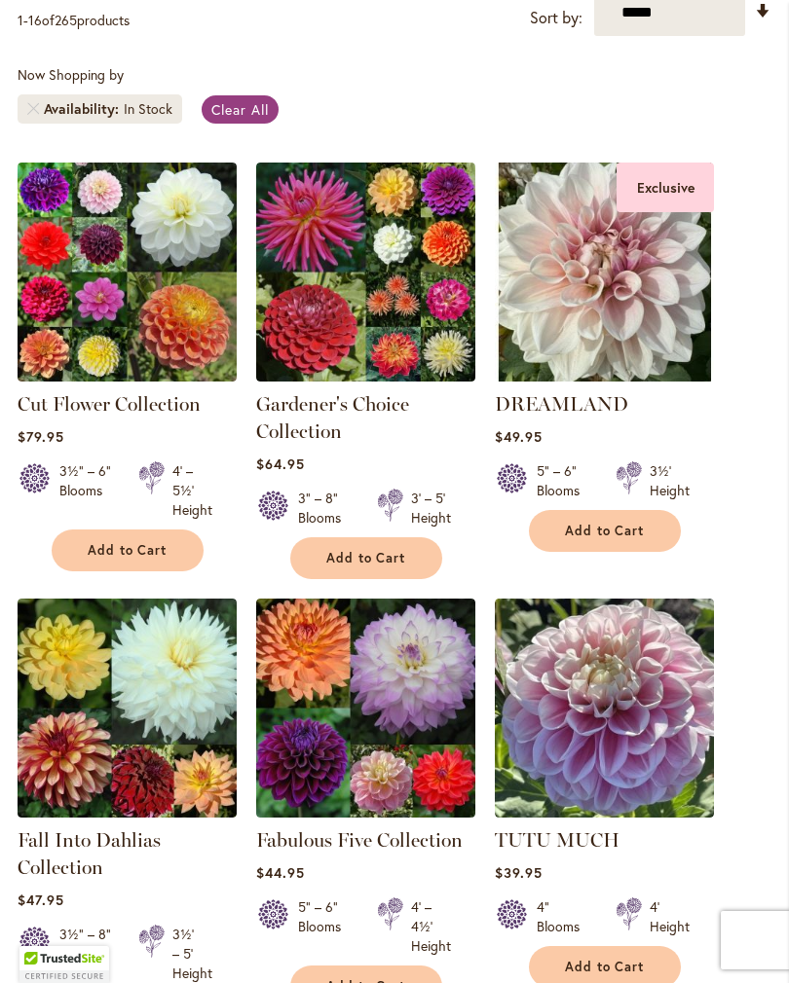
scroll to position [474, 0]
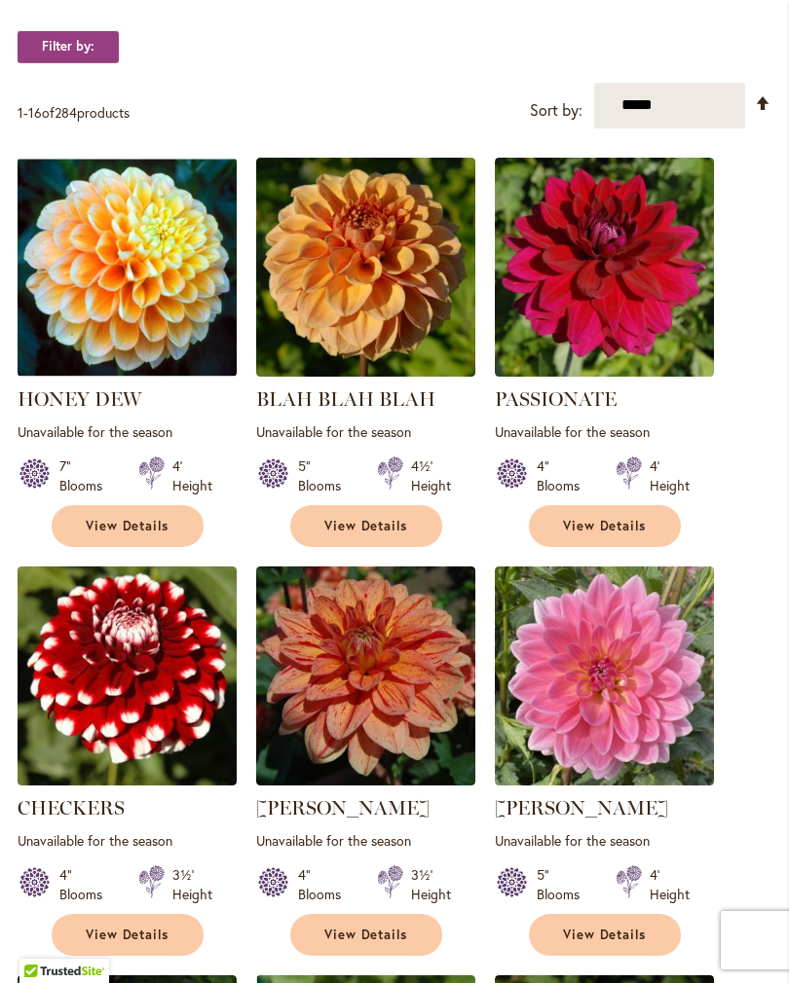
scroll to position [362, 0]
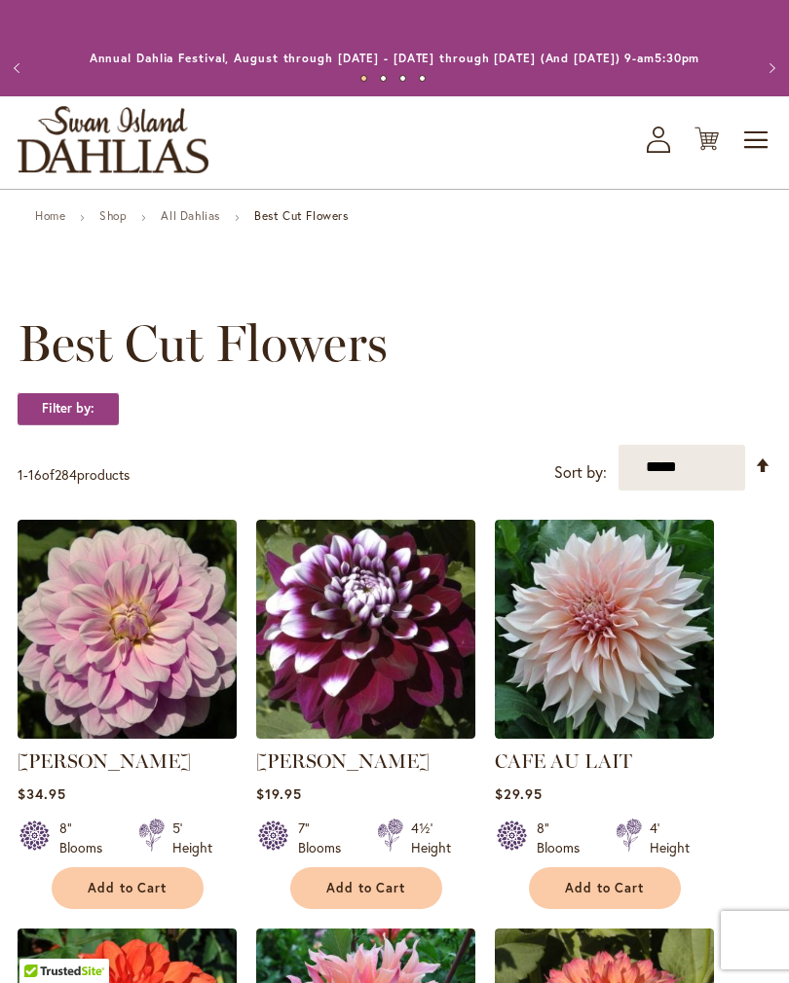
select select "*****"
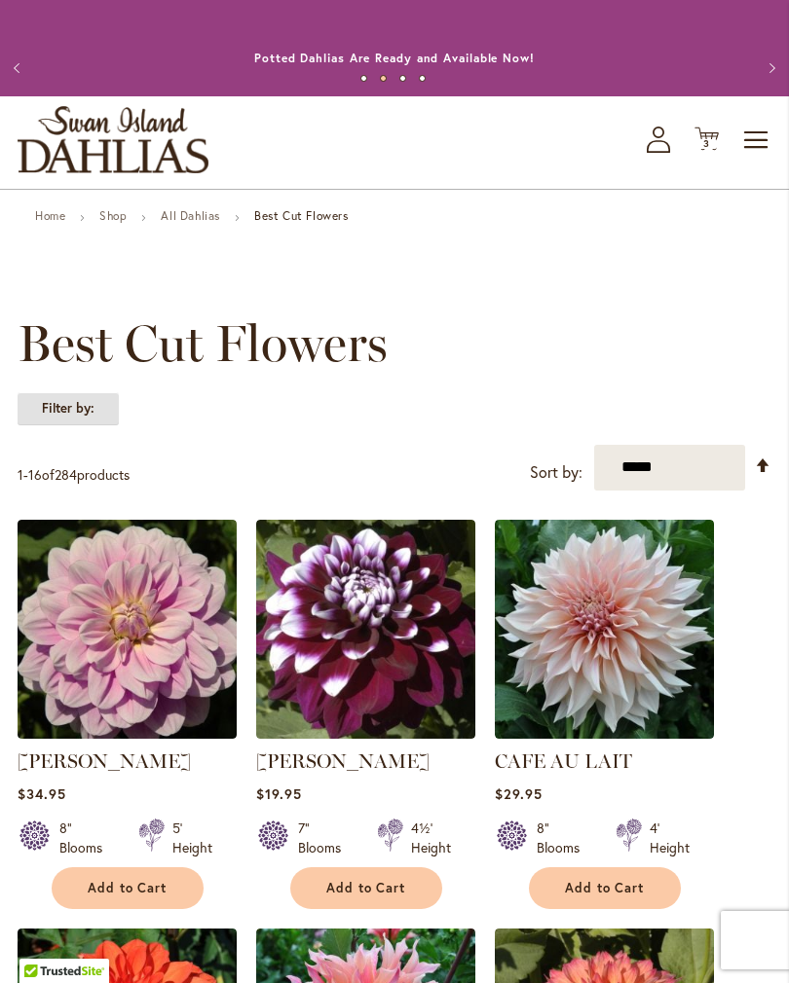
click at [44, 425] on strong "Filter by:" at bounding box center [68, 408] width 101 height 33
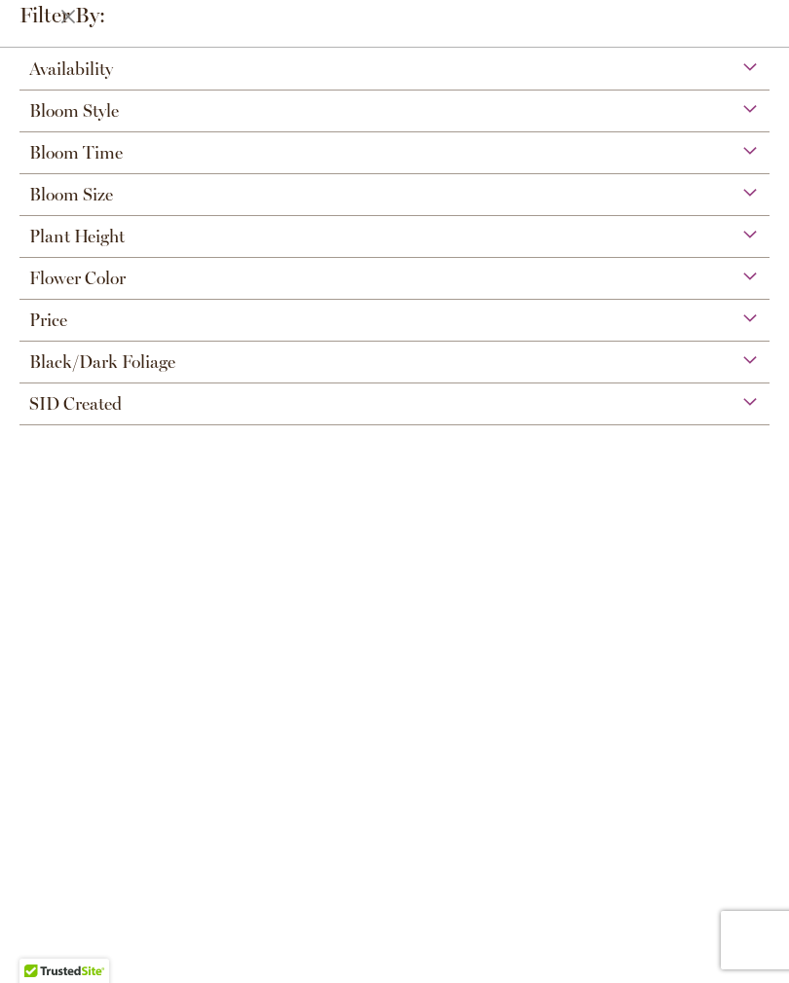
click at [757, 122] on div "Bloom Style" at bounding box center [394, 106] width 750 height 31
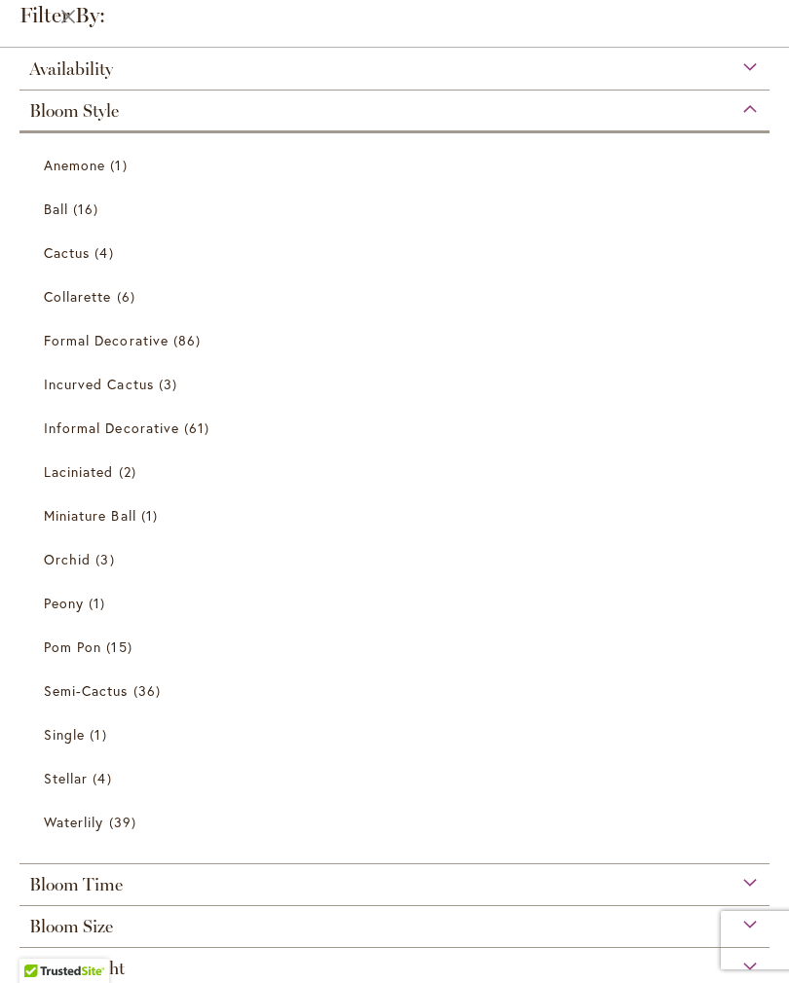
click at [55, 824] on span "Waterlily" at bounding box center [73, 822] width 59 height 18
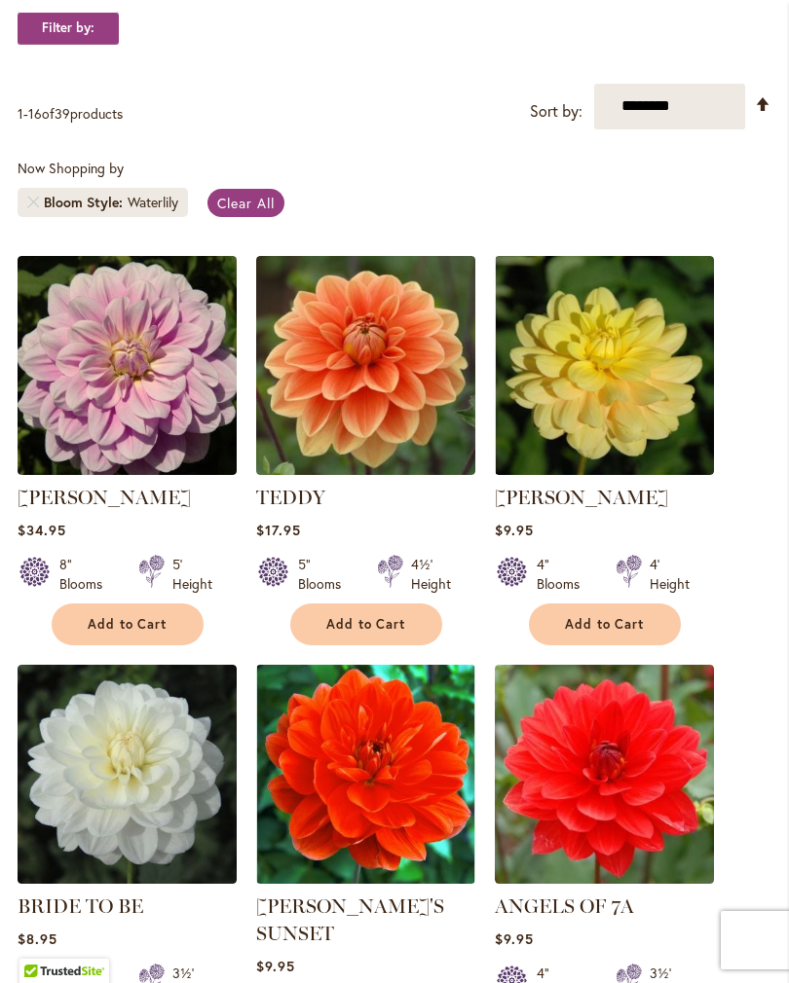
scroll to position [343, 0]
